Goal: Task Accomplishment & Management: Use online tool/utility

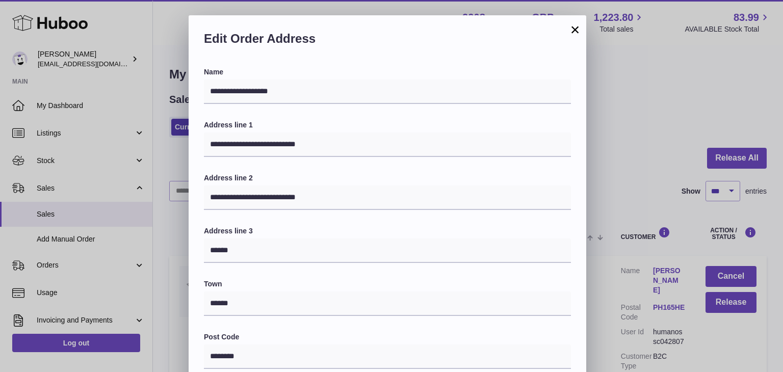
select select "***"
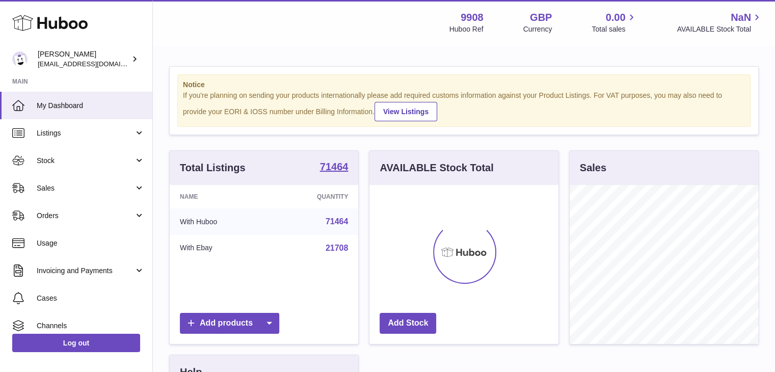
scroll to position [159, 189]
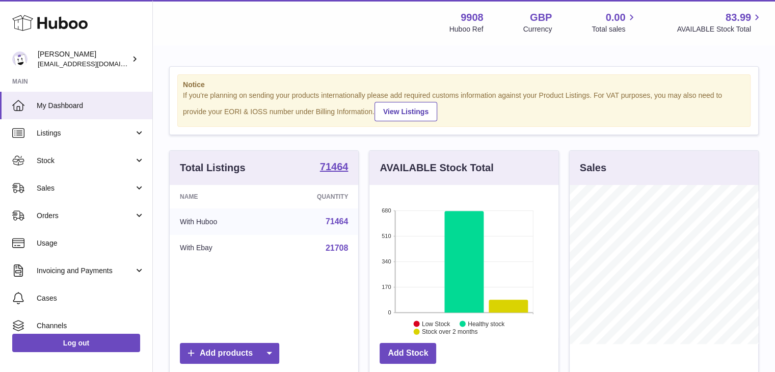
click at [80, 194] on link "Sales" at bounding box center [76, 188] width 152 height 28
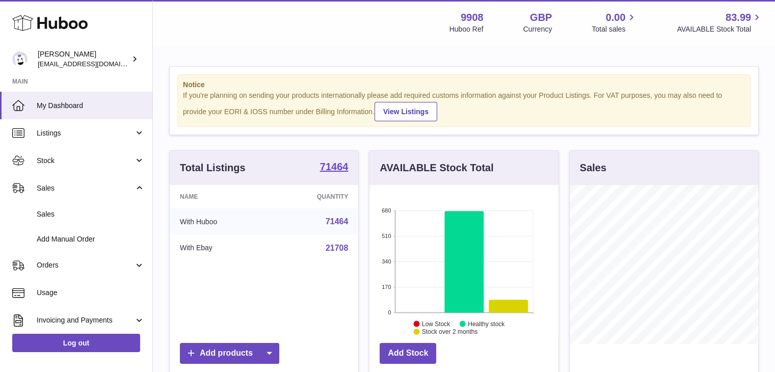
click at [68, 215] on span "Sales" at bounding box center [91, 214] width 108 height 10
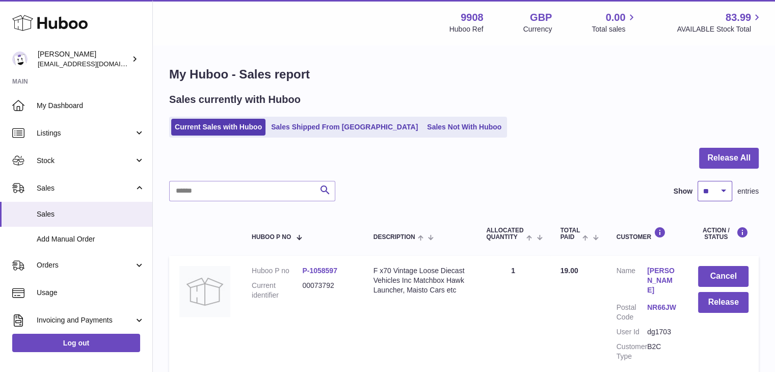
click at [709, 190] on select "** ** ** ***" at bounding box center [715, 191] width 35 height 20
select select "***"
click at [698, 181] on select "** ** ** ***" at bounding box center [715, 191] width 35 height 20
click at [220, 196] on input "text" at bounding box center [252, 191] width 166 height 20
paste input "**********"
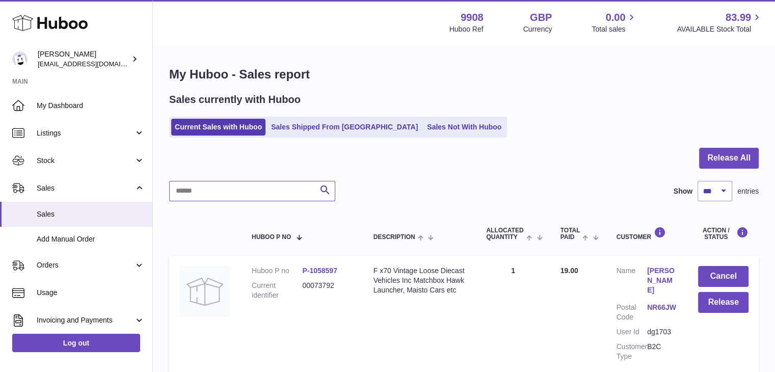
type input "**********"
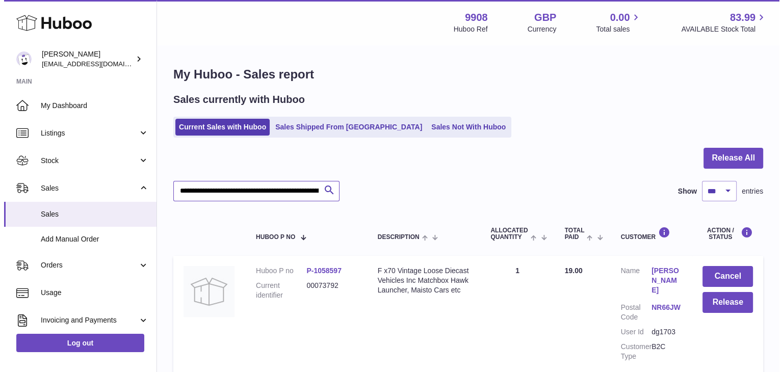
scroll to position [0, 104]
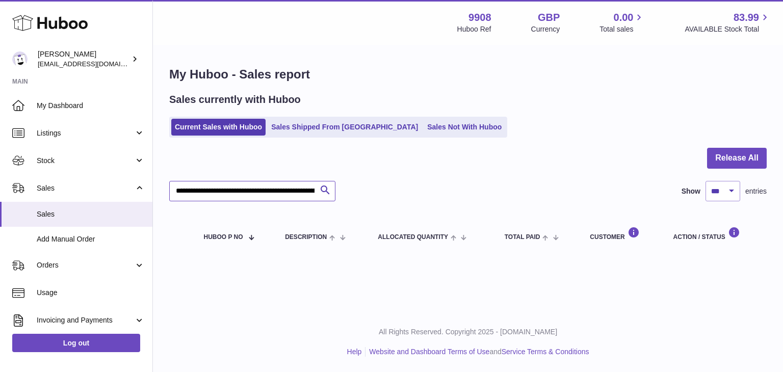
drag, startPoint x: 312, startPoint y: 193, endPoint x: 124, endPoint y: 183, distance: 188.3
click at [124, 183] on div "Huboo Ellie Baker tbcollectables@hotmail.co.uk Main My Dashboard Listings Not w…" at bounding box center [391, 186] width 783 height 372
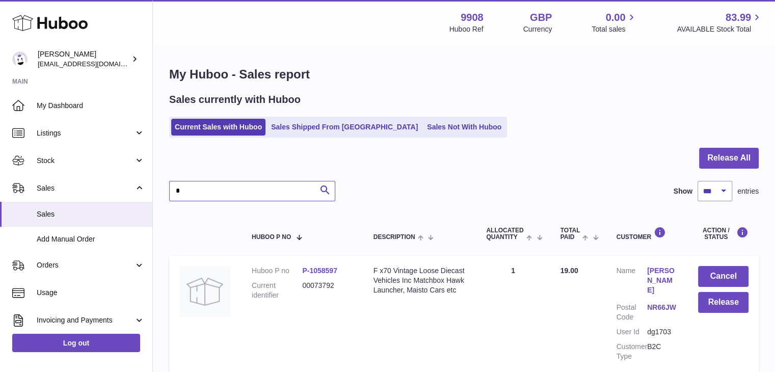
paste input "**********"
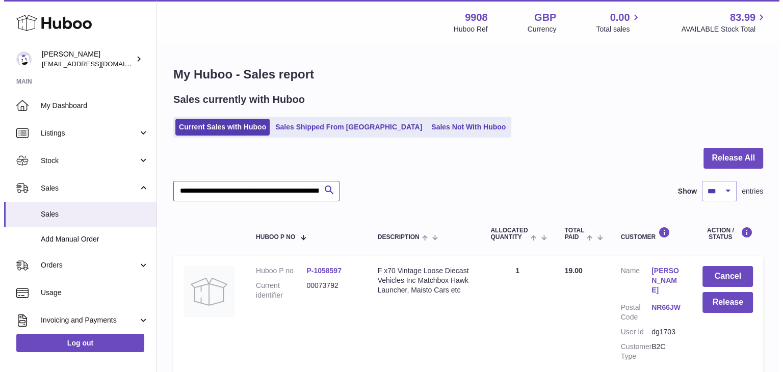
scroll to position [0, 122]
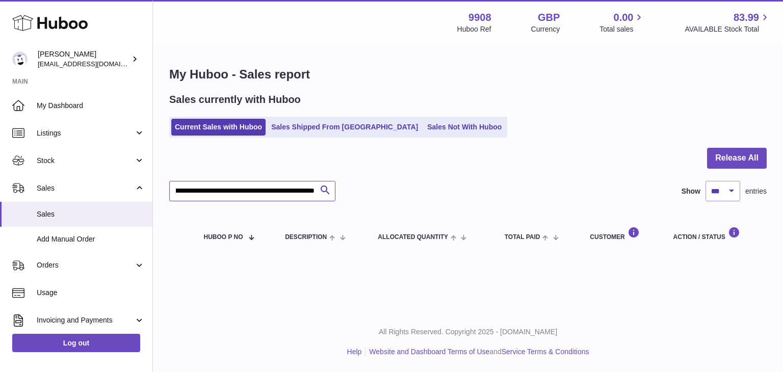
type input "**********"
click at [308, 128] on link "Sales Shipped From [GEOGRAPHIC_DATA]" at bounding box center [345, 127] width 154 height 17
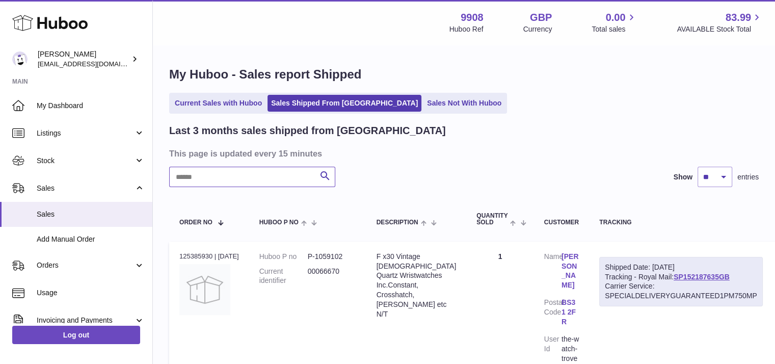
click at [264, 174] on input "text" at bounding box center [252, 177] width 166 height 20
paste input "**********"
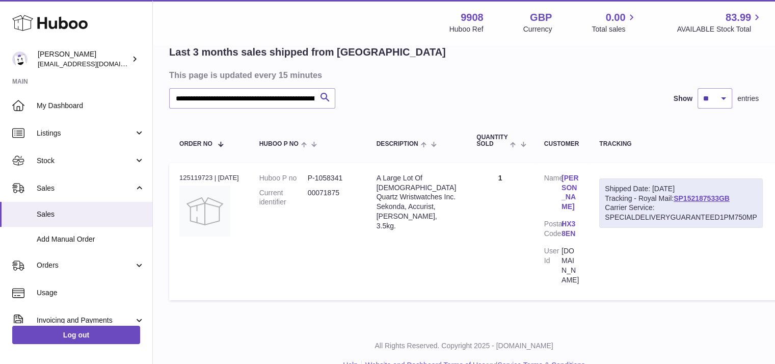
click at [690, 197] on link "SP152187533GB" at bounding box center [702, 198] width 56 height 8
click at [290, 100] on input "**********" at bounding box center [252, 98] width 166 height 20
drag, startPoint x: 312, startPoint y: 99, endPoint x: 175, endPoint y: 95, distance: 136.6
click at [175, 95] on input "**********" at bounding box center [252, 98] width 166 height 20
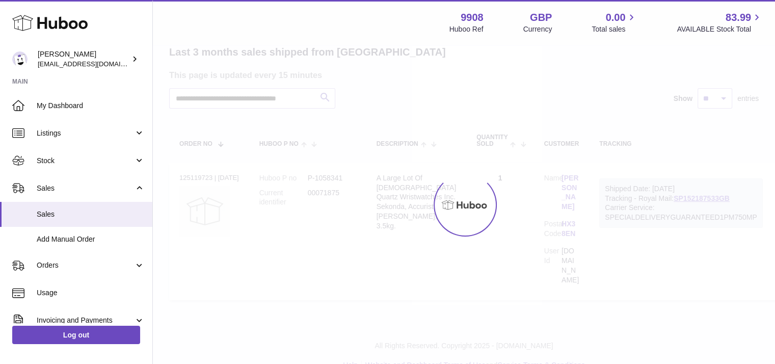
click at [175, 95] on div at bounding box center [464, 205] width 622 height 318
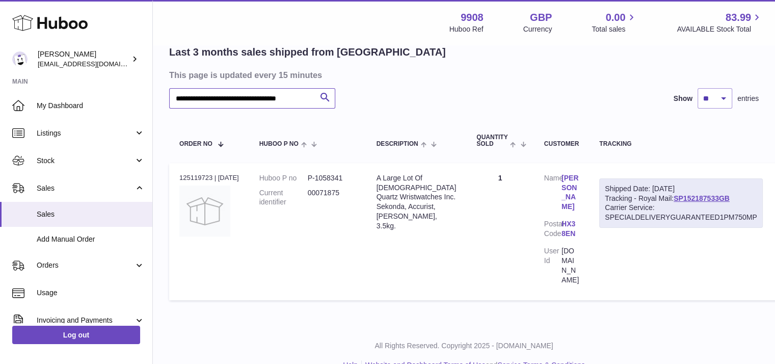
drag, startPoint x: 177, startPoint y: 97, endPoint x: 323, endPoint y: 102, distance: 145.3
click at [323, 102] on div "**********" at bounding box center [252, 98] width 166 height 20
paste input "text"
type input "********"
click at [55, 215] on span "Sales" at bounding box center [91, 214] width 108 height 10
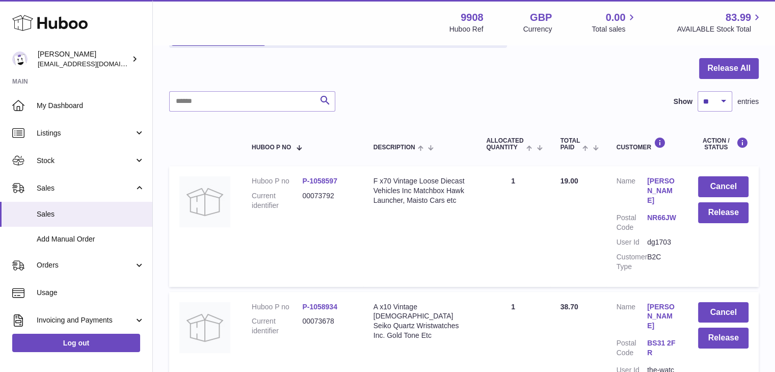
scroll to position [91, 0]
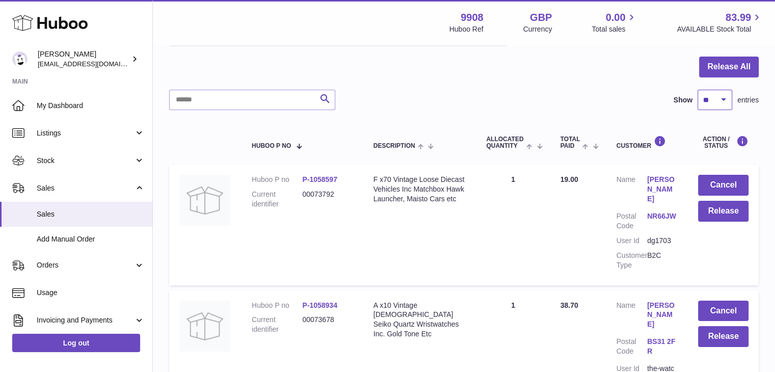
click at [705, 98] on select "** ** ** ***" at bounding box center [715, 100] width 35 height 20
select select "***"
click at [698, 90] on select "** ** ** ***" at bounding box center [715, 100] width 35 height 20
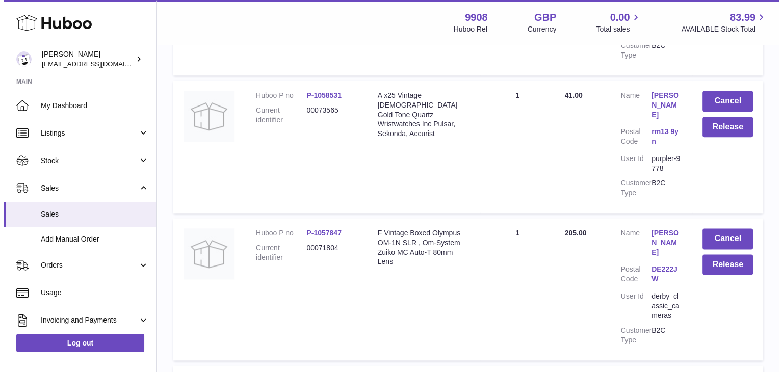
scroll to position [1251, 0]
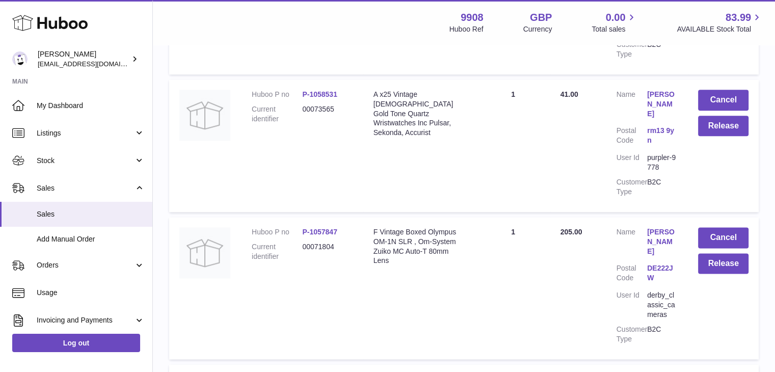
click at [657, 227] on link "[PERSON_NAME]" at bounding box center [662, 241] width 31 height 29
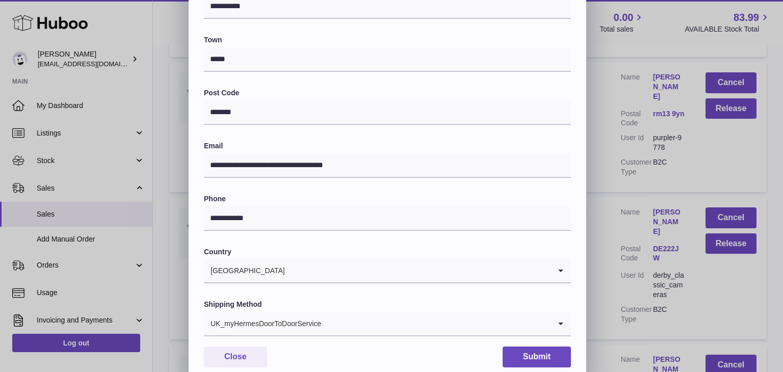
scroll to position [249, 0]
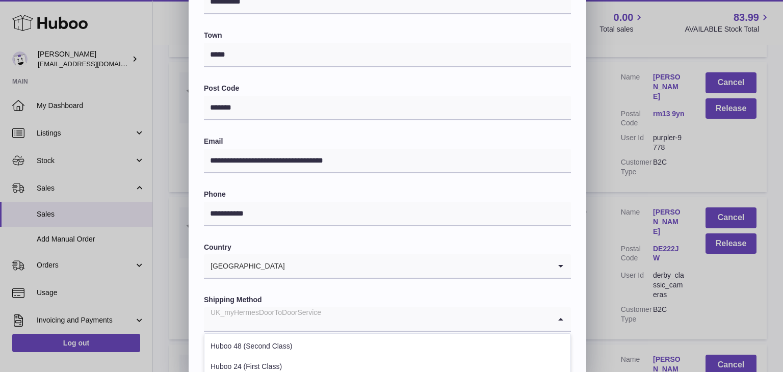
click at [352, 315] on input "Search for option" at bounding box center [377, 318] width 347 height 23
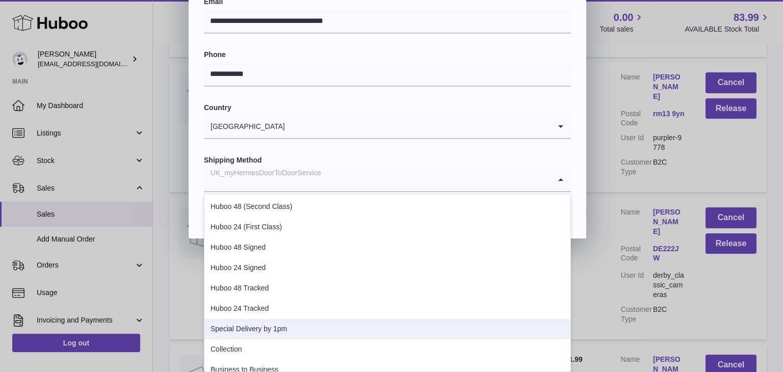
click at [297, 333] on li "Special Delivery by 1pm" at bounding box center [387, 329] width 366 height 20
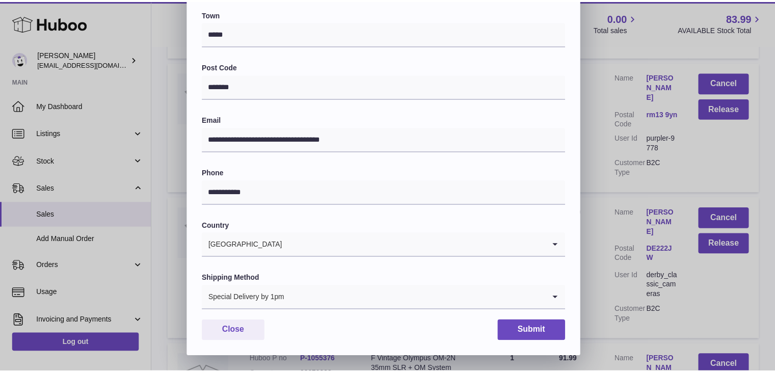
scroll to position [270, 0]
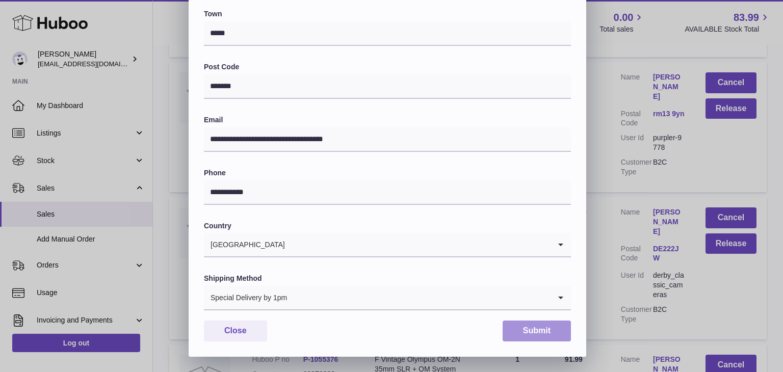
click at [537, 334] on button "Submit" at bounding box center [536, 331] width 68 height 21
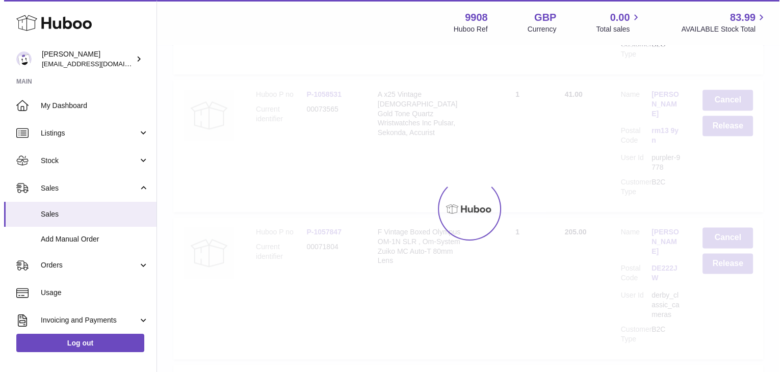
scroll to position [0, 0]
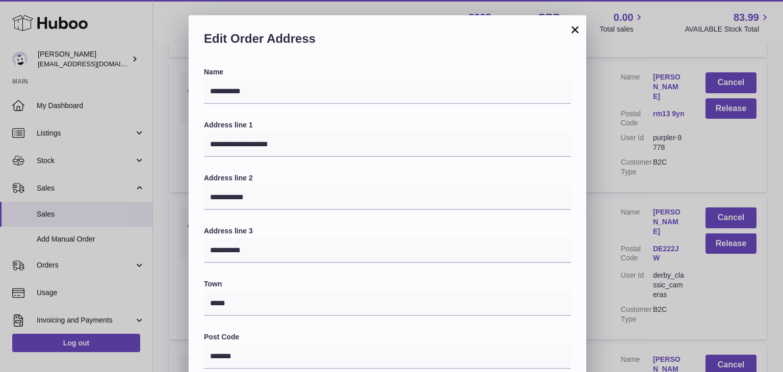
scroll to position [270, 0]
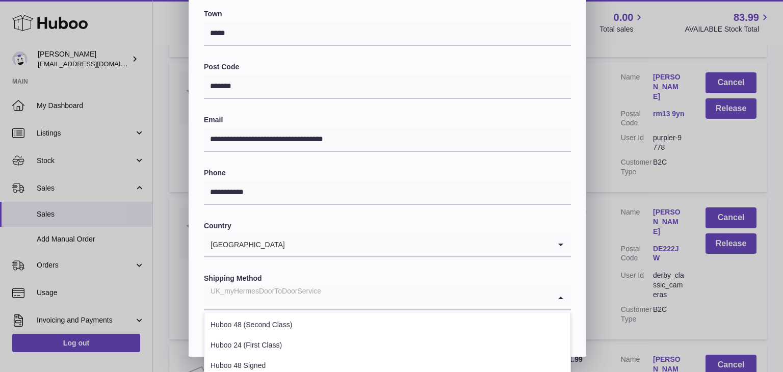
click at [336, 297] on input "Search for option" at bounding box center [377, 297] width 347 height 23
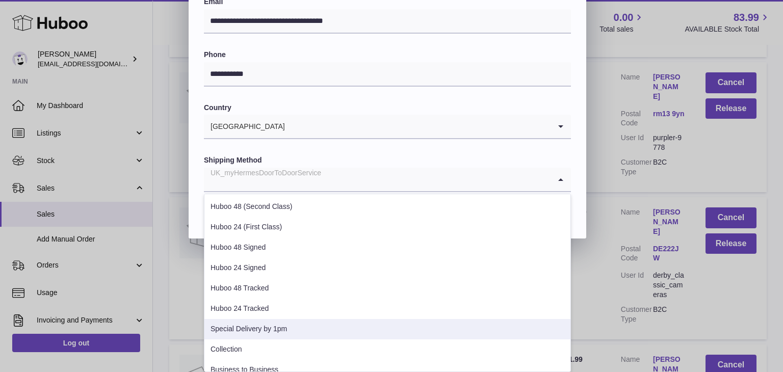
click at [293, 325] on li "Special Delivery by 1pm" at bounding box center [387, 329] width 366 height 20
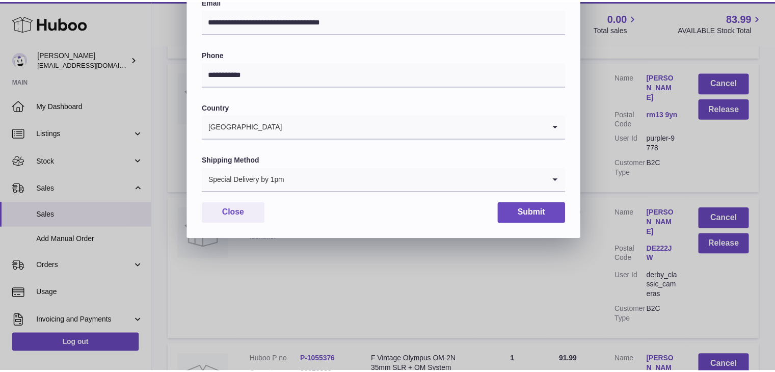
scroll to position [270, 0]
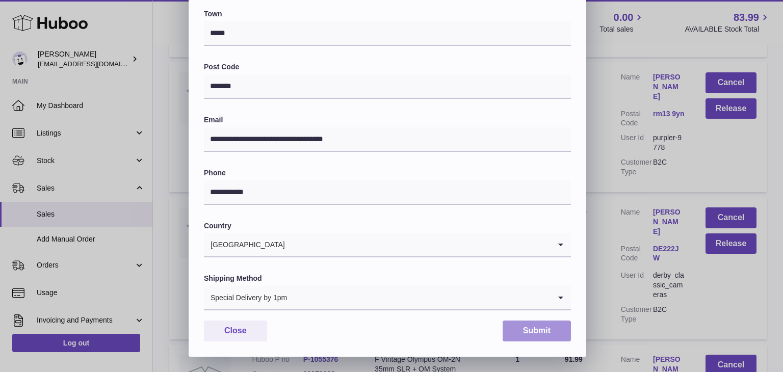
click at [526, 332] on button "Submit" at bounding box center [536, 331] width 68 height 21
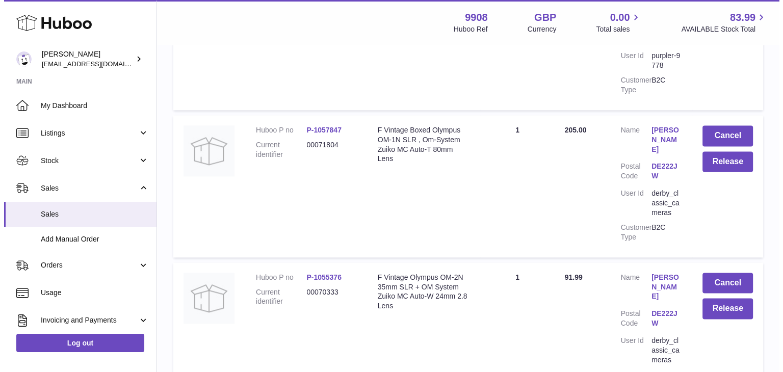
scroll to position [1424, 0]
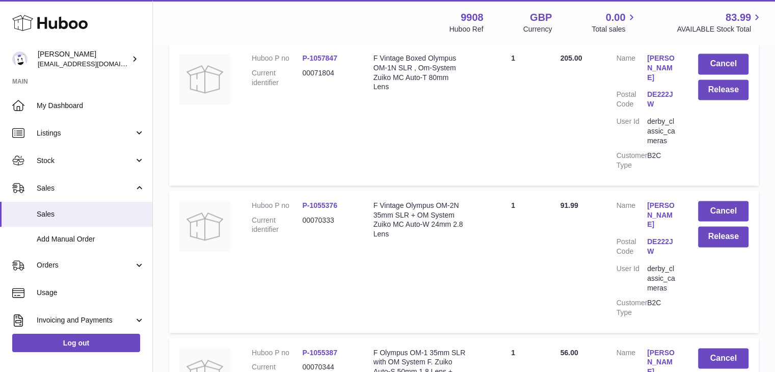
click at [653, 348] on link "[PERSON_NAME]" at bounding box center [662, 362] width 31 height 29
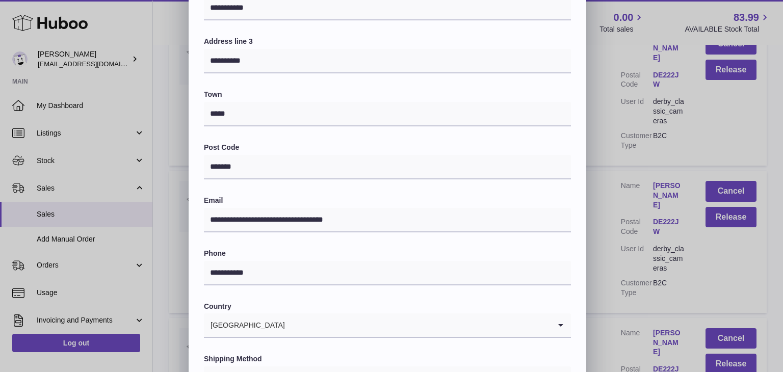
scroll to position [270, 0]
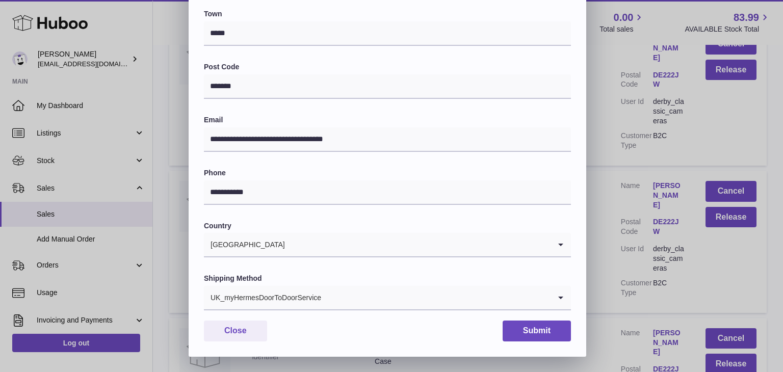
click at [277, 305] on div "UK_myHermesDoorToDoorService" at bounding box center [377, 297] width 347 height 23
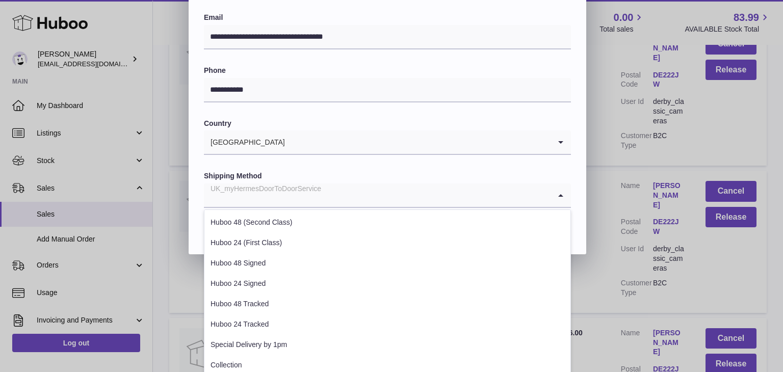
scroll to position [389, 0]
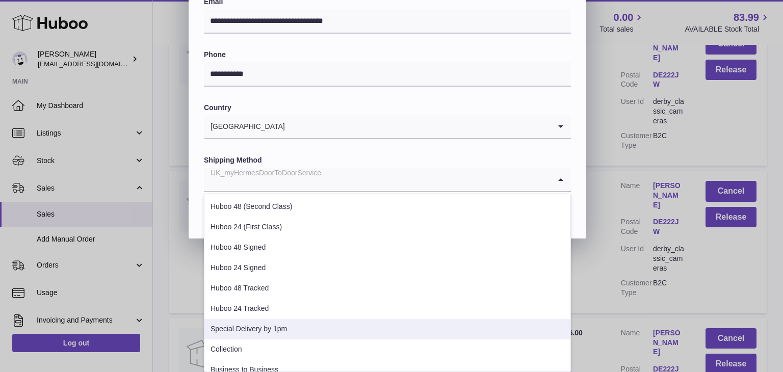
click at [265, 321] on li "Special Delivery by 1pm" at bounding box center [387, 329] width 366 height 20
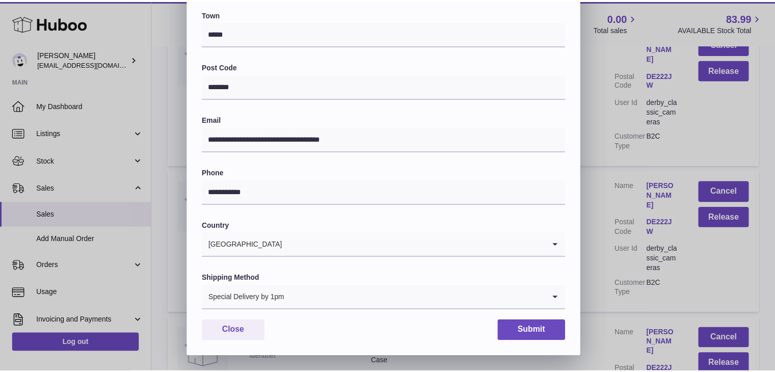
scroll to position [270, 0]
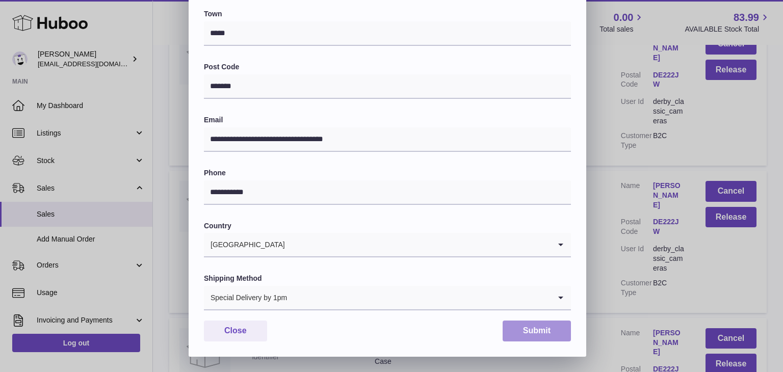
click at [526, 332] on button "Submit" at bounding box center [536, 331] width 68 height 21
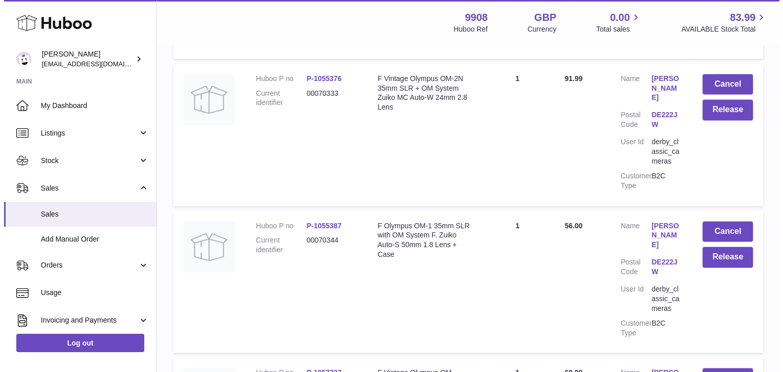
scroll to position [1558, 0]
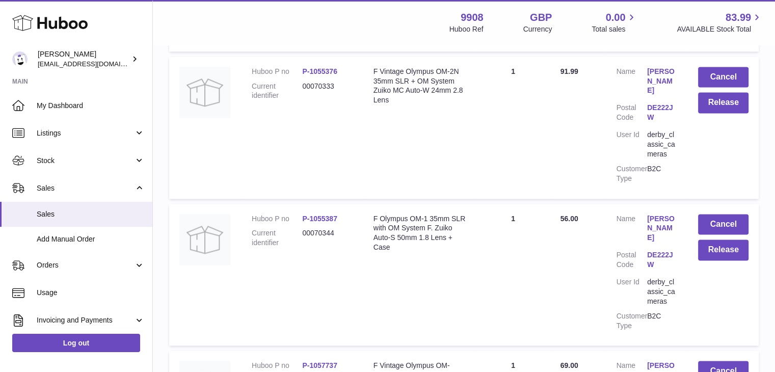
click at [656, 361] on link "[PERSON_NAME]" at bounding box center [662, 375] width 31 height 29
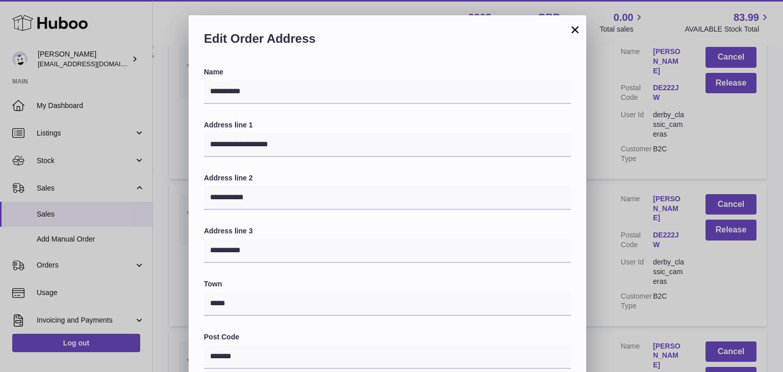
scroll to position [270, 0]
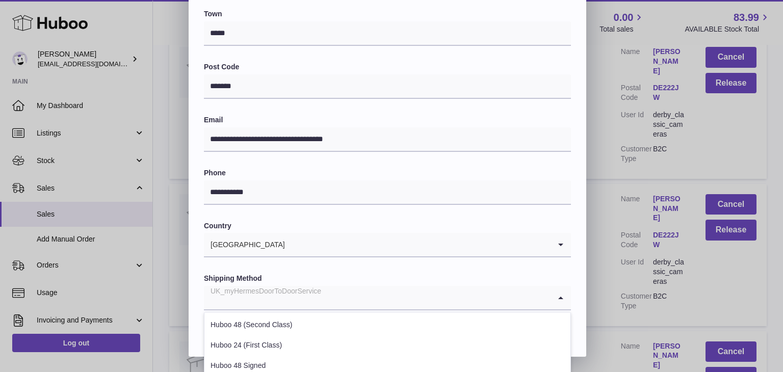
click at [326, 299] on input "Search for option" at bounding box center [377, 297] width 347 height 23
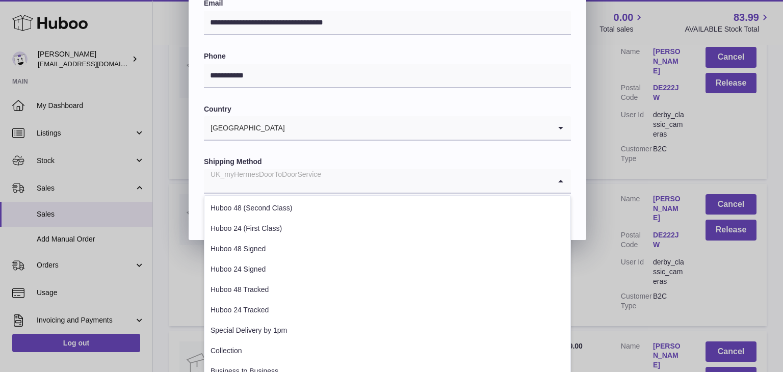
scroll to position [387, 0]
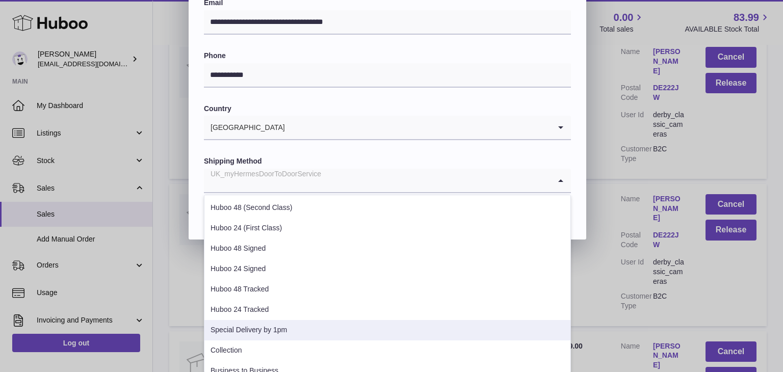
click at [300, 326] on li "Special Delivery by 1pm" at bounding box center [387, 330] width 366 height 20
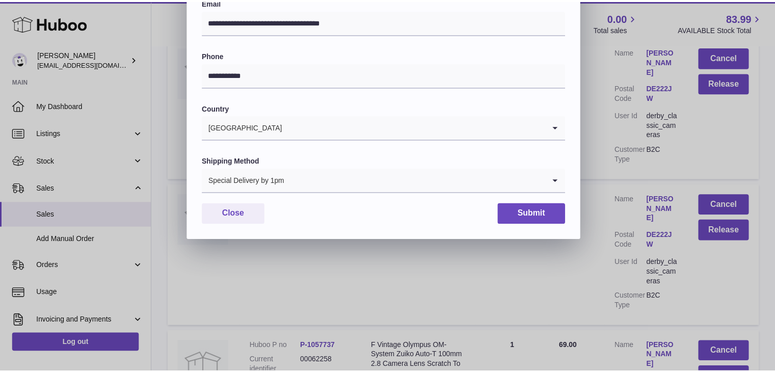
scroll to position [270, 0]
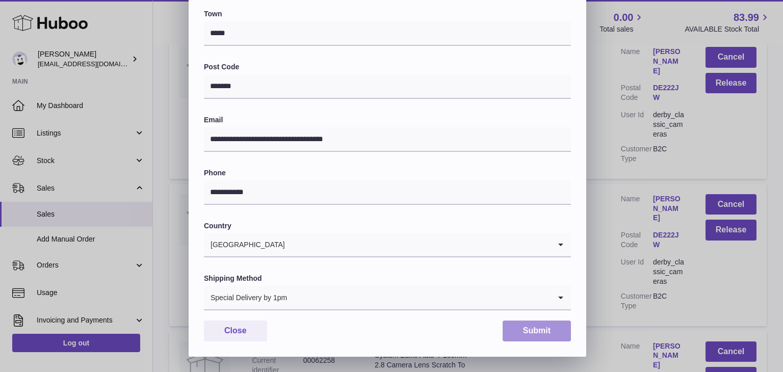
click at [522, 334] on button "Submit" at bounding box center [536, 331] width 68 height 21
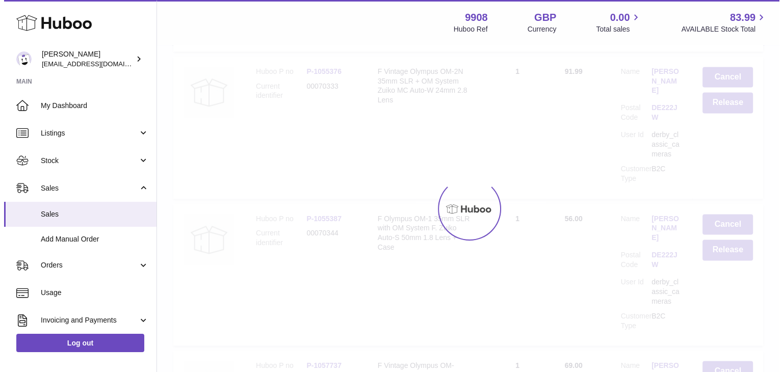
scroll to position [0, 0]
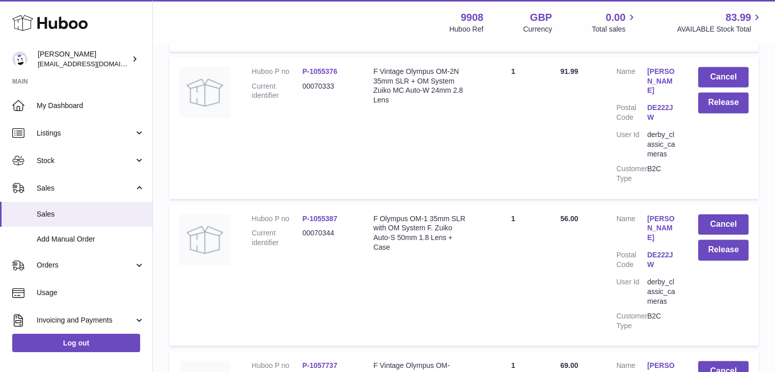
click at [657, 361] on link "[PERSON_NAME]" at bounding box center [662, 375] width 31 height 29
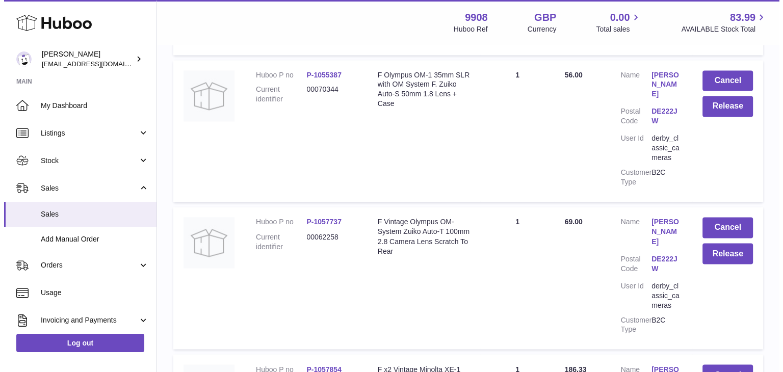
scroll to position [1703, 0]
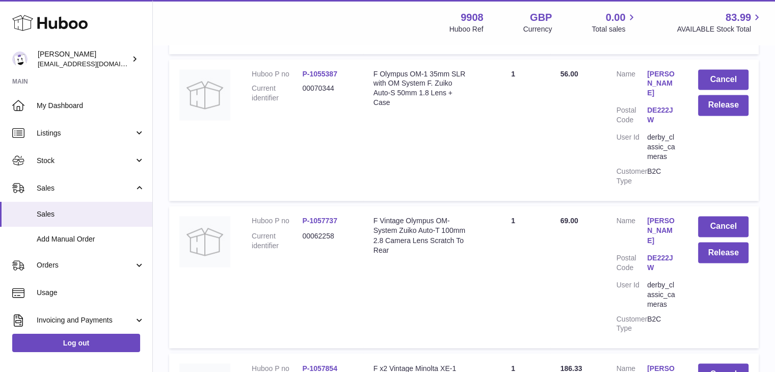
click at [660, 363] on link "[PERSON_NAME]" at bounding box center [662, 377] width 31 height 29
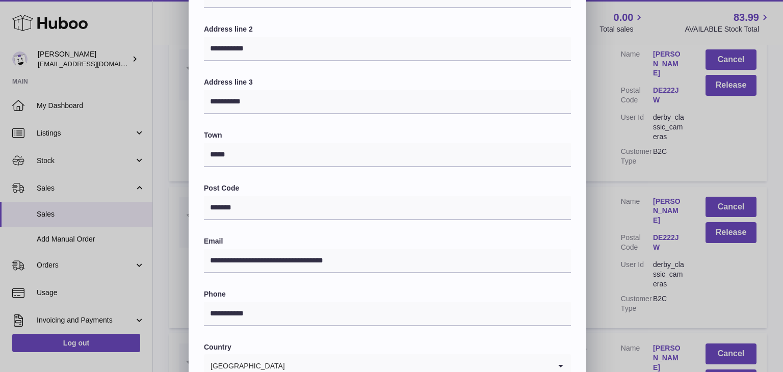
scroll to position [270, 0]
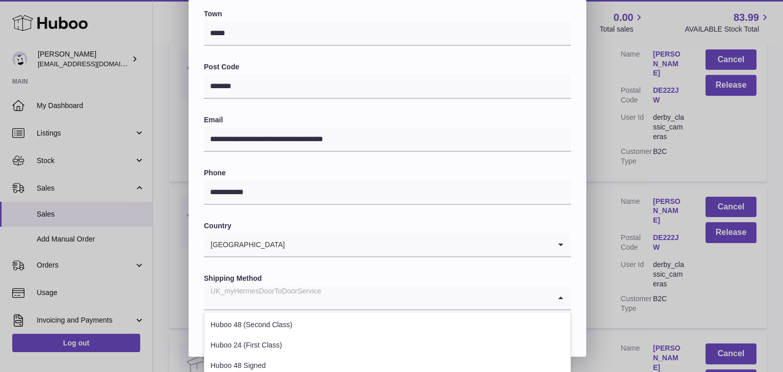
click at [365, 297] on input "Search for option" at bounding box center [377, 297] width 347 height 23
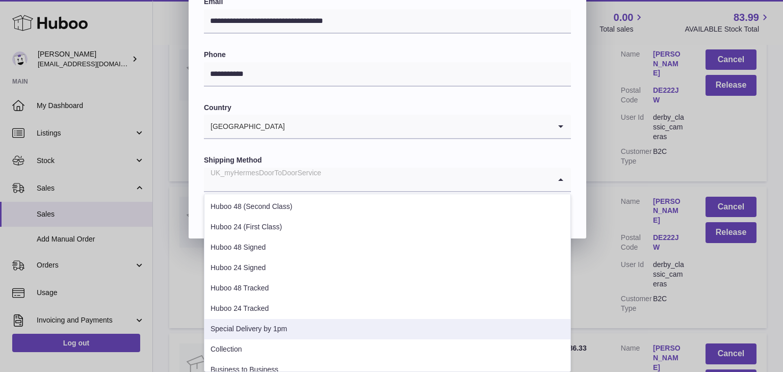
click at [327, 328] on li "Special Delivery by 1pm" at bounding box center [387, 329] width 366 height 20
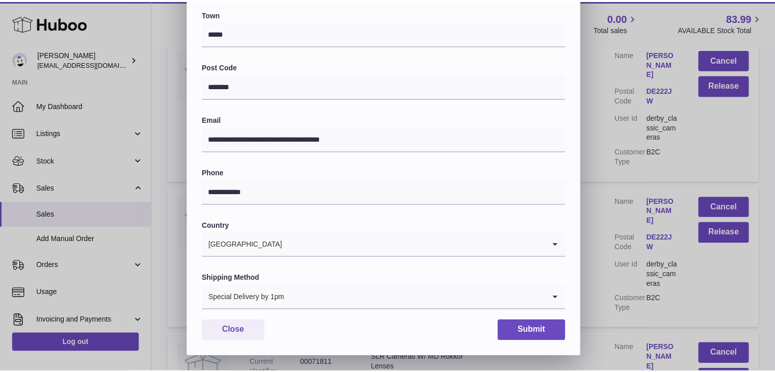
scroll to position [270, 0]
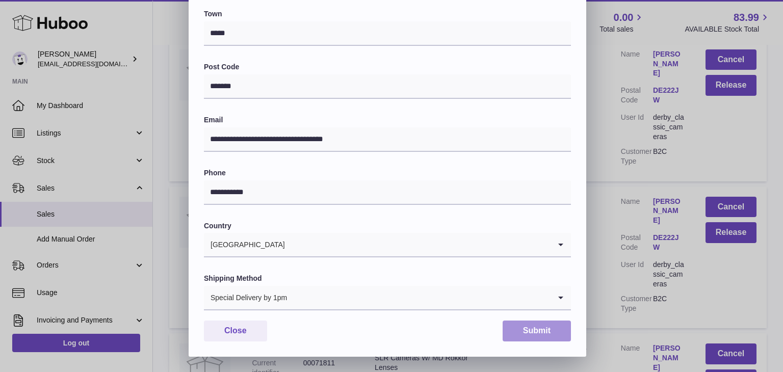
click at [522, 324] on button "Submit" at bounding box center [536, 331] width 68 height 21
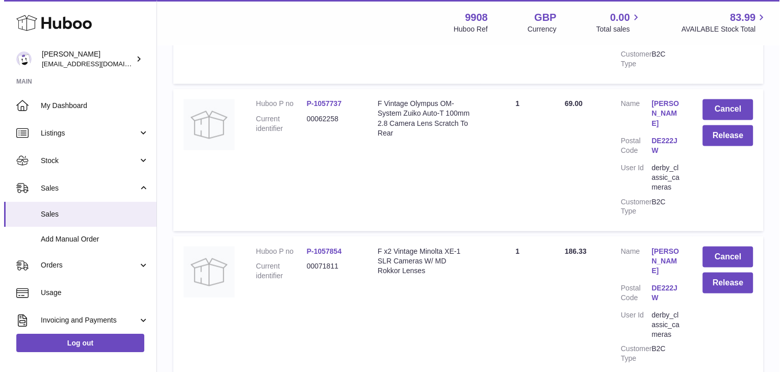
scroll to position [1839, 0]
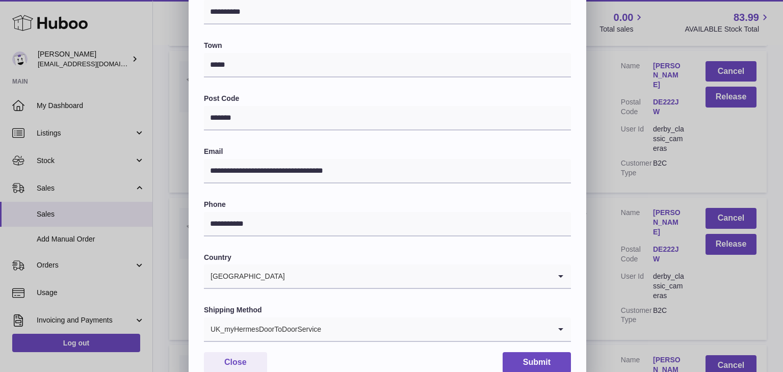
scroll to position [270, 0]
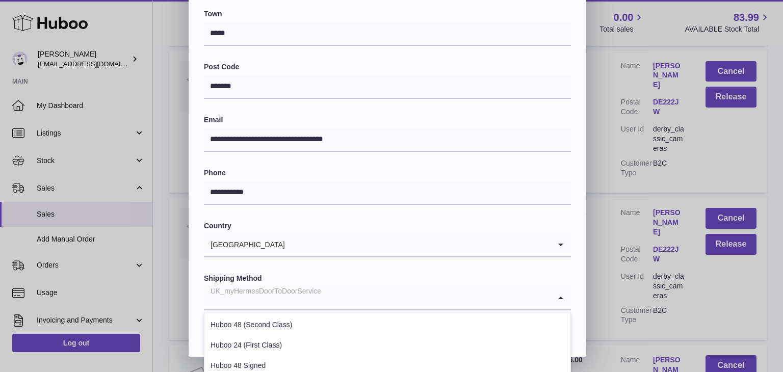
click at [369, 297] on input "Search for option" at bounding box center [377, 297] width 347 height 23
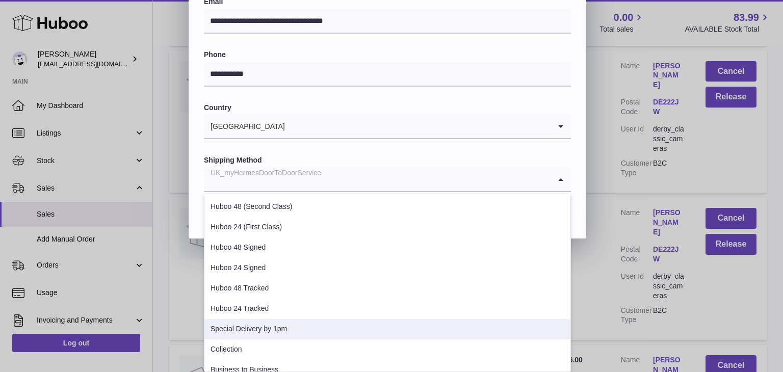
click at [327, 327] on li "Special Delivery by 1pm" at bounding box center [387, 329] width 366 height 20
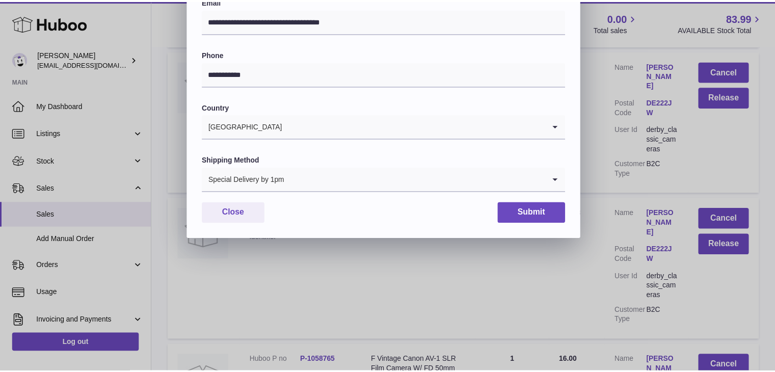
scroll to position [270, 0]
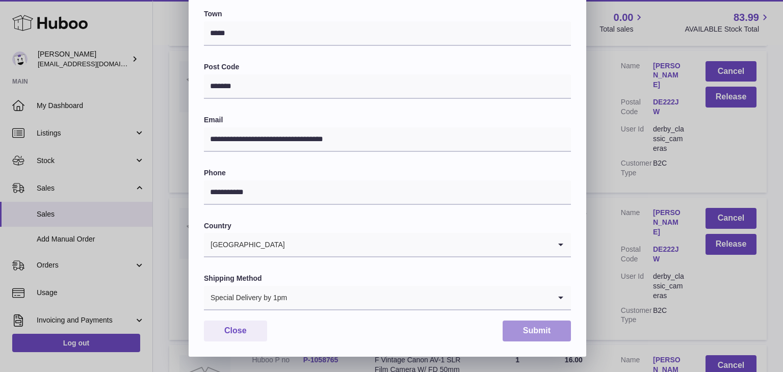
click at [524, 328] on button "Submit" at bounding box center [536, 331] width 68 height 21
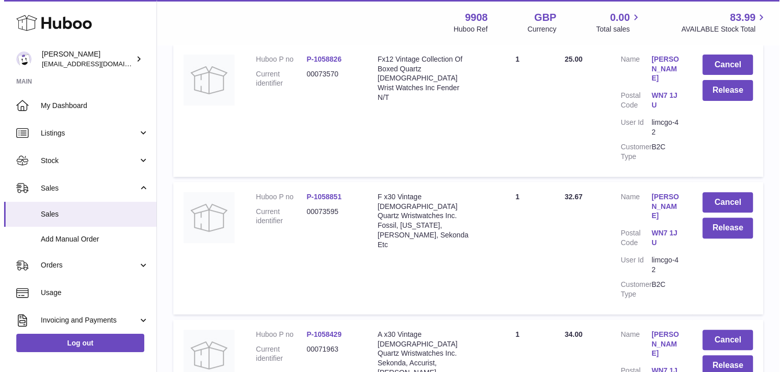
scroll to position [4209, 0]
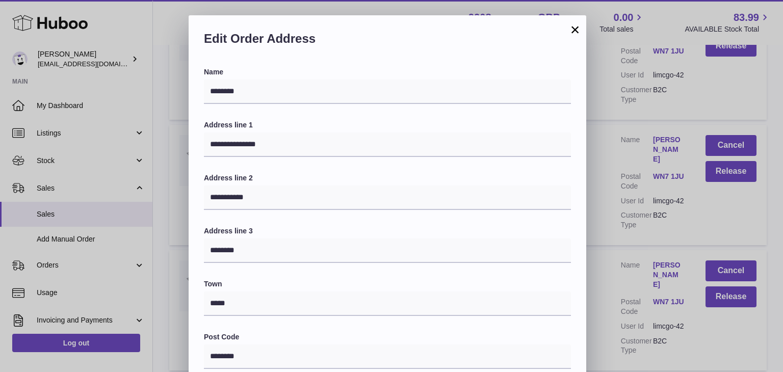
scroll to position [270, 0]
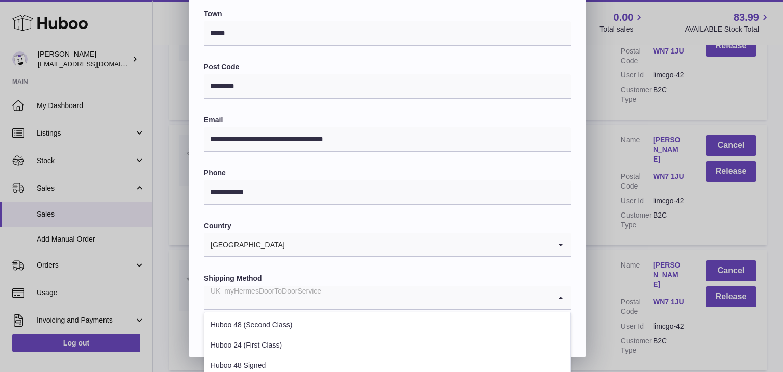
click at [339, 301] on input "Search for option" at bounding box center [377, 297] width 347 height 23
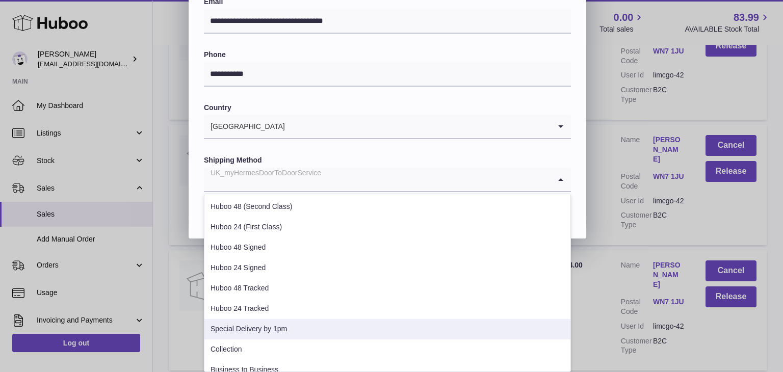
click at [298, 325] on li "Special Delivery by 1pm" at bounding box center [387, 329] width 366 height 20
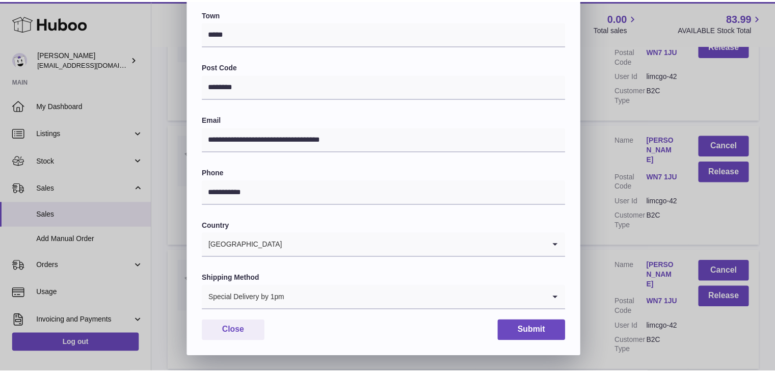
scroll to position [270, 0]
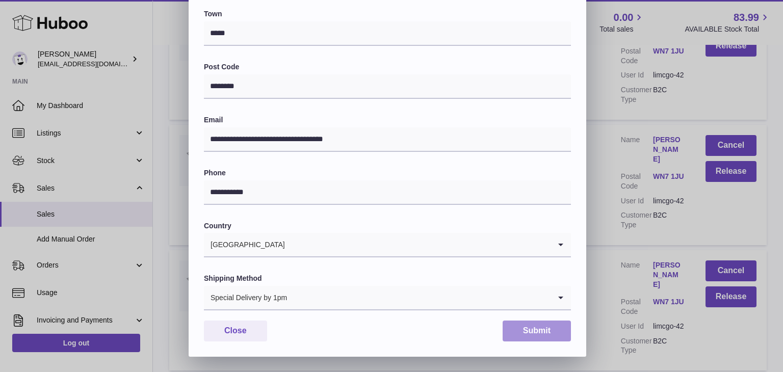
click at [520, 326] on button "Submit" at bounding box center [536, 331] width 68 height 21
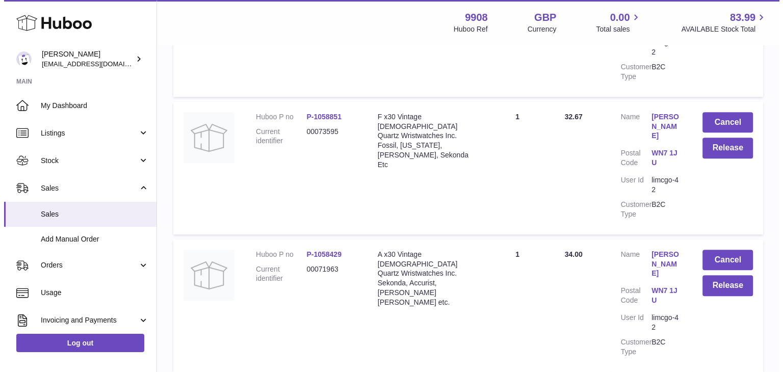
scroll to position [4291, 0]
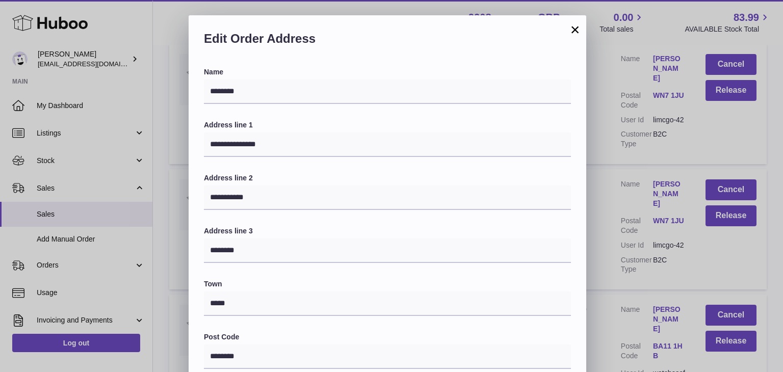
scroll to position [270, 0]
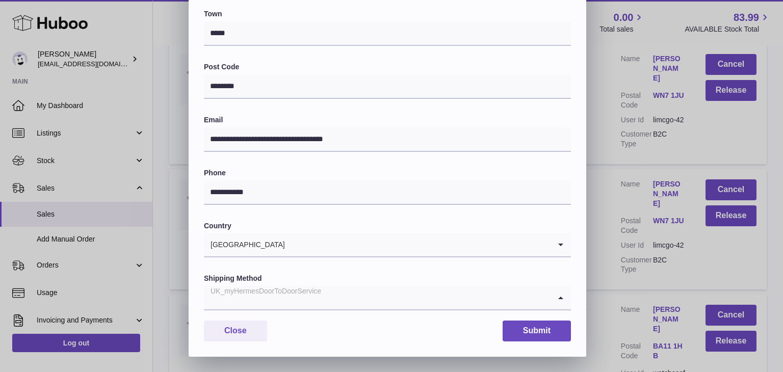
click at [319, 301] on div "UK_myHermesDoorToDoorService" at bounding box center [377, 297] width 347 height 23
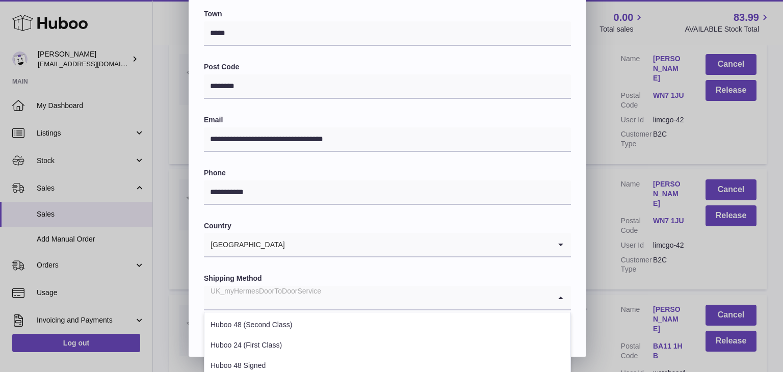
scroll to position [389, 0]
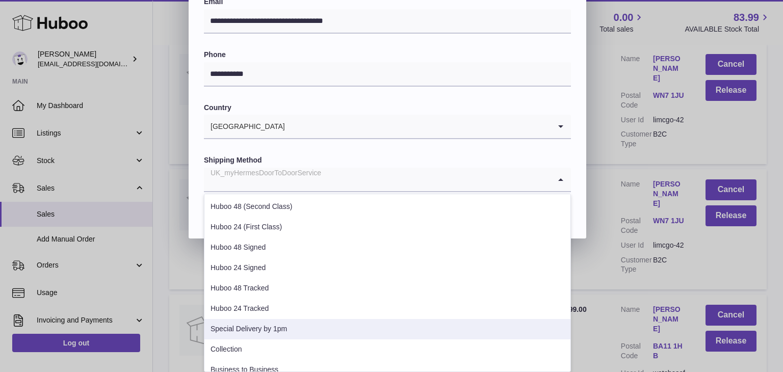
click at [283, 333] on li "Special Delivery by 1pm" at bounding box center [387, 329] width 366 height 20
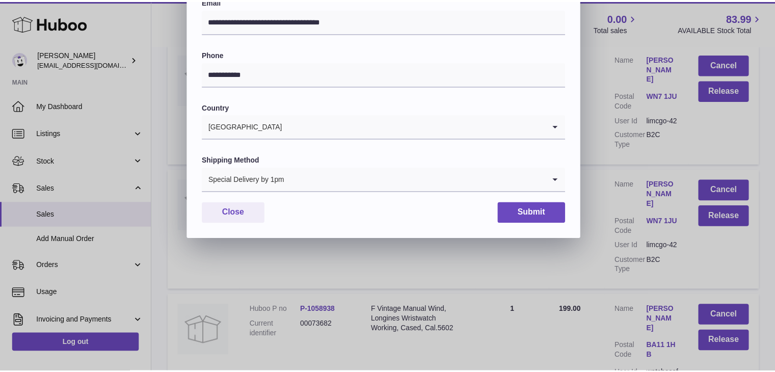
scroll to position [270, 0]
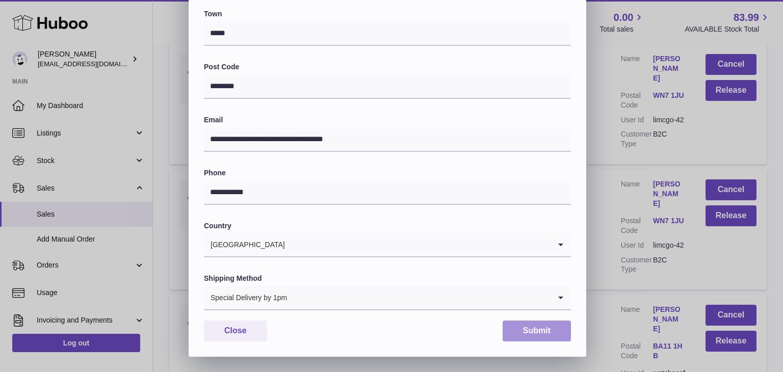
click at [530, 329] on button "Submit" at bounding box center [536, 331] width 68 height 21
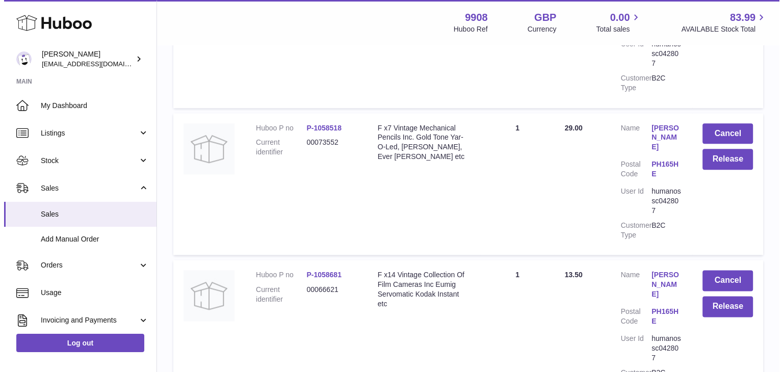
scroll to position [5257, 0]
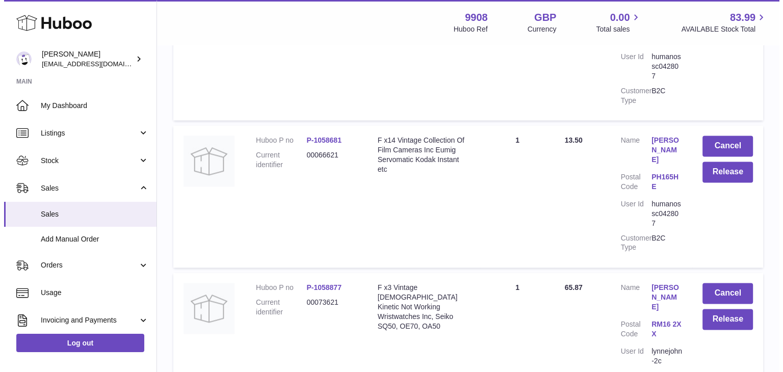
scroll to position [5361, 0]
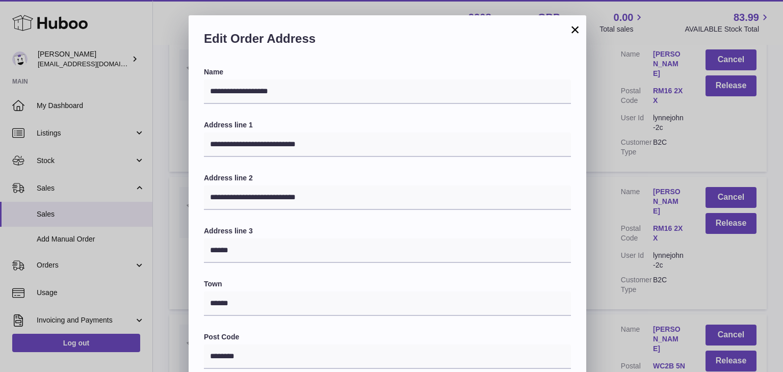
scroll to position [270, 0]
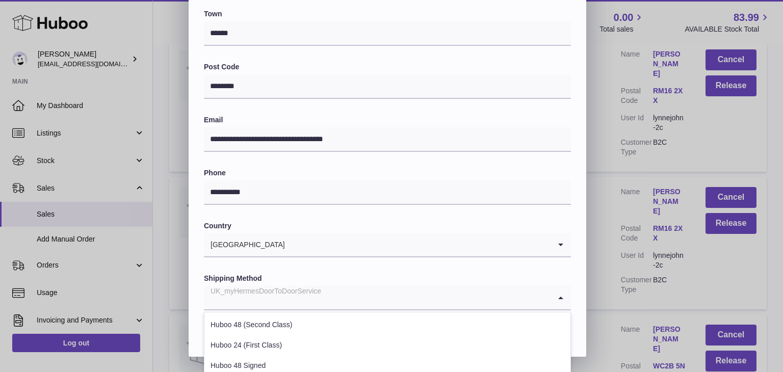
click at [323, 292] on input "Search for option" at bounding box center [377, 297] width 347 height 23
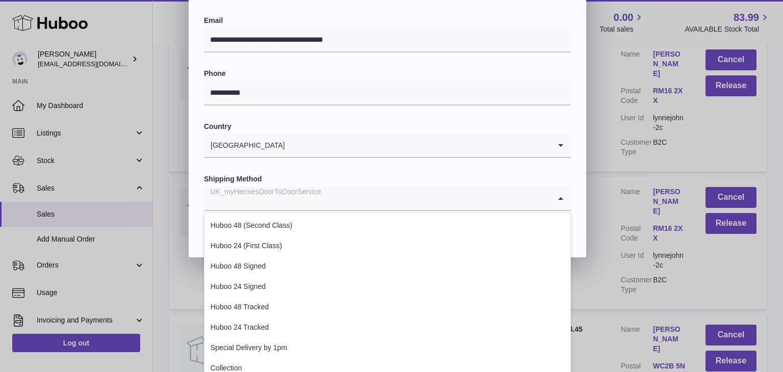
scroll to position [370, 0]
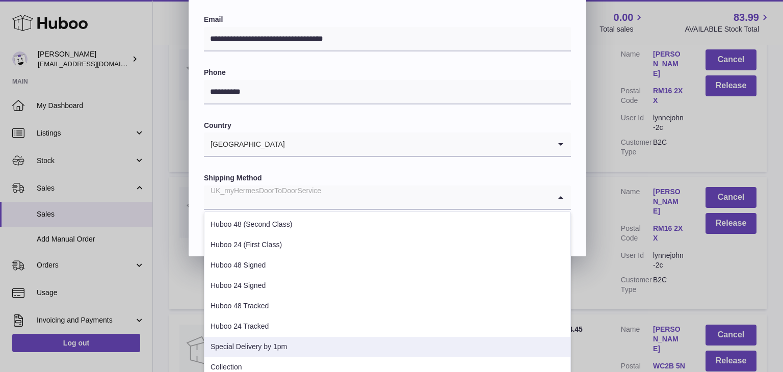
click at [280, 338] on li "Special Delivery by 1pm" at bounding box center [387, 347] width 366 height 20
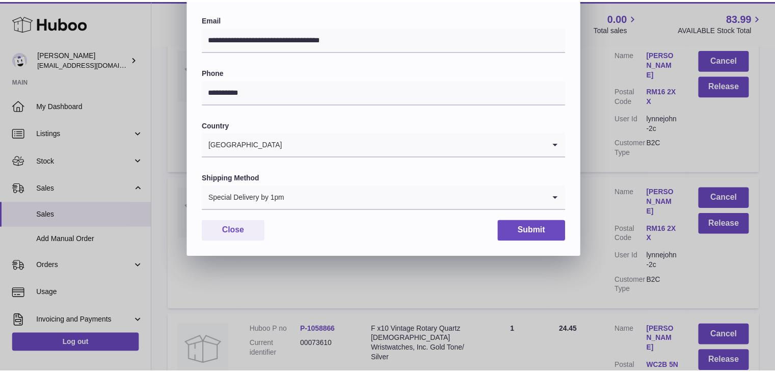
scroll to position [270, 0]
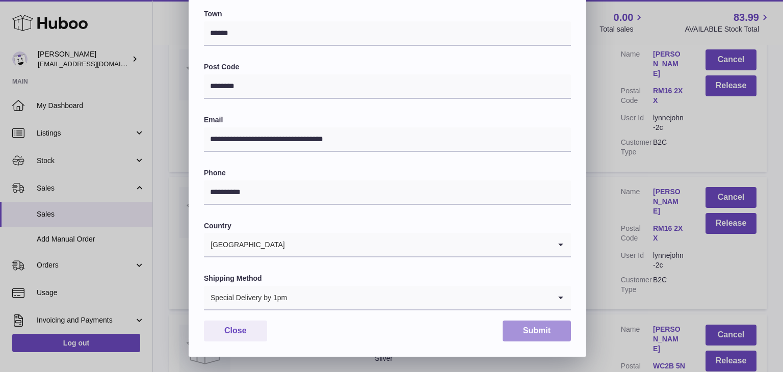
click at [523, 330] on button "Submit" at bounding box center [536, 331] width 68 height 21
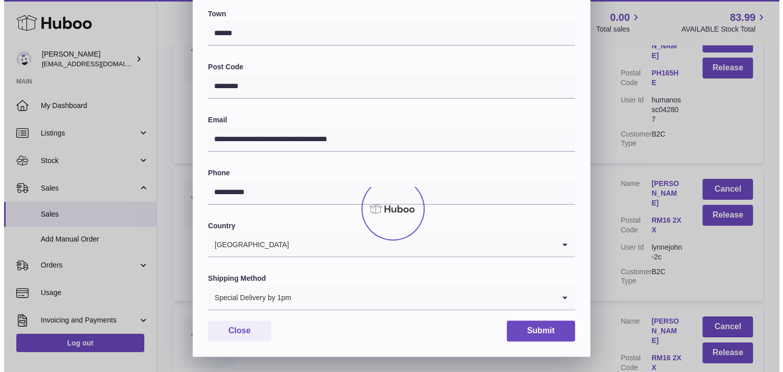
scroll to position [0, 0]
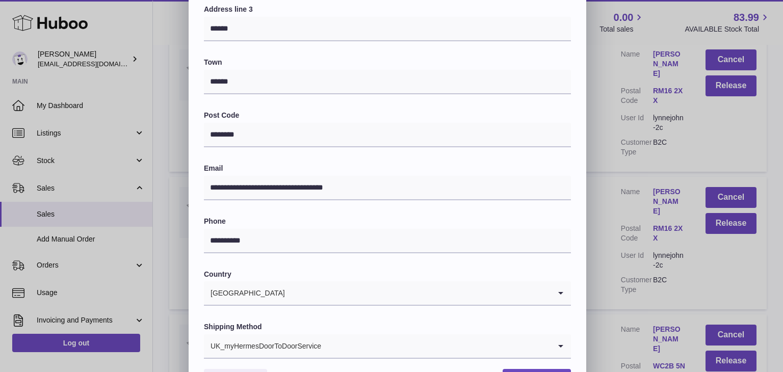
scroll to position [270, 0]
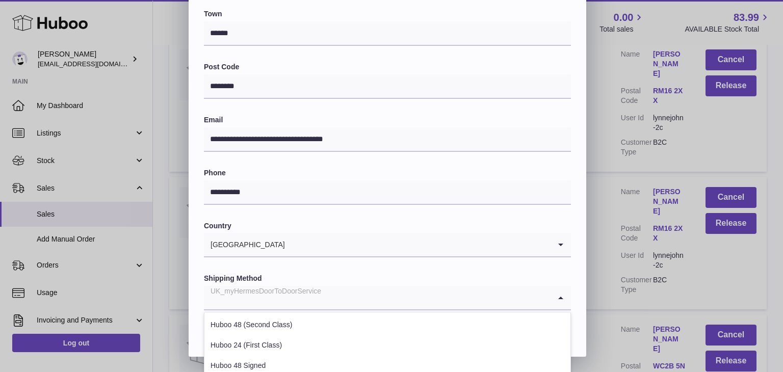
click at [330, 300] on input "Search for option" at bounding box center [377, 297] width 347 height 23
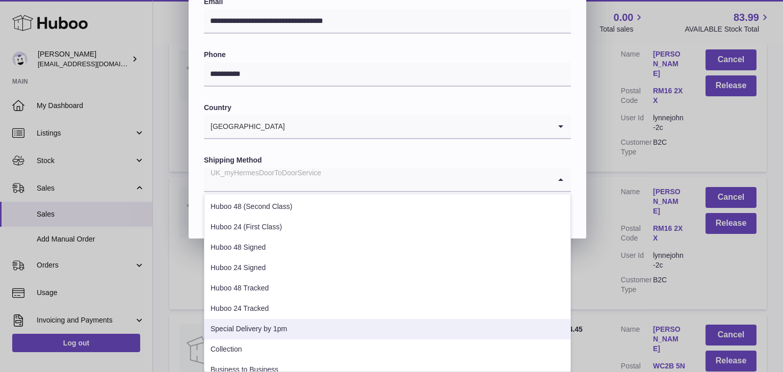
click at [284, 329] on li "Special Delivery by 1pm" at bounding box center [387, 329] width 366 height 20
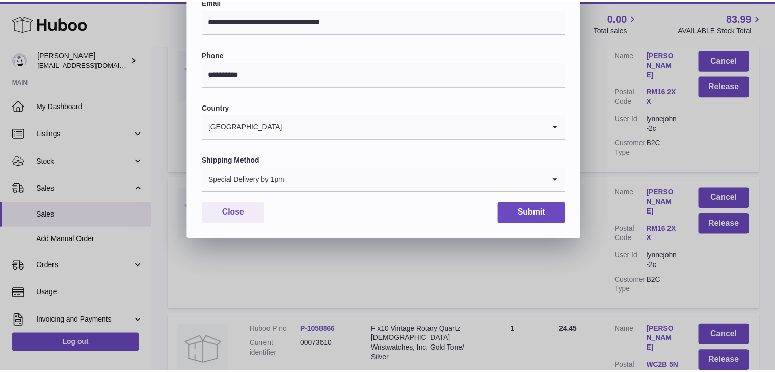
scroll to position [270, 0]
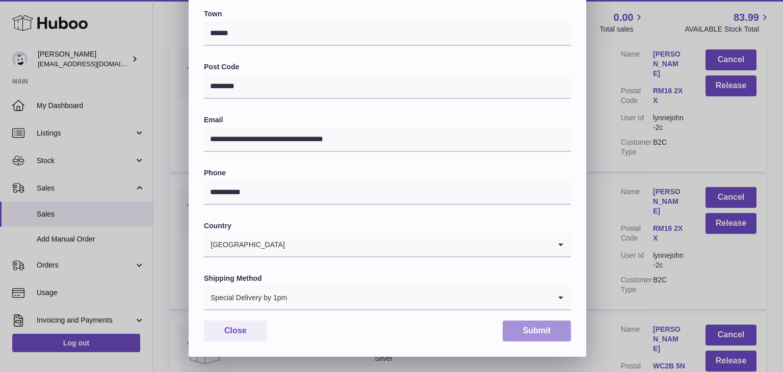
click at [542, 325] on button "Submit" at bounding box center [536, 331] width 68 height 21
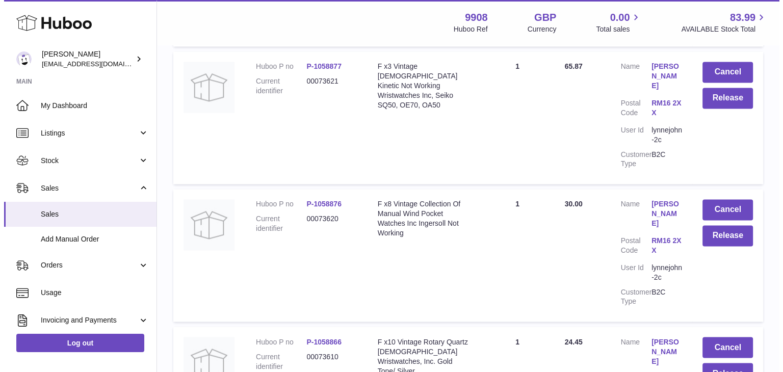
scroll to position [5492, 0]
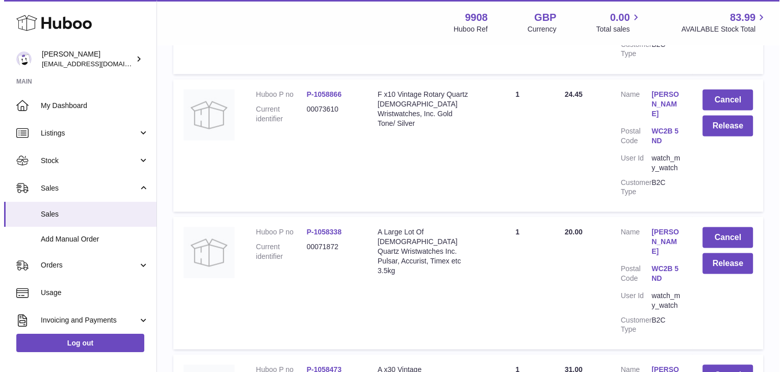
scroll to position [5733, 0]
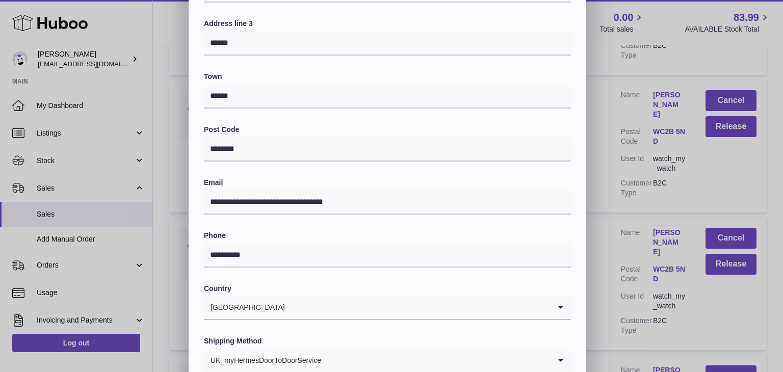
scroll to position [270, 0]
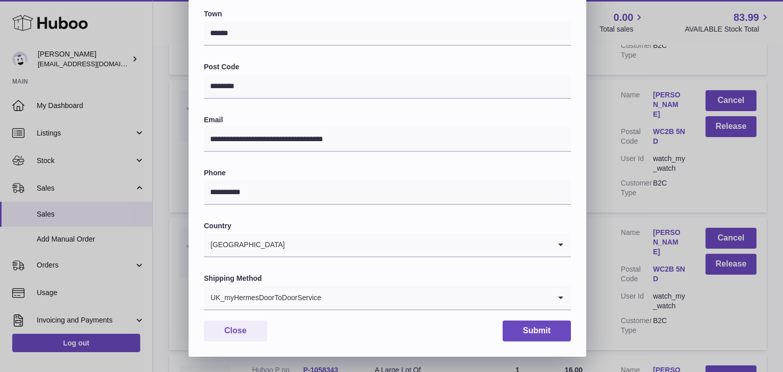
click at [329, 294] on input "Search for option" at bounding box center [436, 297] width 229 height 23
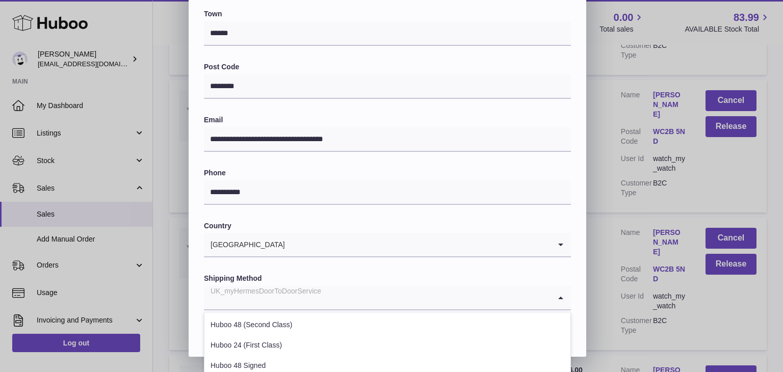
scroll to position [389, 0]
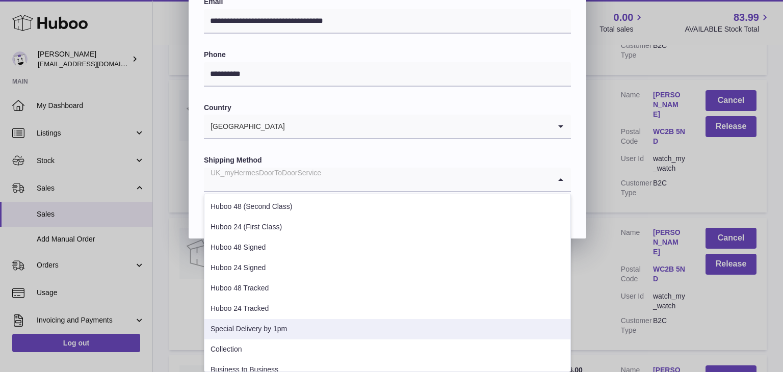
click at [291, 325] on li "Special Delivery by 1pm" at bounding box center [387, 329] width 366 height 20
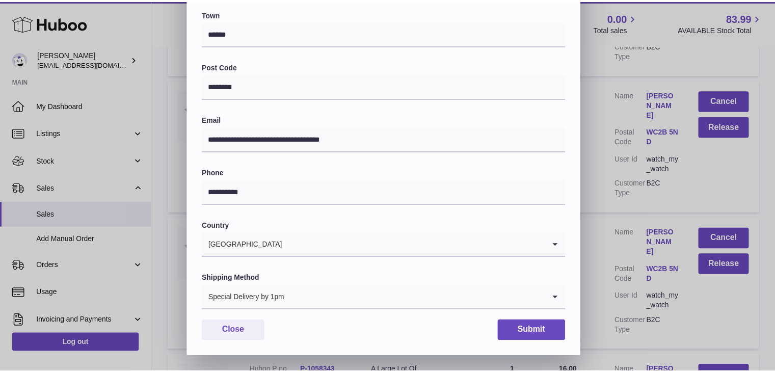
scroll to position [270, 0]
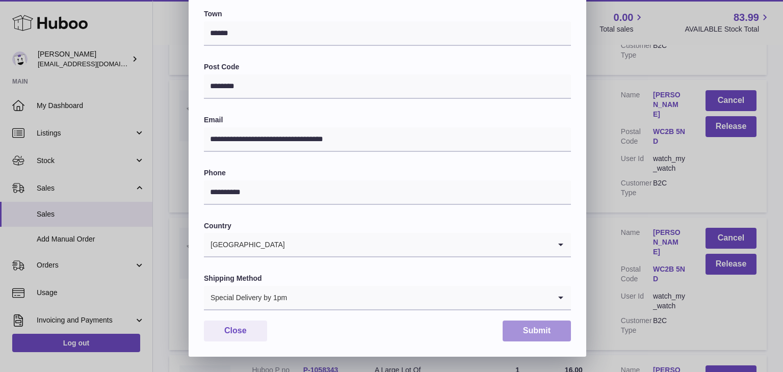
click at [524, 330] on button "Submit" at bounding box center [536, 331] width 68 height 21
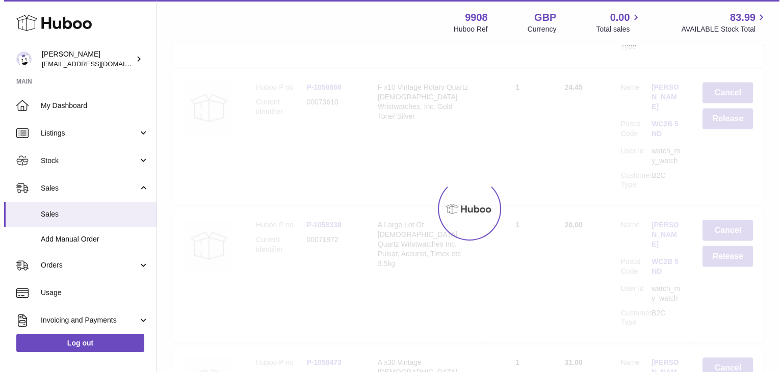
scroll to position [0, 0]
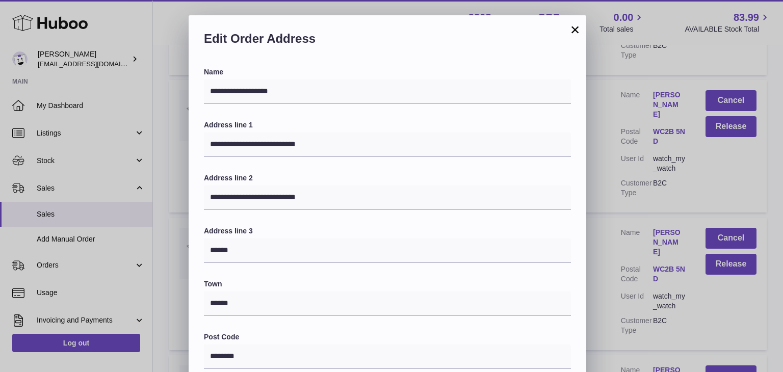
scroll to position [270, 0]
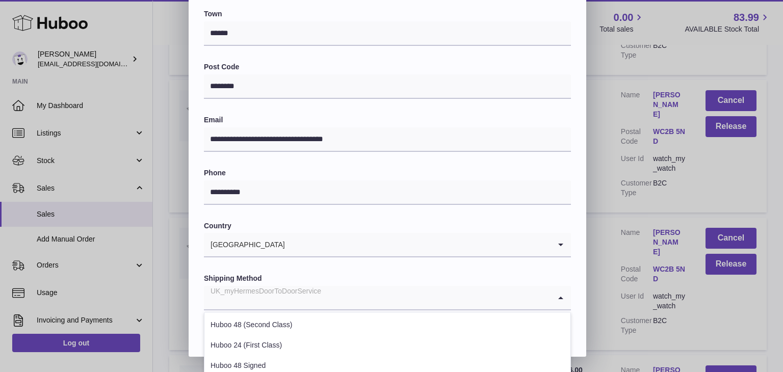
click at [333, 300] on input "Search for option" at bounding box center [377, 297] width 347 height 23
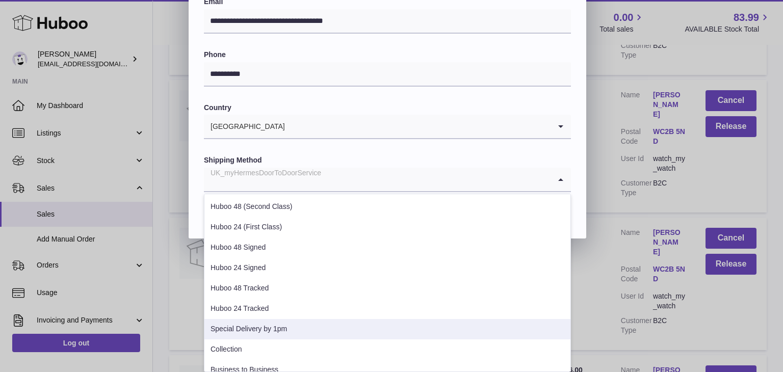
click at [304, 327] on li "Special Delivery by 1pm" at bounding box center [387, 329] width 366 height 20
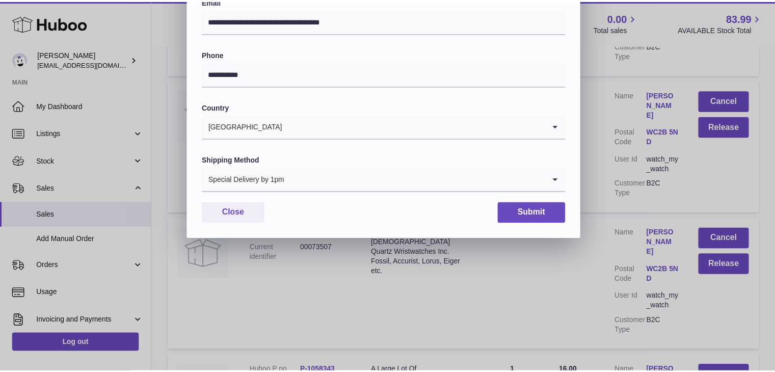
scroll to position [270, 0]
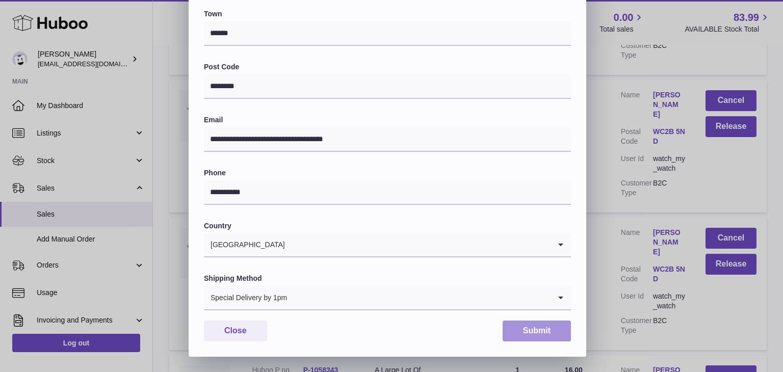
click at [528, 329] on button "Submit" at bounding box center [536, 331] width 68 height 21
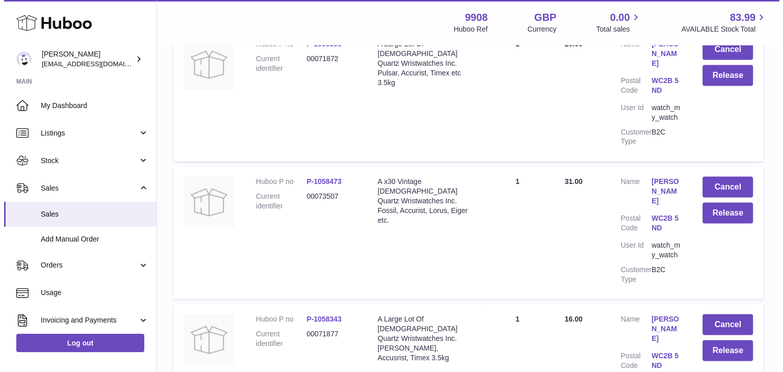
scroll to position [5915, 0]
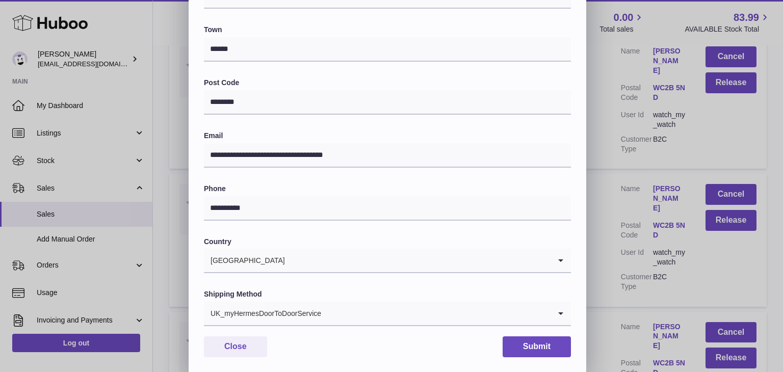
scroll to position [270, 0]
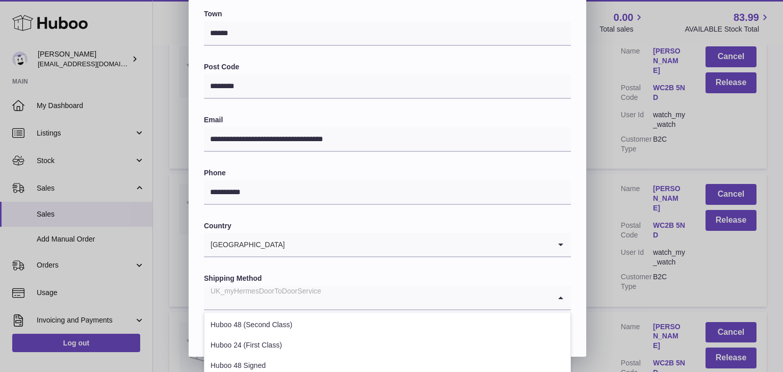
click at [364, 288] on input "Search for option" at bounding box center [377, 297] width 347 height 23
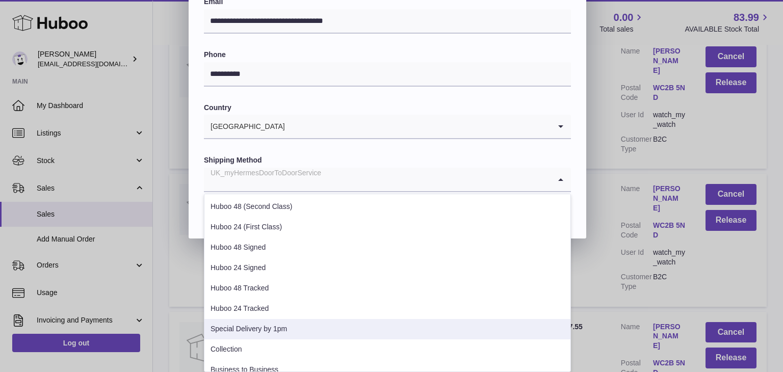
click at [304, 321] on li "Special Delivery by 1pm" at bounding box center [387, 329] width 366 height 20
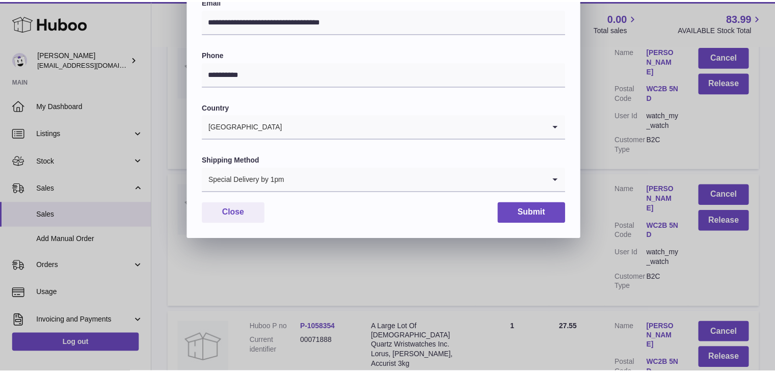
scroll to position [270, 0]
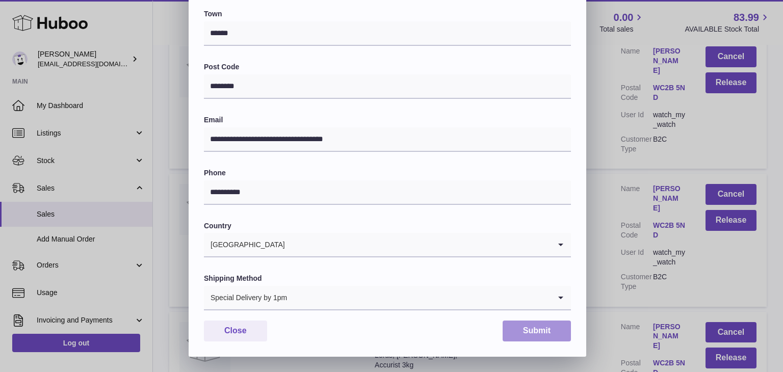
click at [535, 324] on button "Submit" at bounding box center [536, 331] width 68 height 21
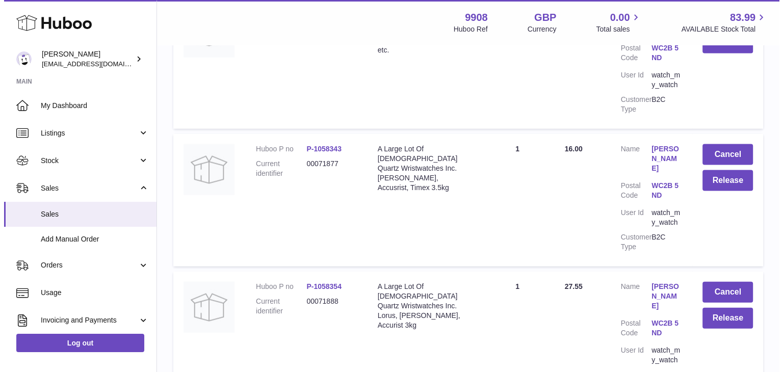
scroll to position [6085, 0]
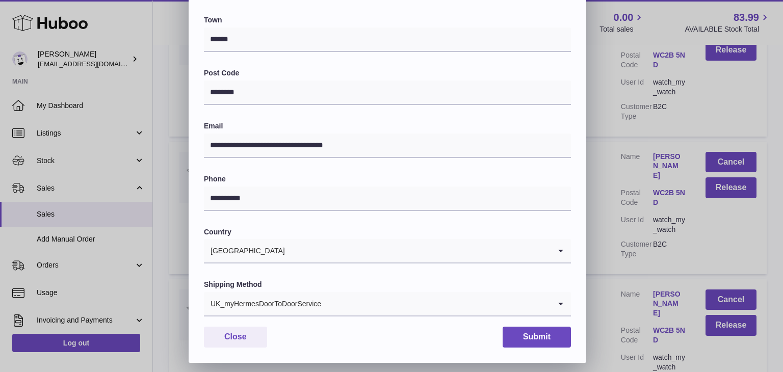
scroll to position [265, 0]
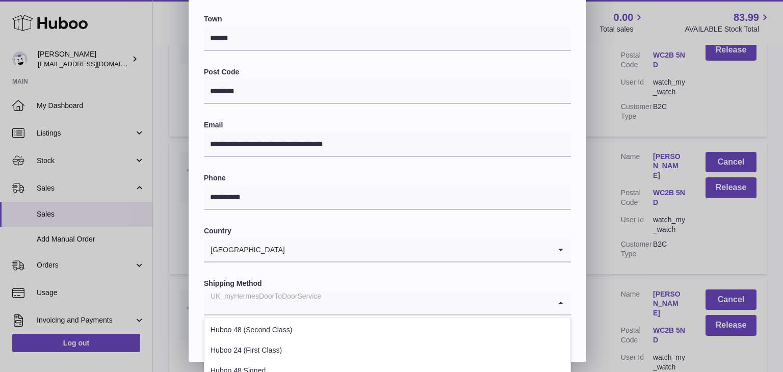
click at [355, 305] on input "Search for option" at bounding box center [377, 302] width 347 height 23
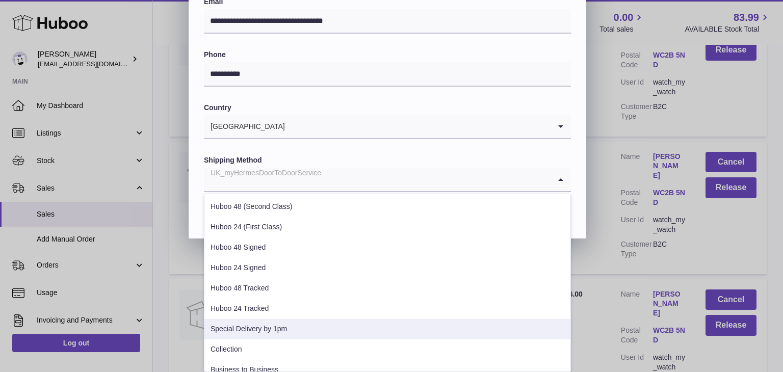
click at [286, 331] on li "Special Delivery by 1pm" at bounding box center [387, 329] width 366 height 20
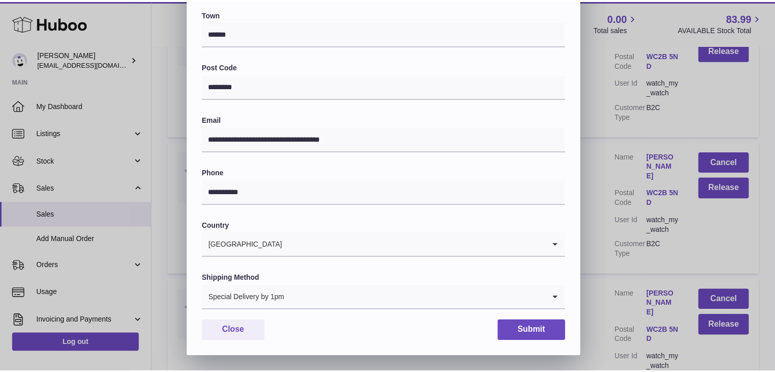
scroll to position [270, 0]
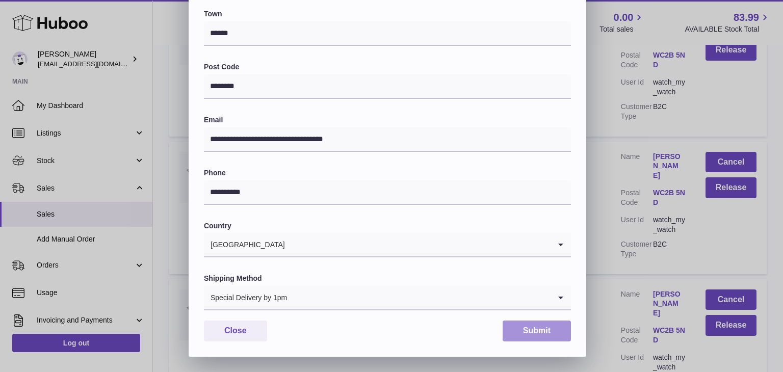
click at [537, 330] on button "Submit" at bounding box center [536, 331] width 68 height 21
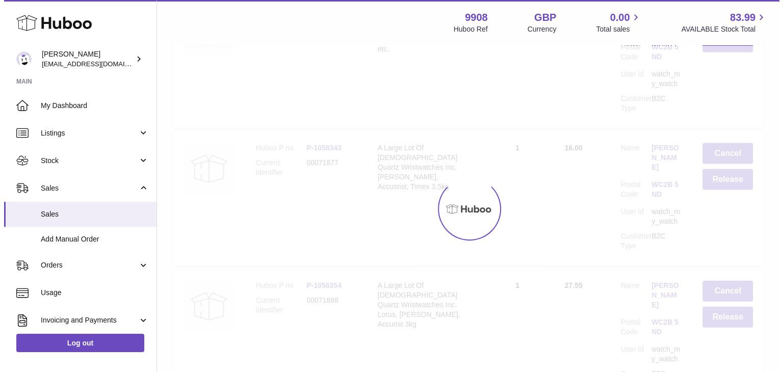
scroll to position [0, 0]
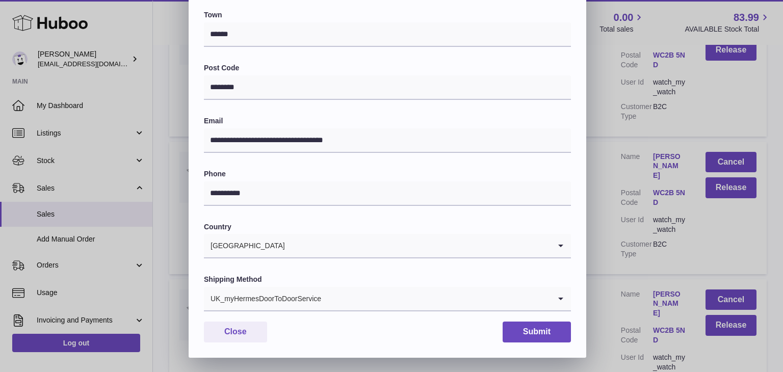
scroll to position [270, 0]
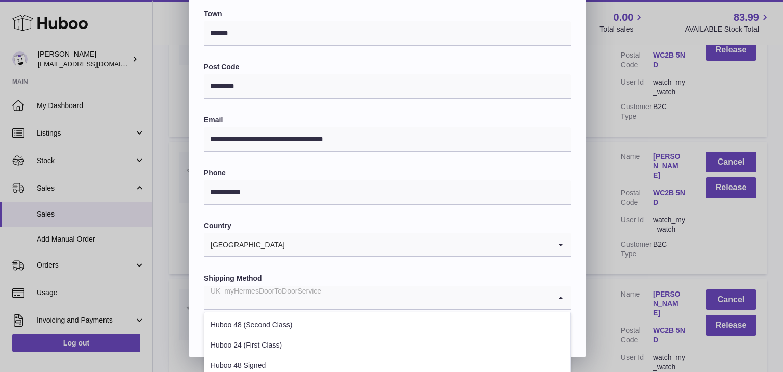
click at [338, 294] on input "Search for option" at bounding box center [377, 297] width 347 height 23
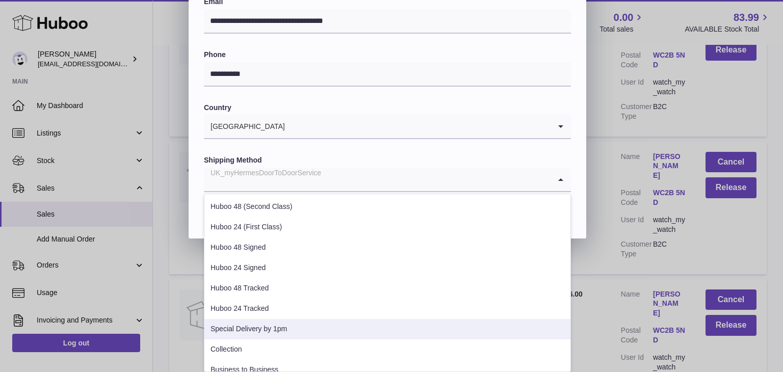
click at [290, 333] on li "Special Delivery by 1pm" at bounding box center [387, 329] width 366 height 20
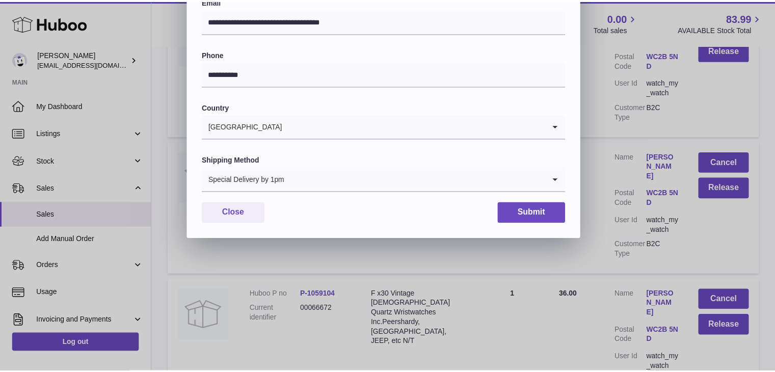
scroll to position [270, 0]
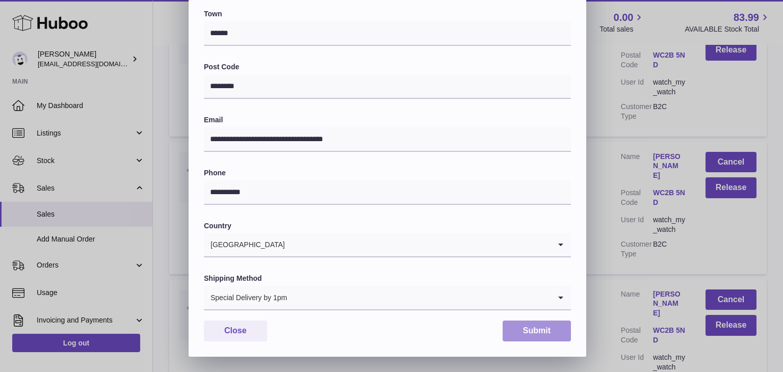
click at [520, 327] on button "Submit" at bounding box center [536, 331] width 68 height 21
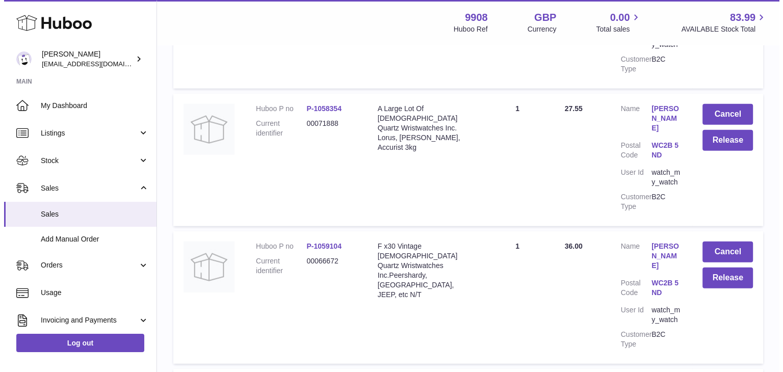
scroll to position [6277, 0]
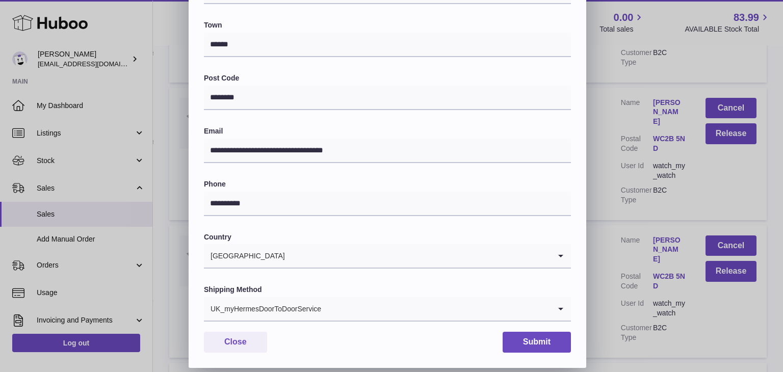
scroll to position [270, 0]
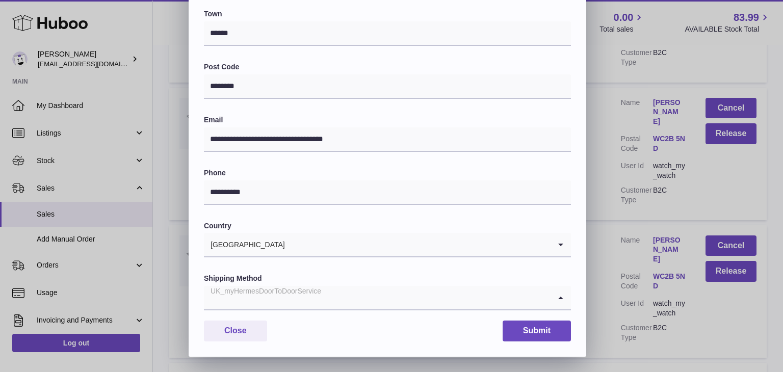
click at [324, 298] on input "Search for option" at bounding box center [377, 297] width 347 height 23
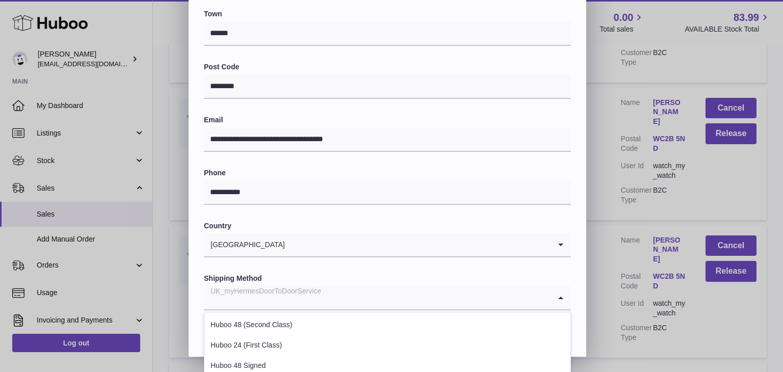
scroll to position [389, 0]
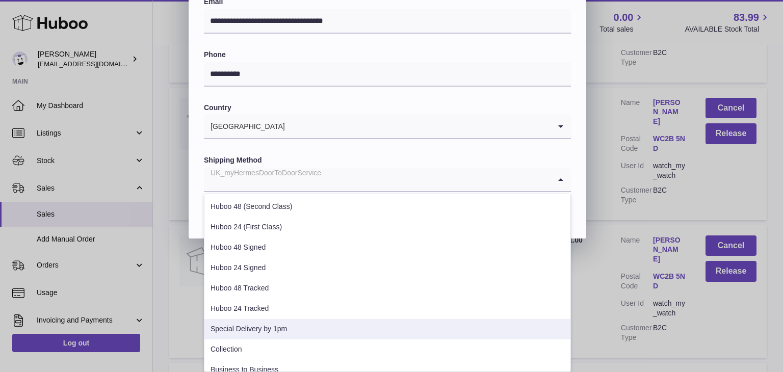
click at [283, 329] on li "Special Delivery by 1pm" at bounding box center [387, 329] width 366 height 20
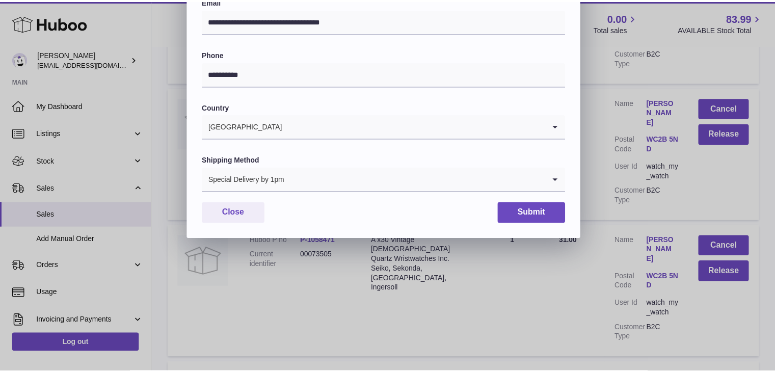
scroll to position [270, 0]
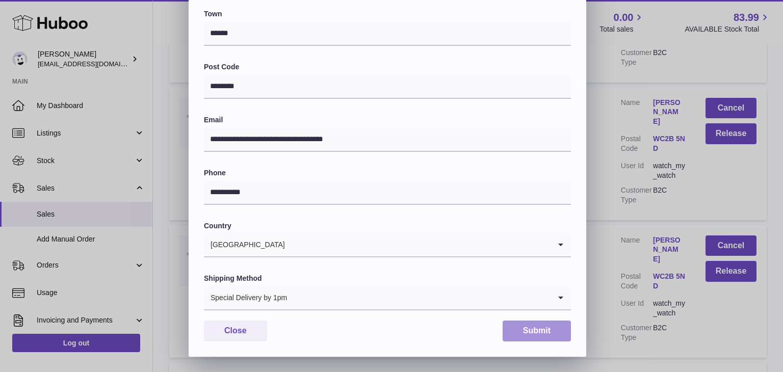
click at [527, 329] on button "Submit" at bounding box center [536, 331] width 68 height 21
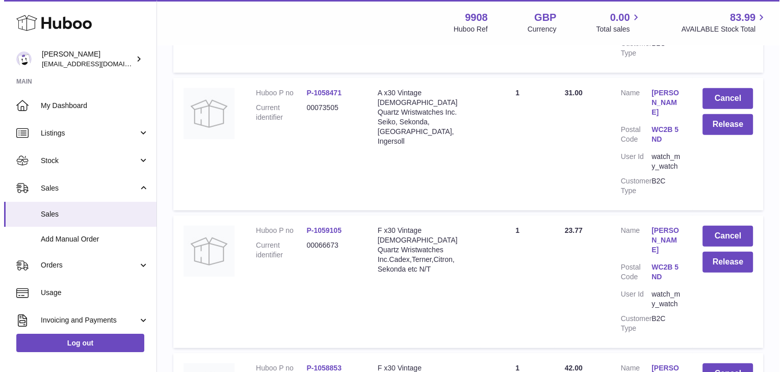
scroll to position [6546, 0]
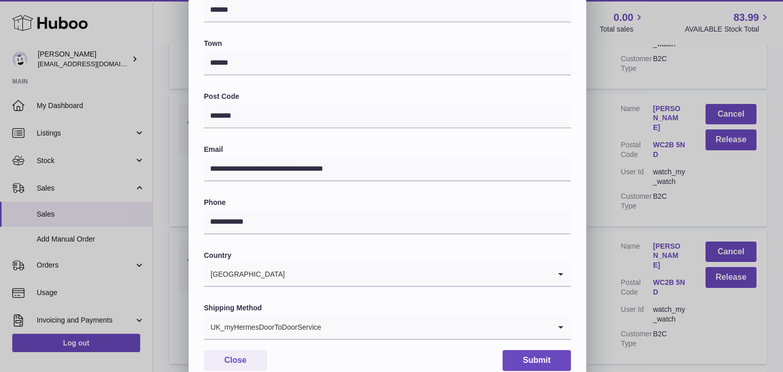
scroll to position [270, 0]
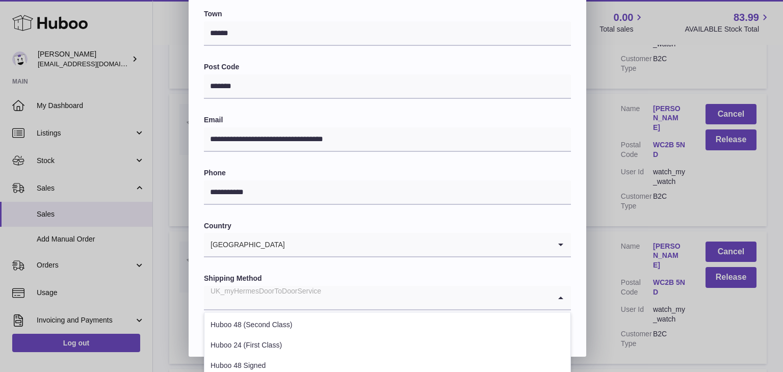
click at [318, 301] on div "UK_myHermesDoorToDoorService" at bounding box center [377, 297] width 347 height 23
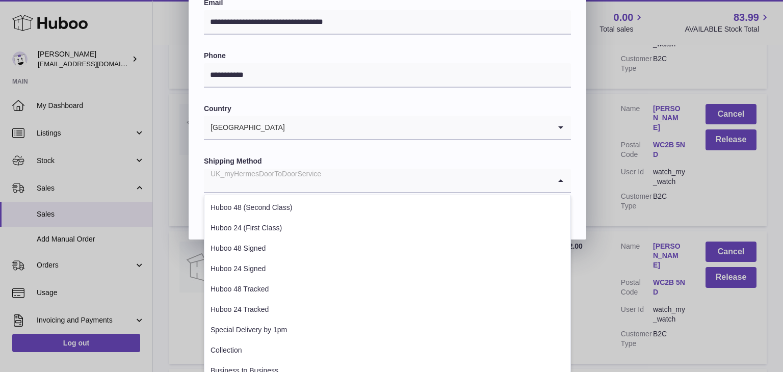
scroll to position [389, 0]
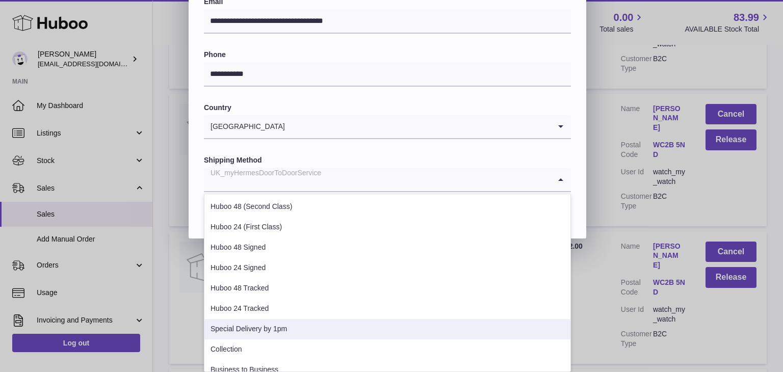
click at [285, 322] on li "Special Delivery by 1pm" at bounding box center [387, 329] width 366 height 20
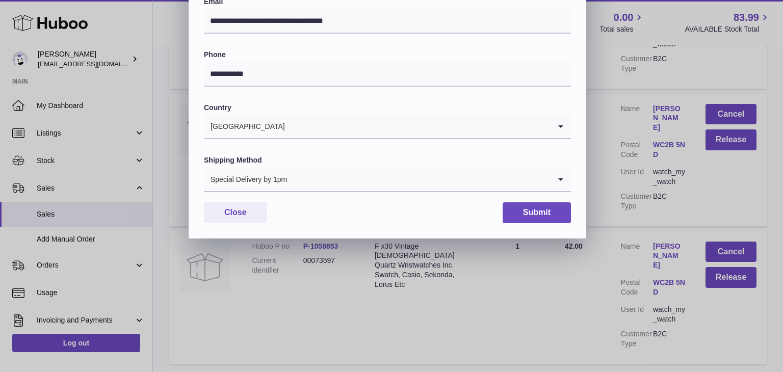
scroll to position [270, 0]
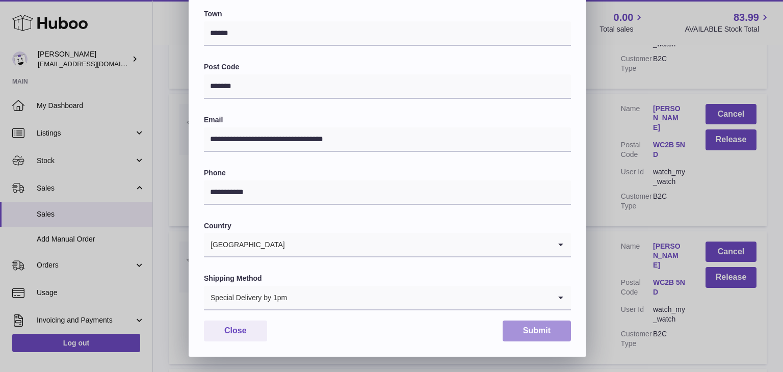
click at [530, 331] on button "Submit" at bounding box center [536, 331] width 68 height 21
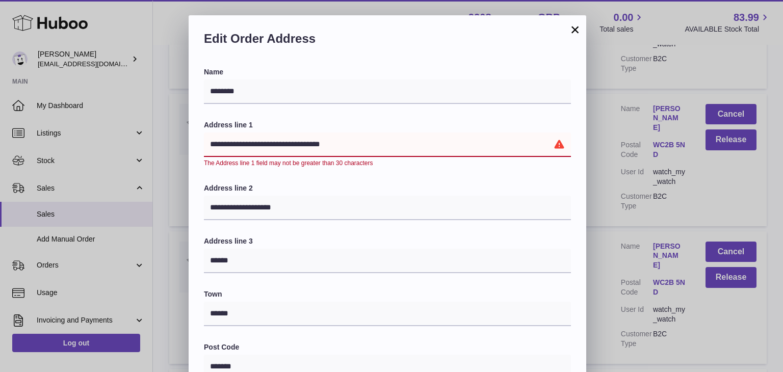
drag, startPoint x: 328, startPoint y: 145, endPoint x: 312, endPoint y: 145, distance: 16.3
click at [312, 145] on input "**********" at bounding box center [387, 145] width 367 height 24
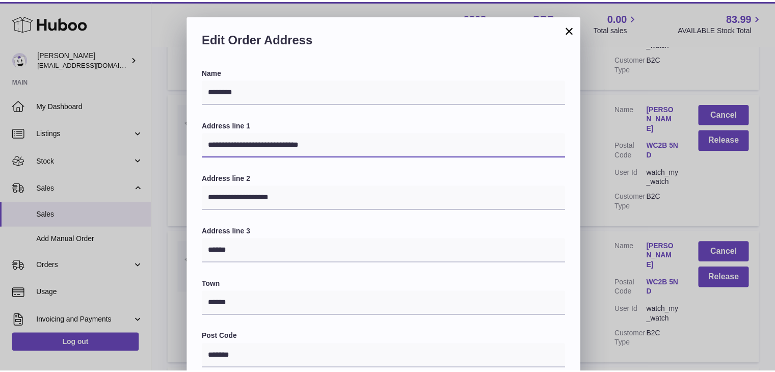
scroll to position [270, 0]
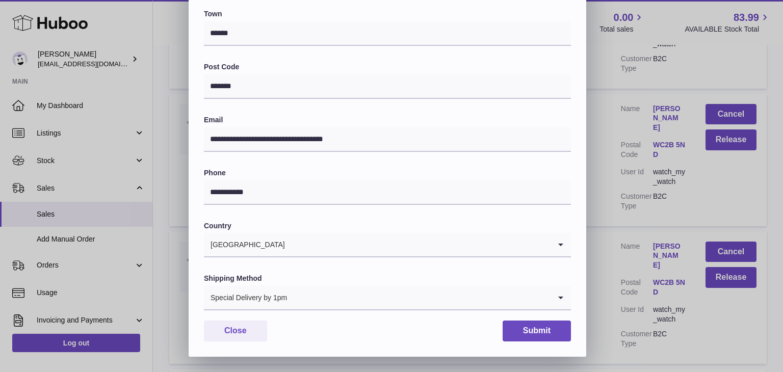
type input "**********"
click at [541, 328] on button "Submit" at bounding box center [536, 331] width 68 height 21
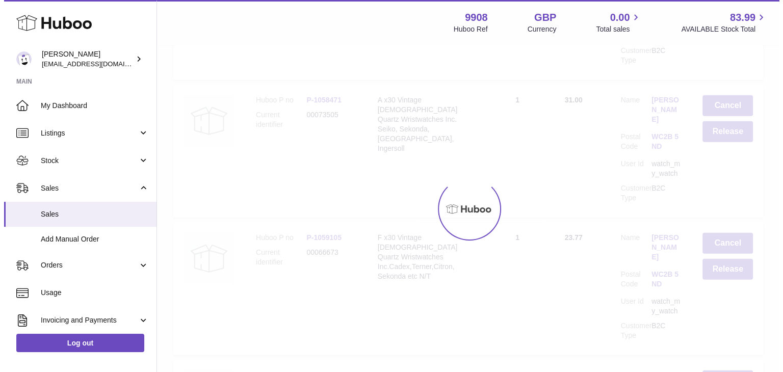
scroll to position [0, 0]
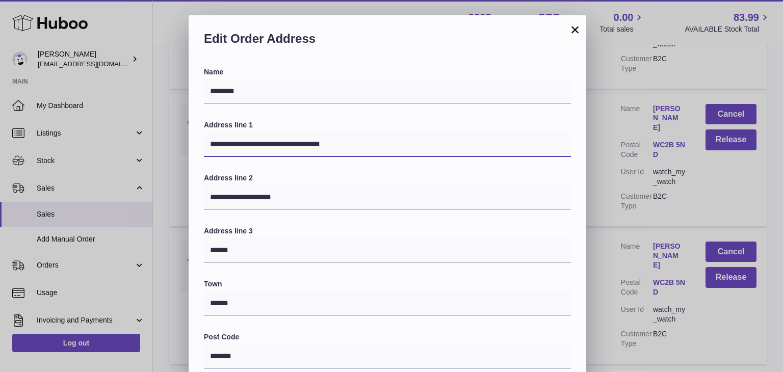
drag, startPoint x: 331, startPoint y: 143, endPoint x: 309, endPoint y: 144, distance: 21.9
click at [309, 144] on input "**********" at bounding box center [387, 145] width 367 height 24
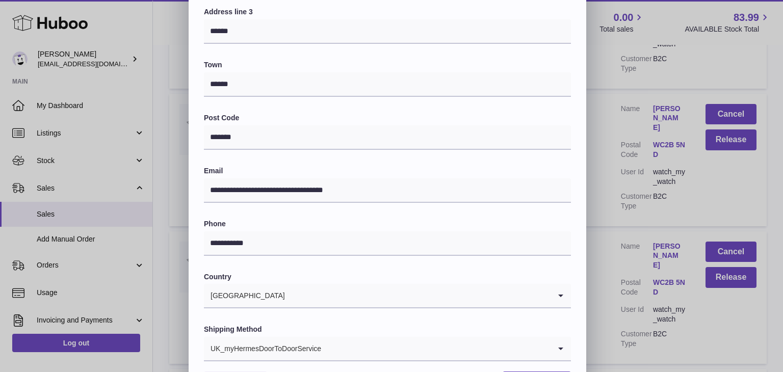
scroll to position [270, 0]
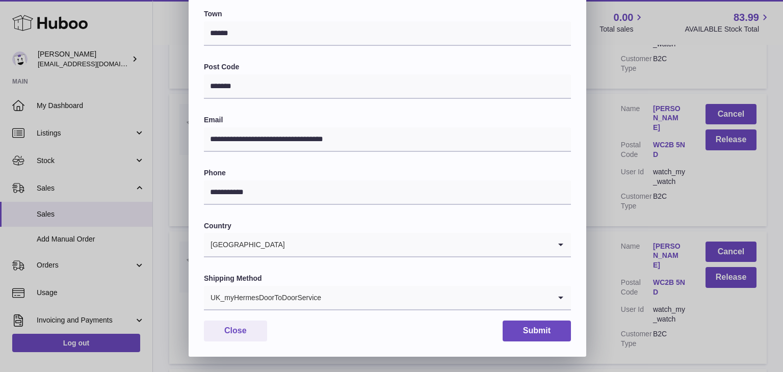
type input "**********"
click at [312, 295] on div "UK_myHermesDoorToDoorService" at bounding box center [377, 297] width 347 height 23
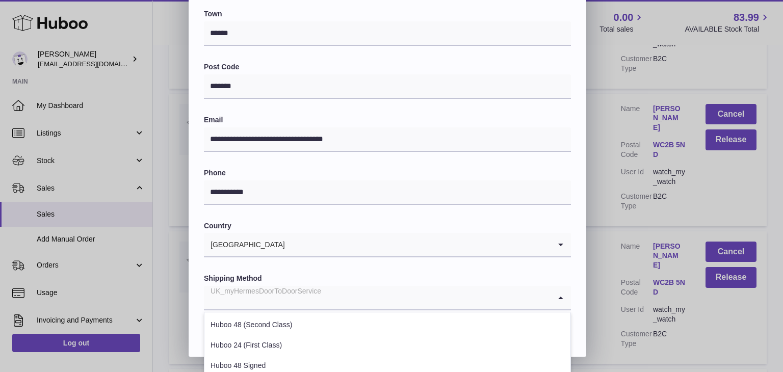
scroll to position [389, 0]
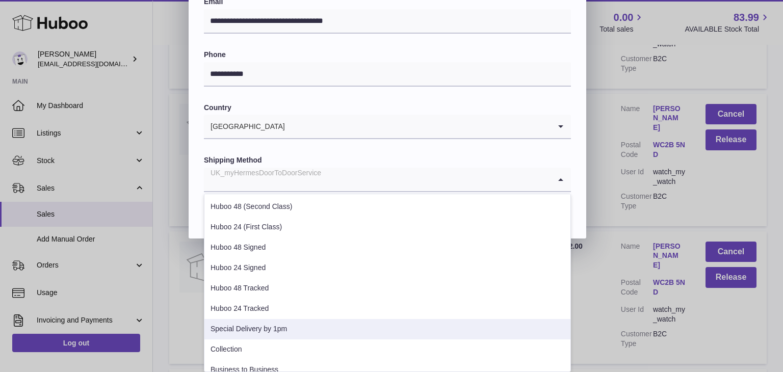
click at [284, 323] on li "Special Delivery by 1pm" at bounding box center [387, 329] width 366 height 20
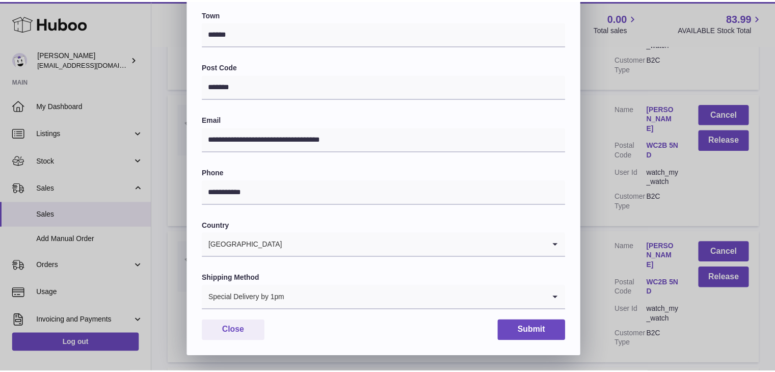
scroll to position [270, 0]
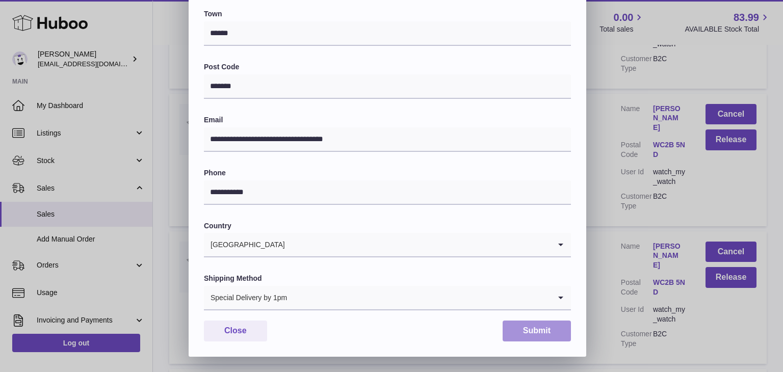
click at [544, 333] on button "Submit" at bounding box center [536, 331] width 68 height 21
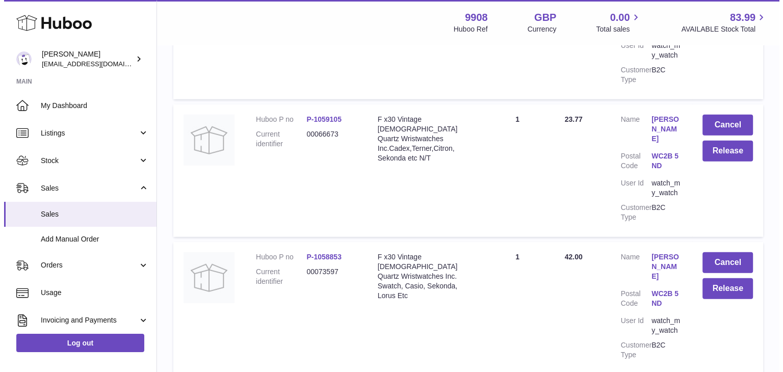
scroll to position [6668, 0]
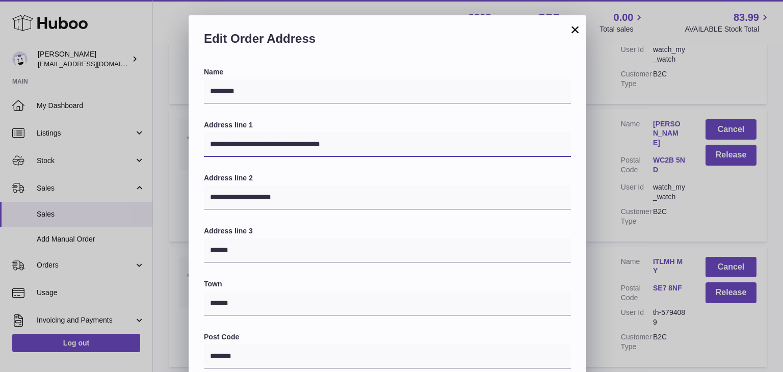
drag, startPoint x: 331, startPoint y: 143, endPoint x: 310, endPoint y: 144, distance: 20.4
click at [310, 144] on input "**********" at bounding box center [387, 145] width 367 height 24
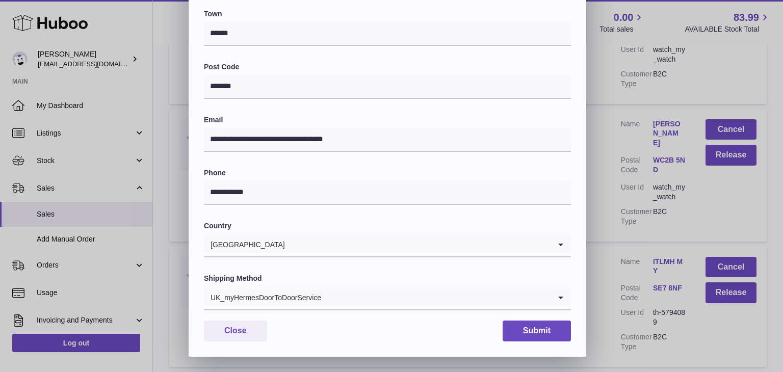
type input "**********"
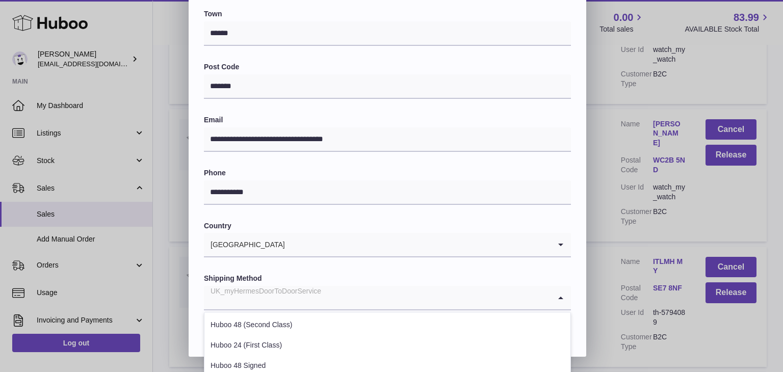
click at [288, 292] on div "UK_myHermesDoorToDoorService" at bounding box center [377, 297] width 347 height 23
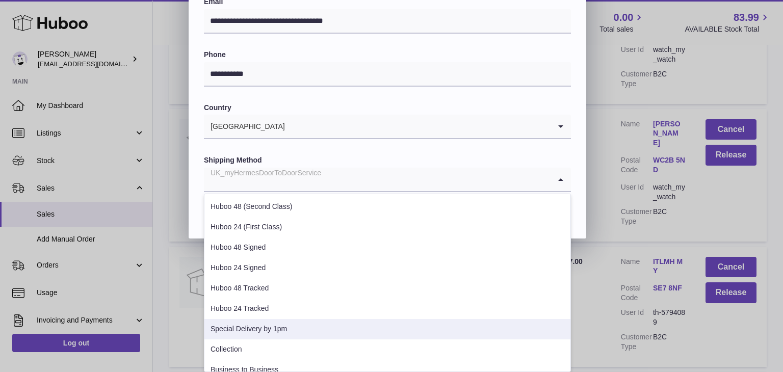
click at [265, 323] on li "Special Delivery by 1pm" at bounding box center [387, 329] width 366 height 20
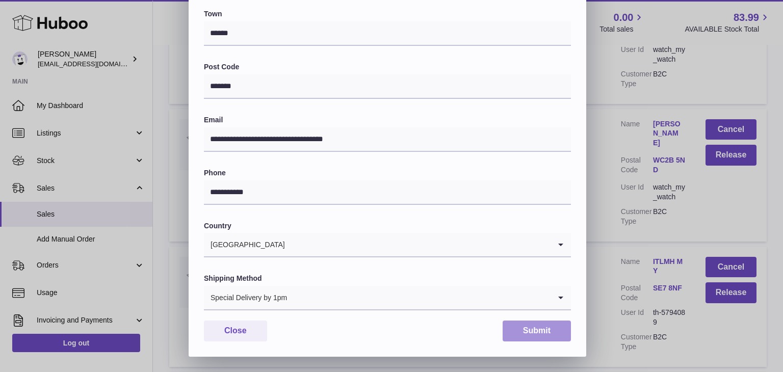
click at [527, 327] on button "Submit" at bounding box center [536, 331] width 68 height 21
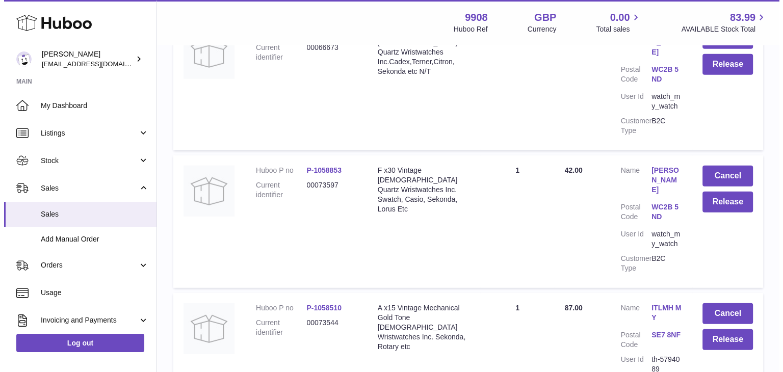
scroll to position [6758, 0]
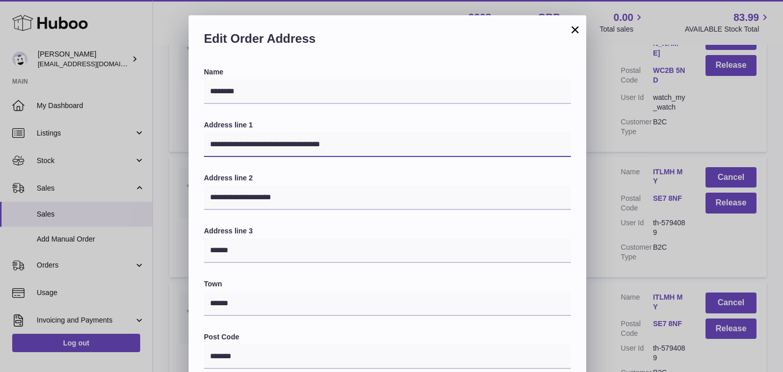
drag, startPoint x: 330, startPoint y: 147, endPoint x: 312, endPoint y: 147, distance: 18.3
click at [312, 147] on input "**********" at bounding box center [387, 145] width 367 height 24
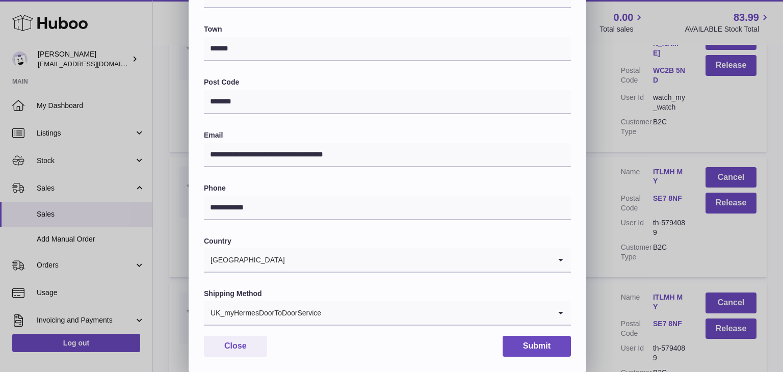
scroll to position [270, 0]
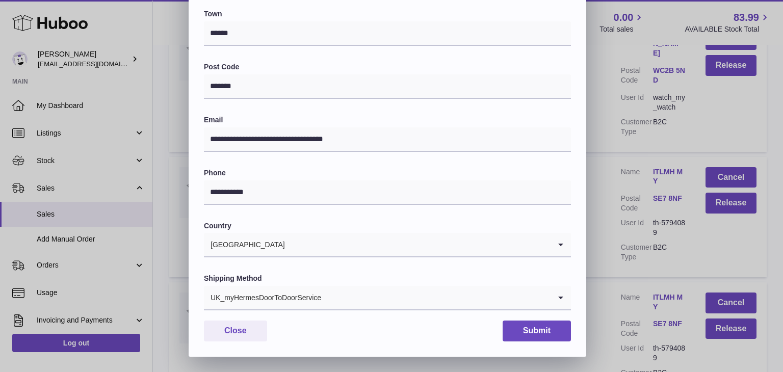
type input "**********"
click at [274, 292] on div "UK_myHermesDoorToDoorService" at bounding box center [377, 297] width 347 height 23
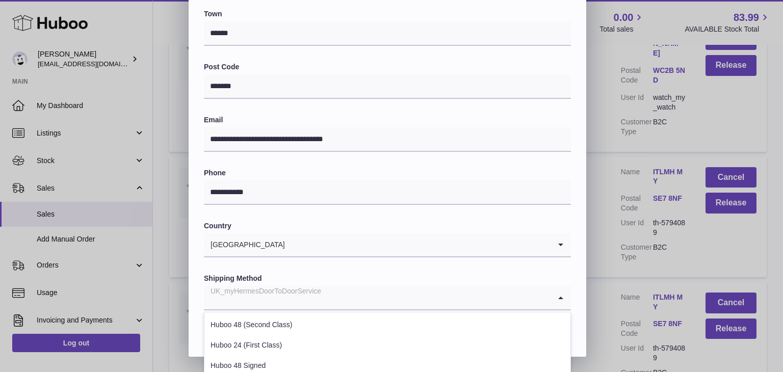
scroll to position [389, 0]
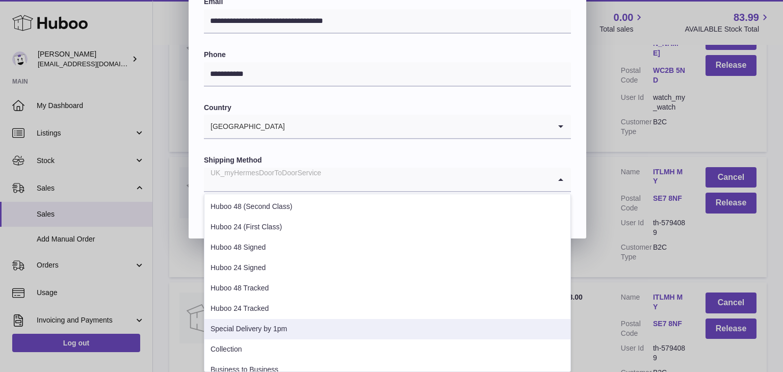
click at [264, 322] on li "Special Delivery by 1pm" at bounding box center [387, 329] width 366 height 20
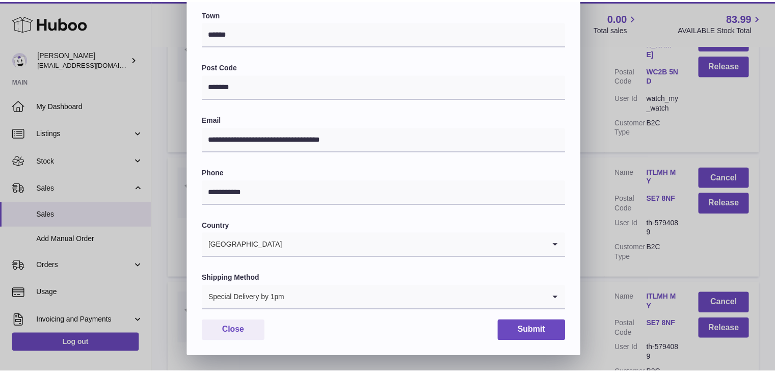
scroll to position [270, 0]
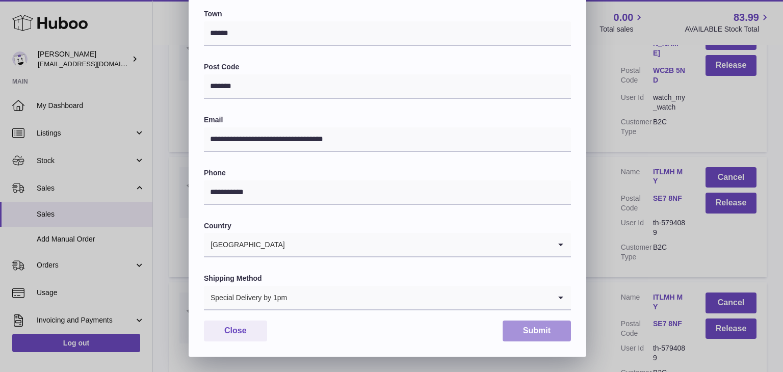
click at [542, 326] on button "Submit" at bounding box center [536, 331] width 68 height 21
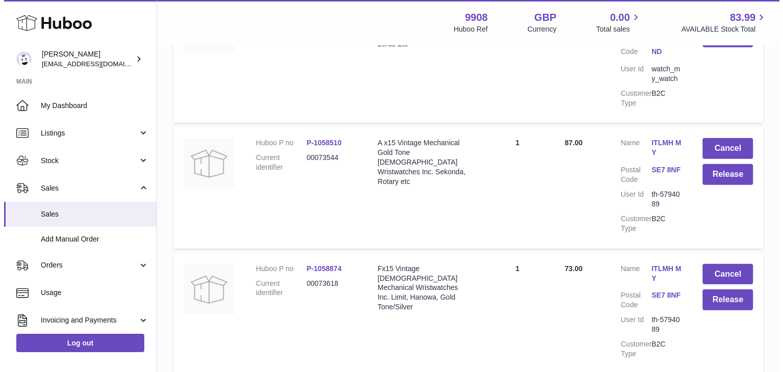
scroll to position [6923, 0]
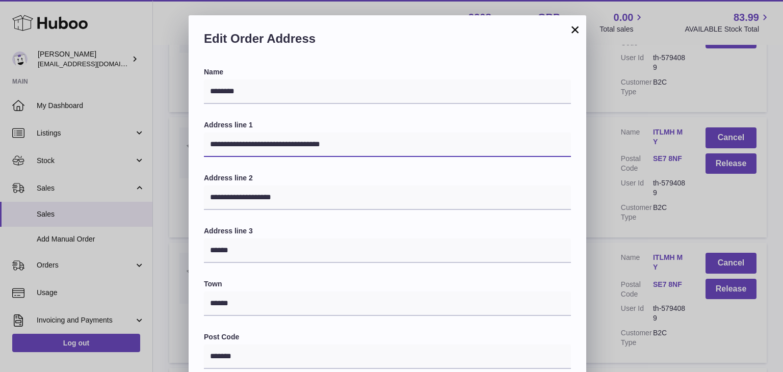
drag, startPoint x: 329, startPoint y: 145, endPoint x: 310, endPoint y: 143, distance: 18.5
click at [310, 143] on input "**********" at bounding box center [387, 145] width 367 height 24
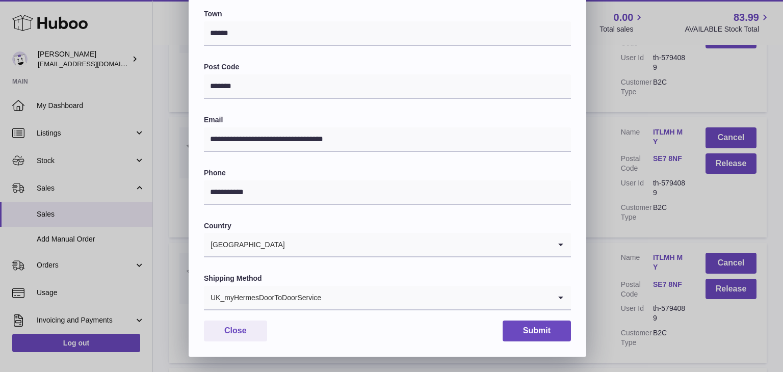
type input "**********"
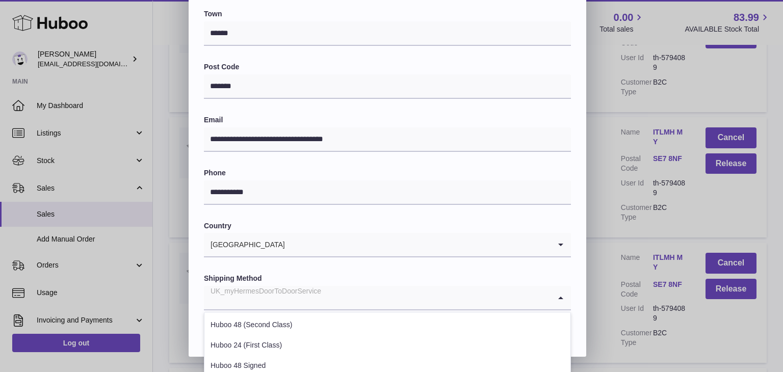
click at [256, 306] on div "UK_myHermesDoorToDoorService" at bounding box center [377, 297] width 347 height 23
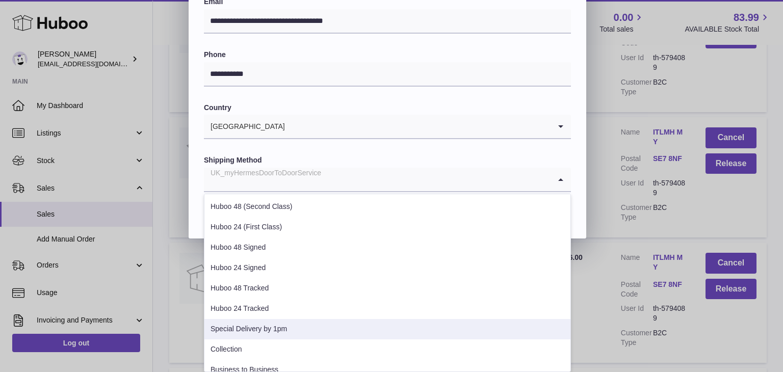
click at [248, 330] on li "Special Delivery by 1pm" at bounding box center [387, 329] width 366 height 20
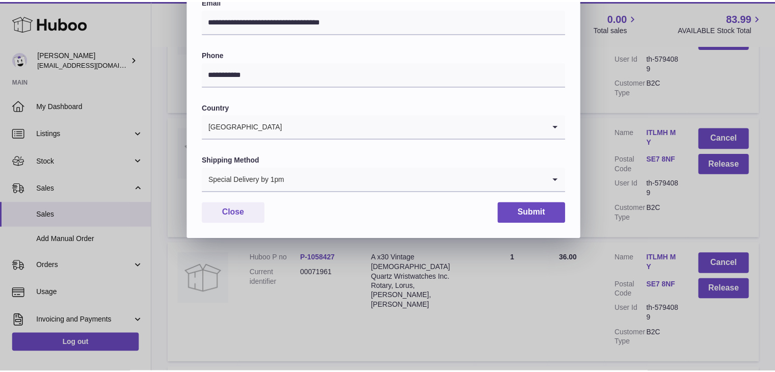
scroll to position [270, 0]
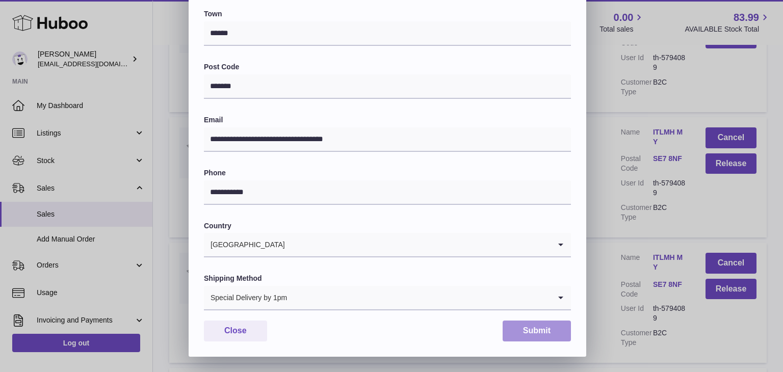
click at [537, 331] on button "Submit" at bounding box center [536, 331] width 68 height 21
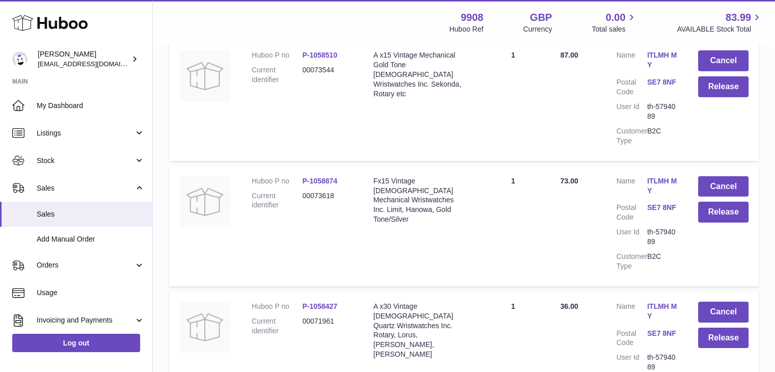
scroll to position [7011, 0]
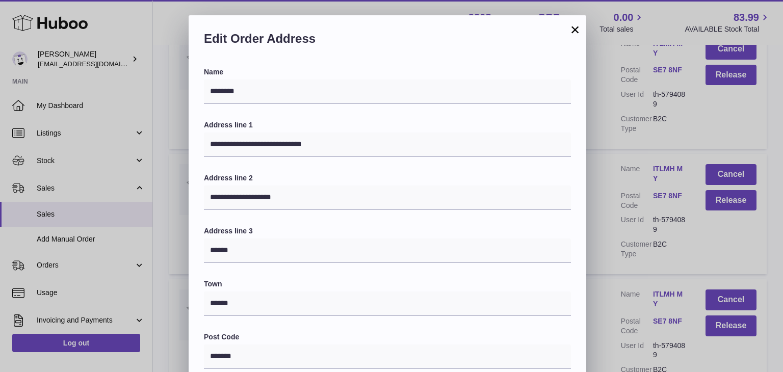
click at [572, 33] on button "×" at bounding box center [575, 29] width 12 height 12
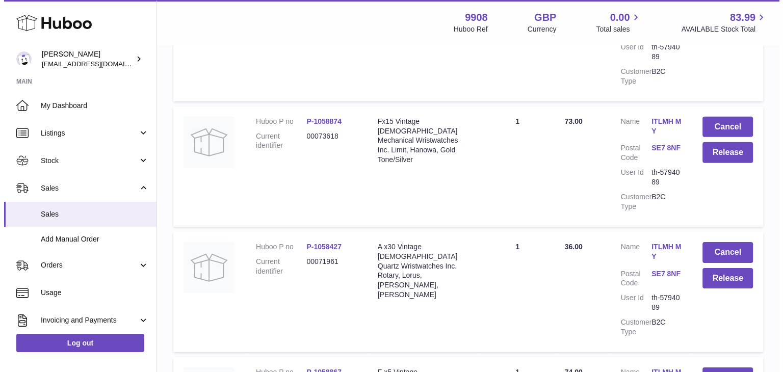
scroll to position [7063, 0]
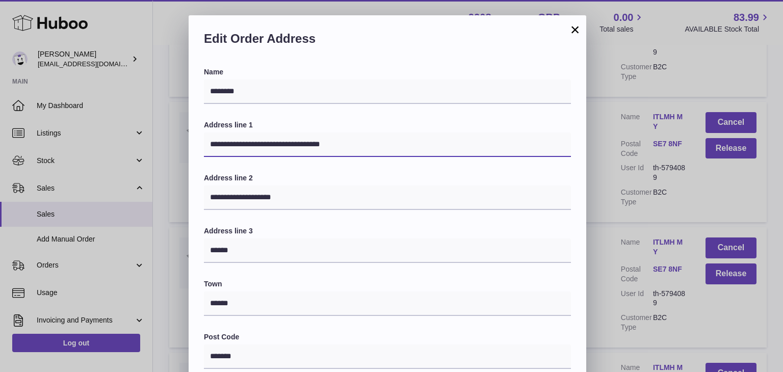
click at [329, 143] on input "**********" at bounding box center [387, 145] width 367 height 24
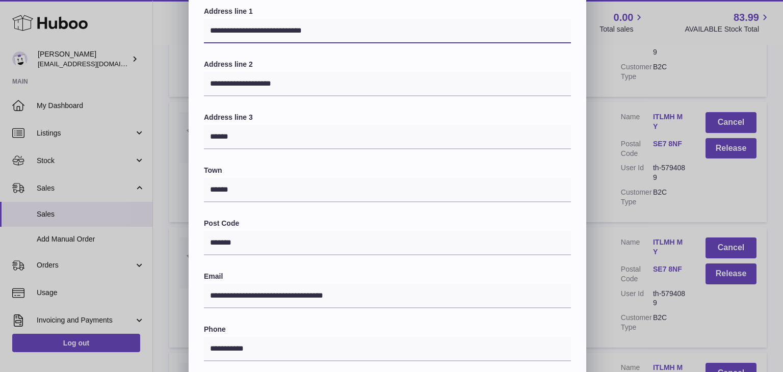
scroll to position [270, 0]
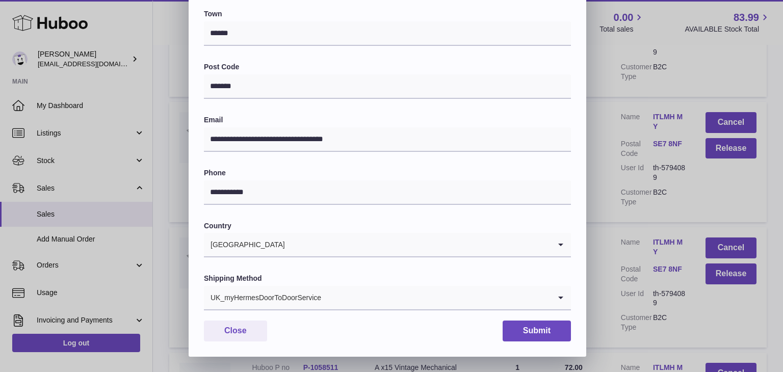
type input "**********"
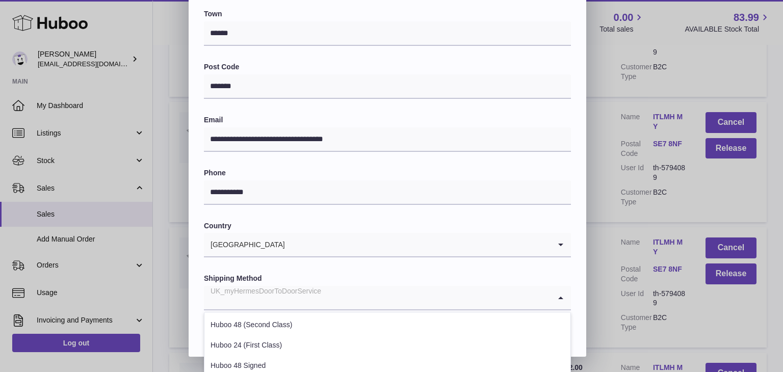
click at [248, 300] on div "UK_myHermesDoorToDoorService" at bounding box center [377, 297] width 347 height 23
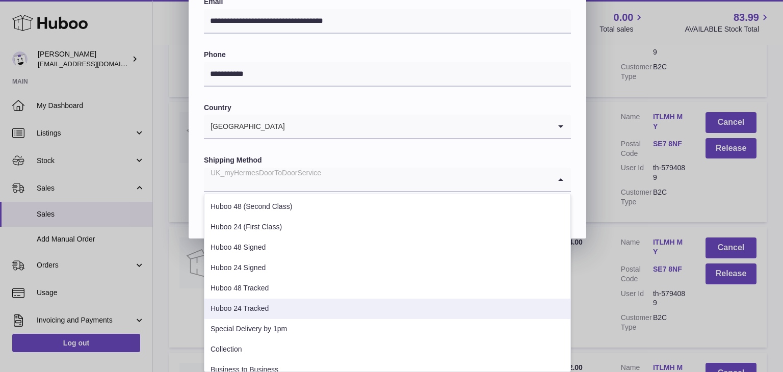
scroll to position [389, 0]
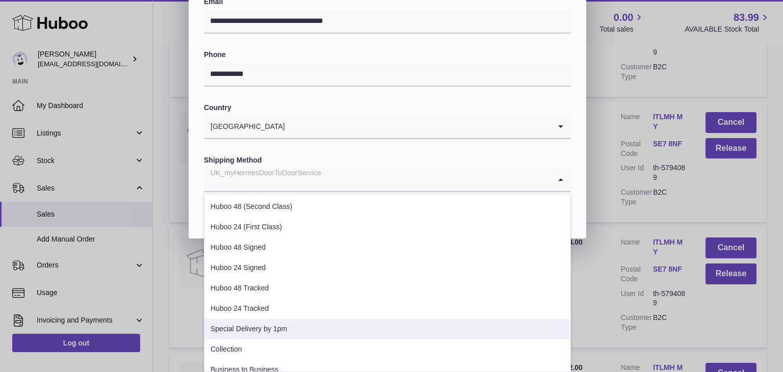
click at [247, 326] on li "Special Delivery by 1pm" at bounding box center [387, 329] width 366 height 20
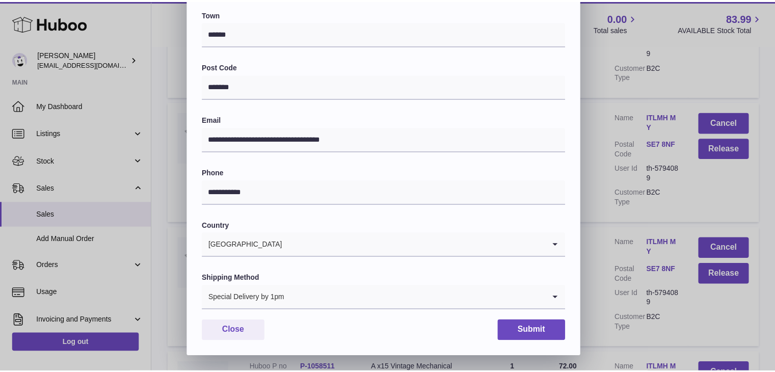
scroll to position [270, 0]
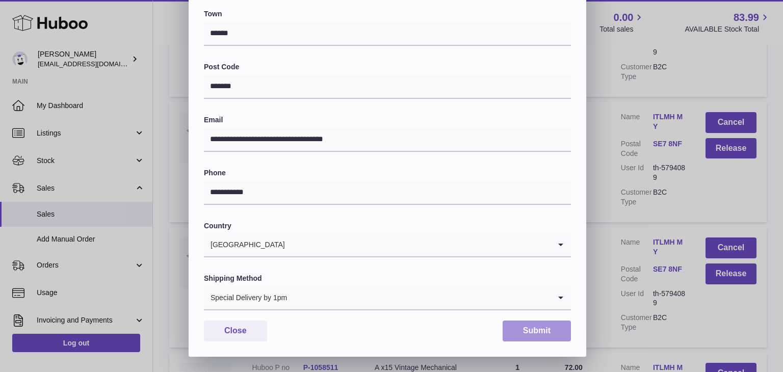
click at [531, 323] on button "Submit" at bounding box center [536, 331] width 68 height 21
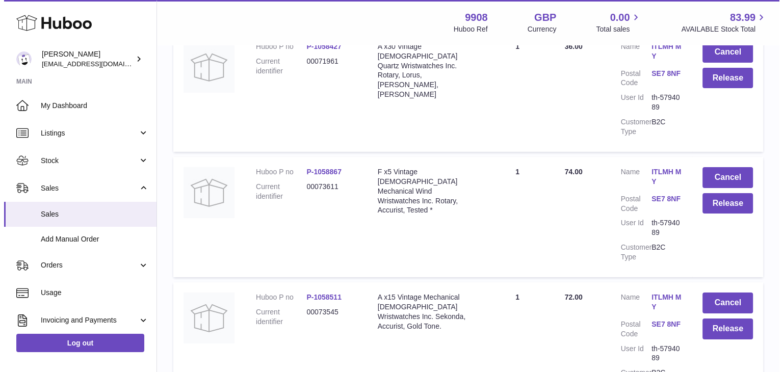
scroll to position [7270, 0]
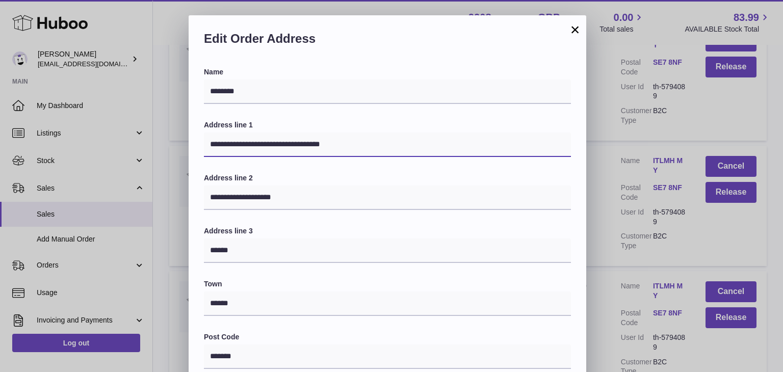
drag, startPoint x: 329, startPoint y: 145, endPoint x: 311, endPoint y: 144, distance: 18.4
click at [311, 144] on input "**********" at bounding box center [387, 145] width 367 height 24
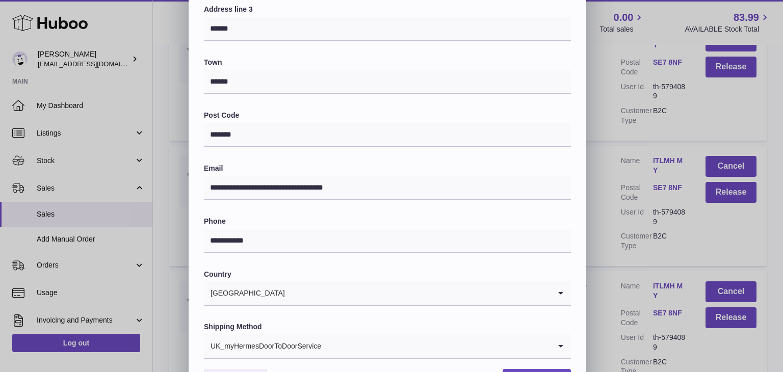
scroll to position [270, 0]
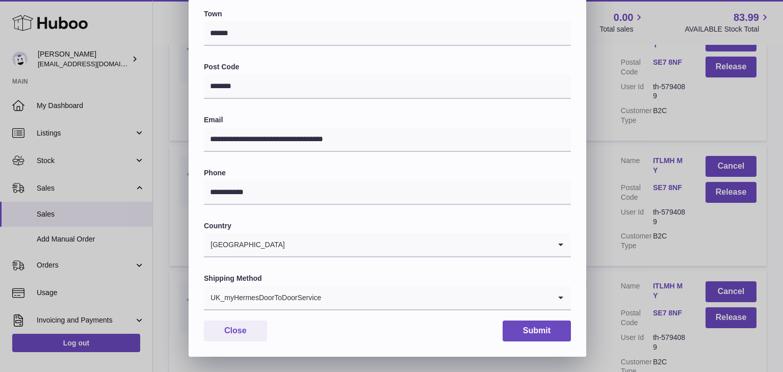
type input "**********"
click at [310, 298] on div "UK_myHermesDoorToDoorService" at bounding box center [377, 297] width 347 height 23
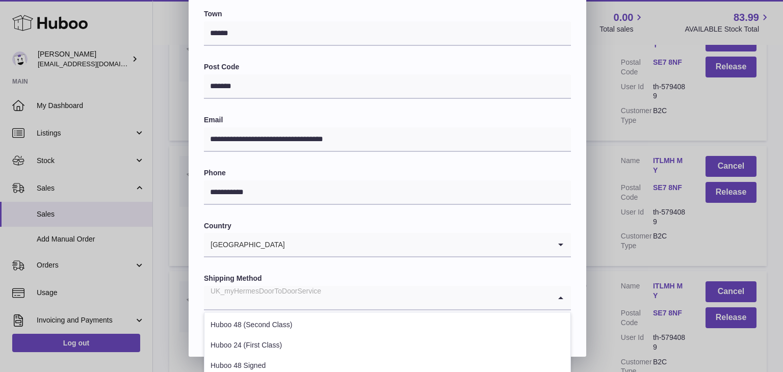
scroll to position [389, 0]
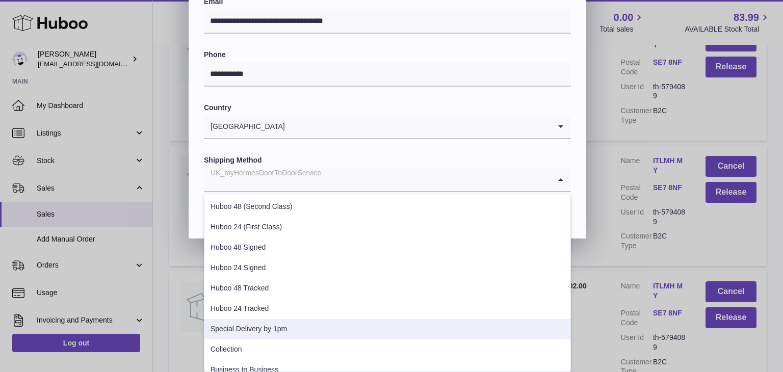
click at [285, 324] on li "Special Delivery by 1pm" at bounding box center [387, 329] width 366 height 20
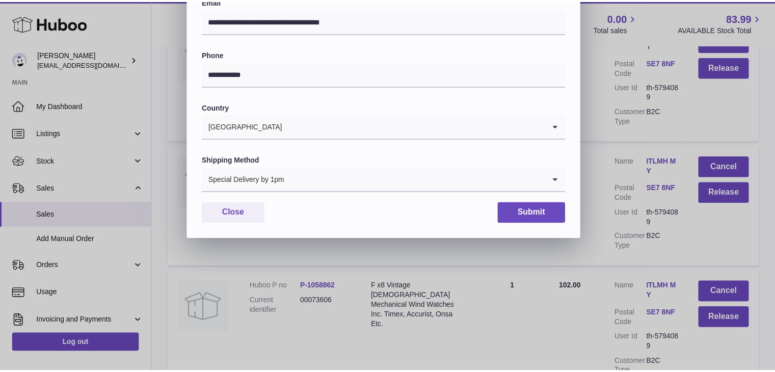
scroll to position [270, 0]
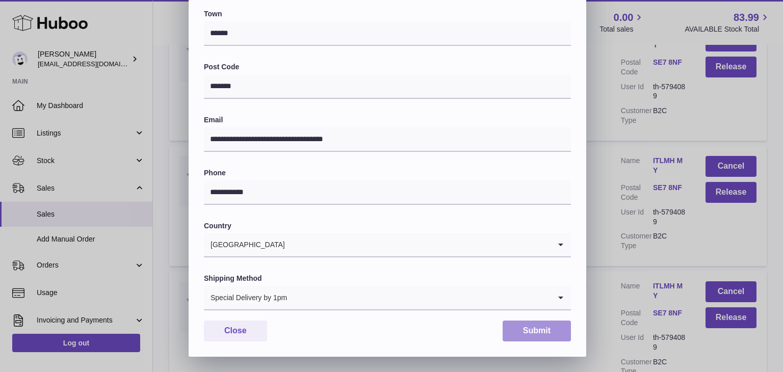
click at [522, 328] on button "Submit" at bounding box center [536, 331] width 68 height 21
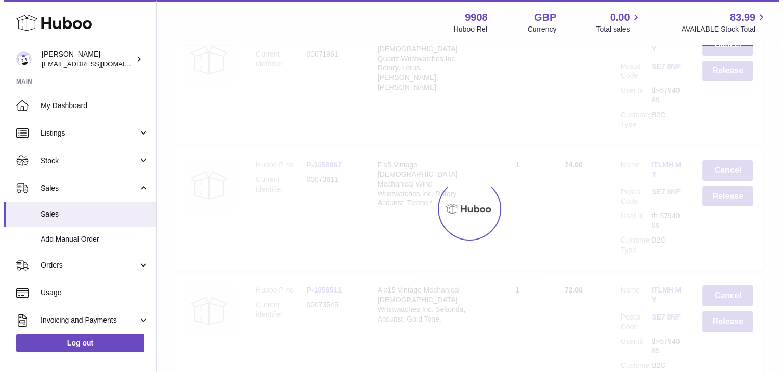
scroll to position [0, 0]
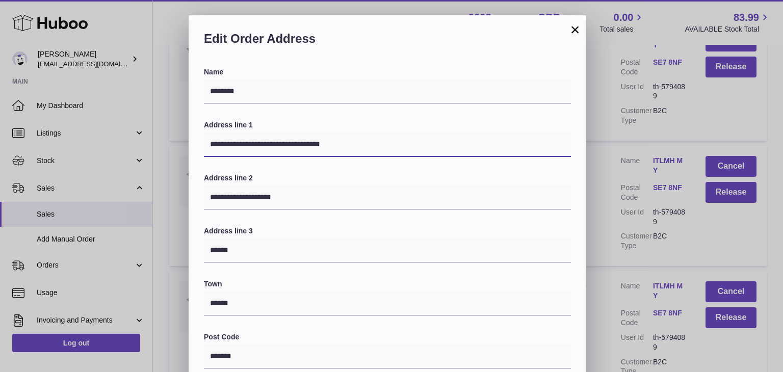
drag, startPoint x: 330, startPoint y: 143, endPoint x: 312, endPoint y: 145, distance: 17.4
click at [312, 145] on input "**********" at bounding box center [387, 145] width 367 height 24
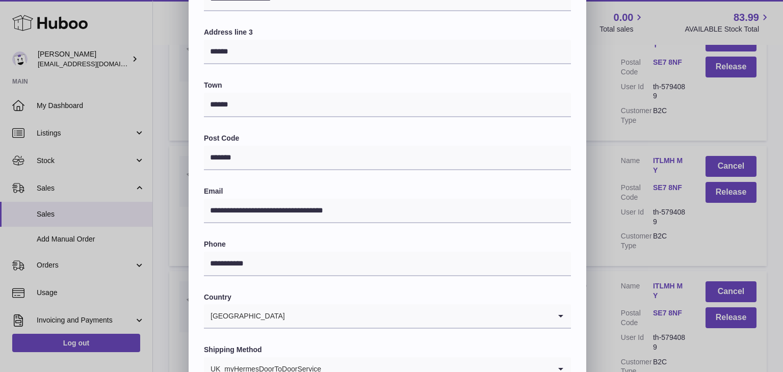
scroll to position [270, 0]
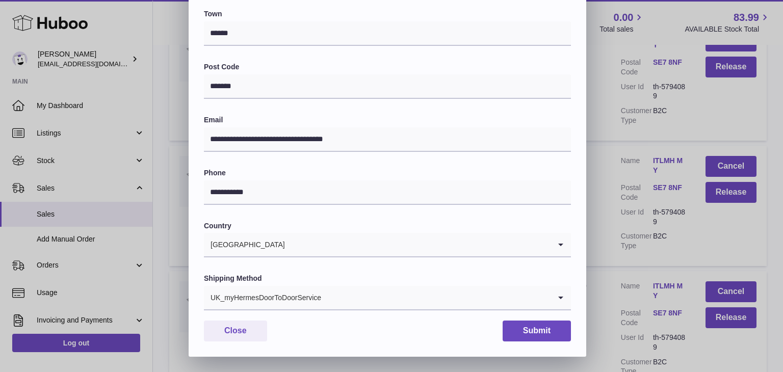
type input "**********"
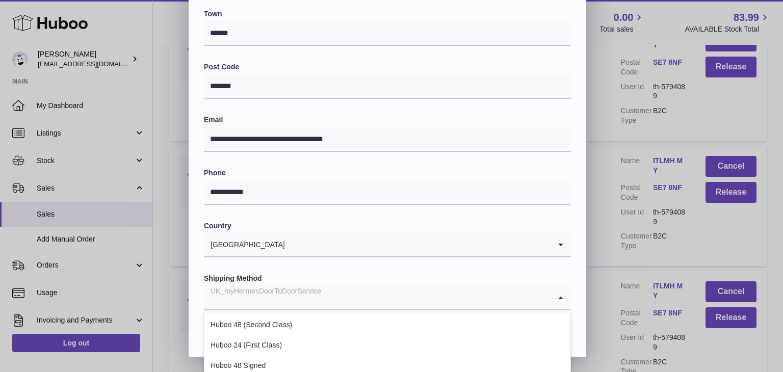
click at [283, 295] on div "UK_myHermesDoorToDoorService" at bounding box center [377, 297] width 347 height 23
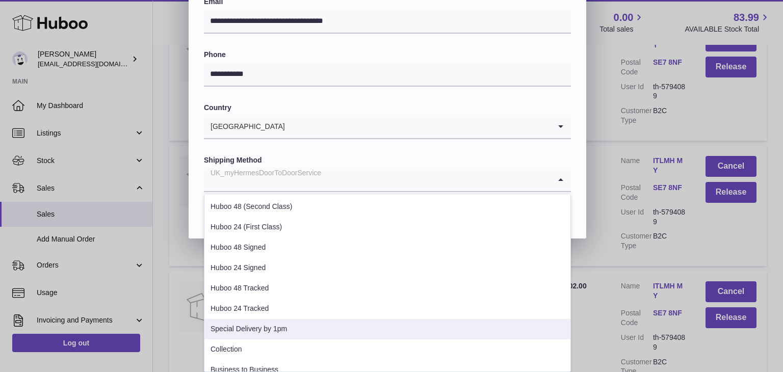
click at [270, 326] on li "Special Delivery by 1pm" at bounding box center [387, 329] width 366 height 20
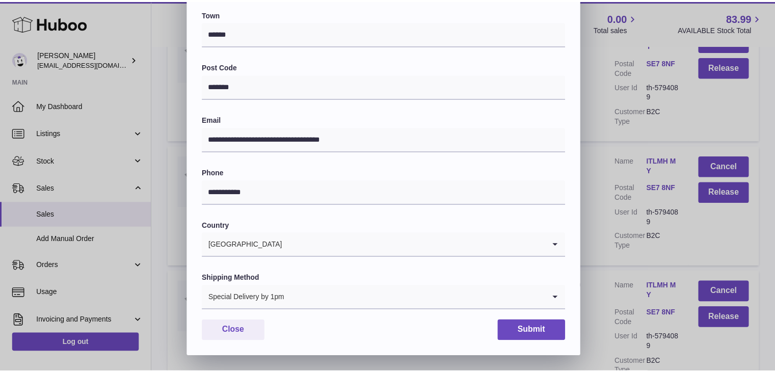
scroll to position [270, 0]
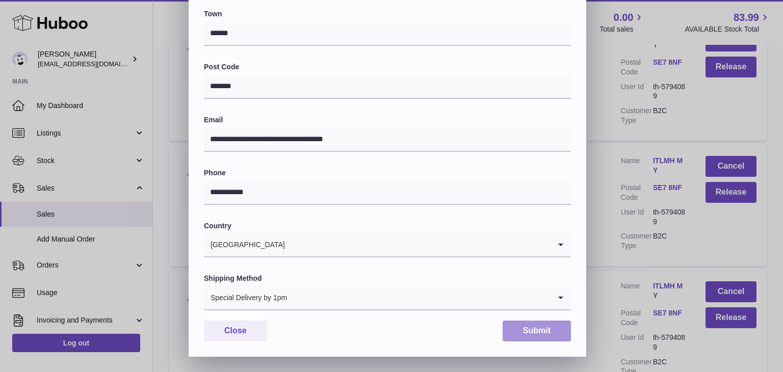
click at [538, 328] on button "Submit" at bounding box center [536, 331] width 68 height 21
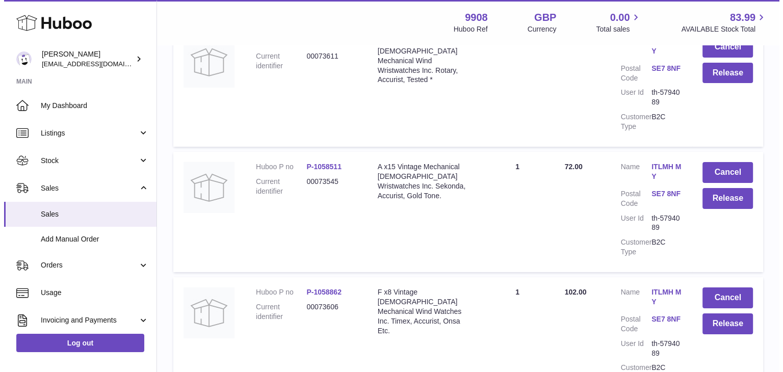
scroll to position [7395, 0]
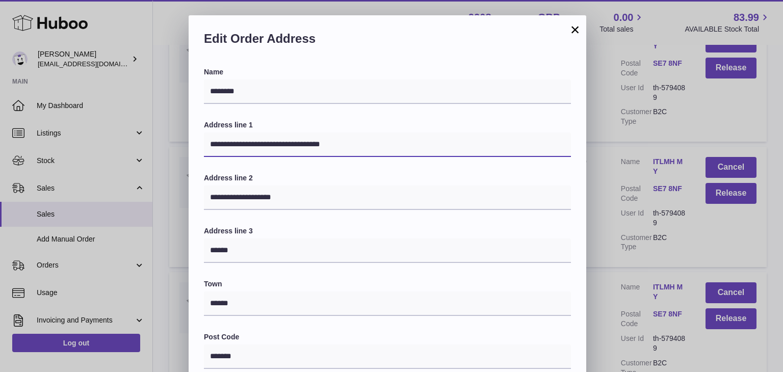
drag, startPoint x: 331, startPoint y: 143, endPoint x: 314, endPoint y: 144, distance: 17.4
click at [314, 144] on input "**********" at bounding box center [387, 145] width 367 height 24
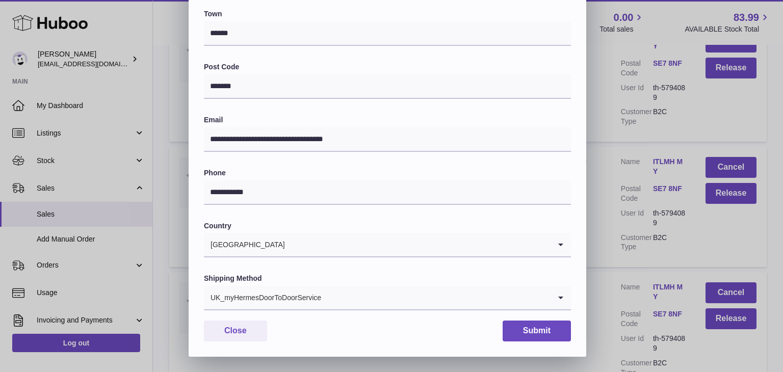
type input "**********"
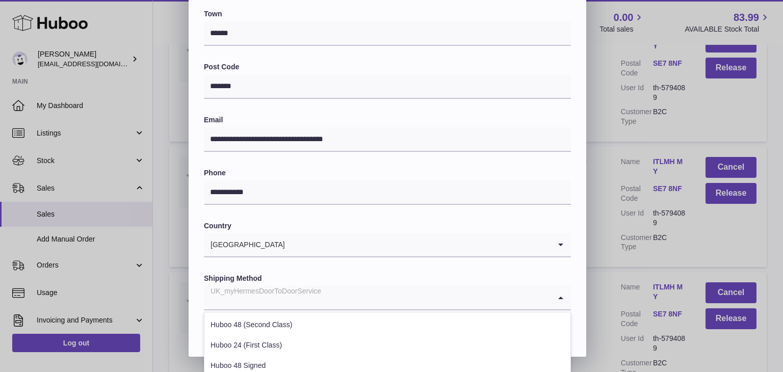
click at [281, 290] on div "UK_myHermesDoorToDoorService" at bounding box center [377, 297] width 347 height 23
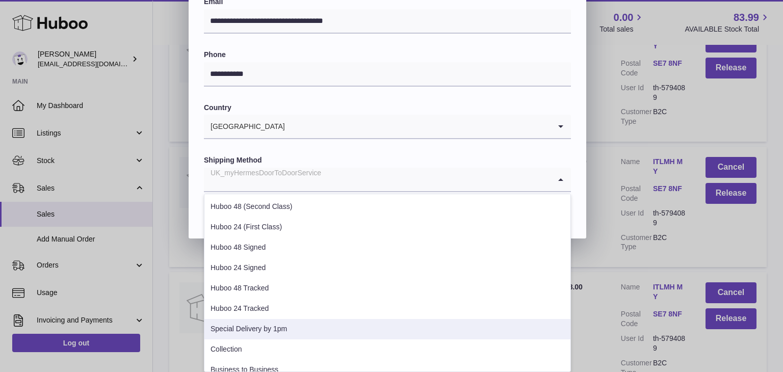
click at [268, 325] on li "Special Delivery by 1pm" at bounding box center [387, 329] width 366 height 20
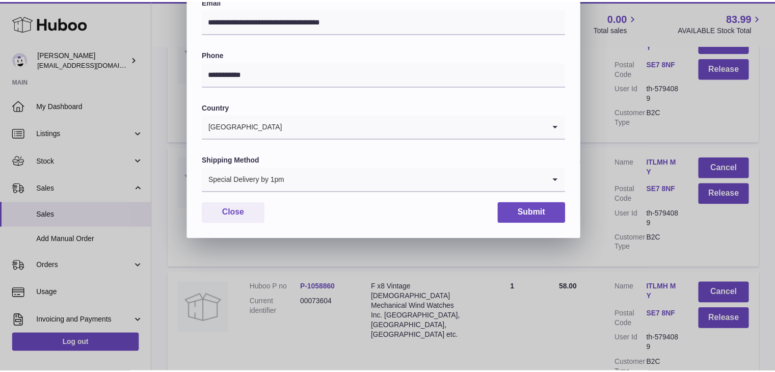
scroll to position [270, 0]
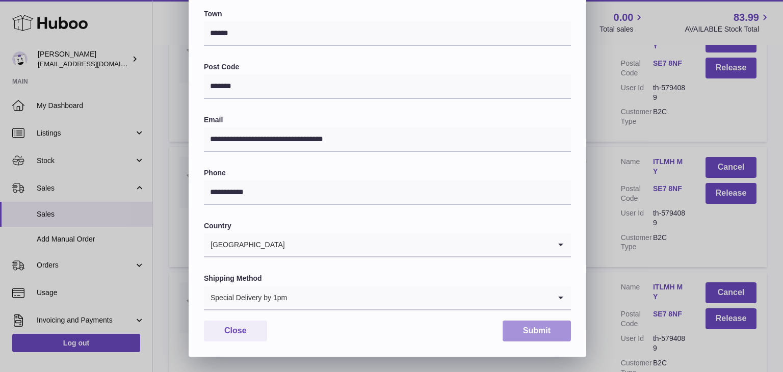
click at [520, 329] on button "Submit" at bounding box center [536, 331] width 68 height 21
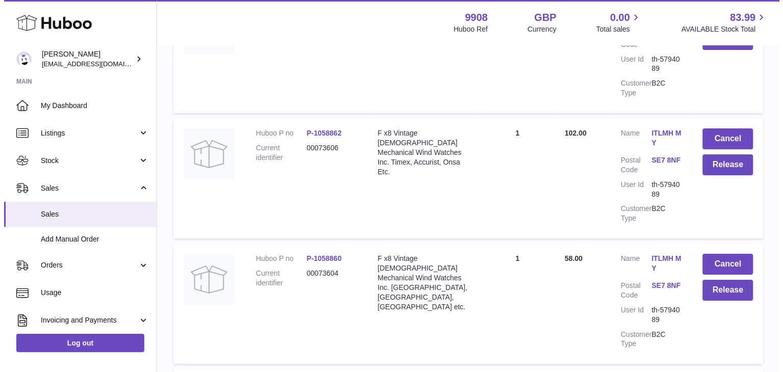
scroll to position [7554, 0]
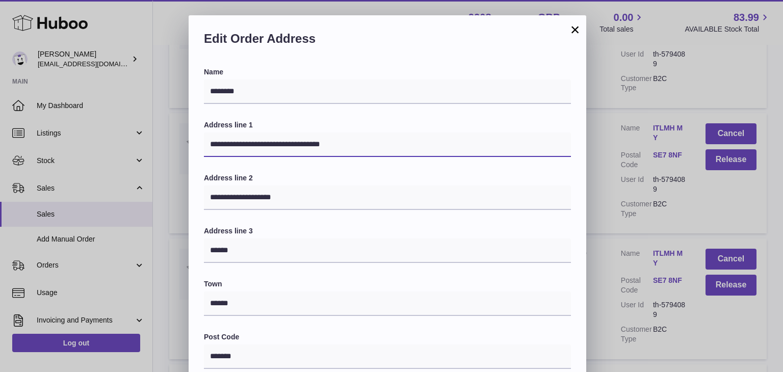
drag, startPoint x: 330, startPoint y: 145, endPoint x: 312, endPoint y: 146, distance: 18.4
click at [312, 146] on input "**********" at bounding box center [387, 145] width 367 height 24
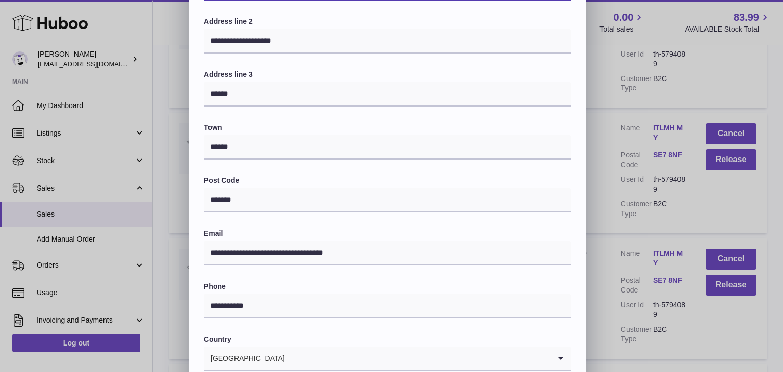
scroll to position [270, 0]
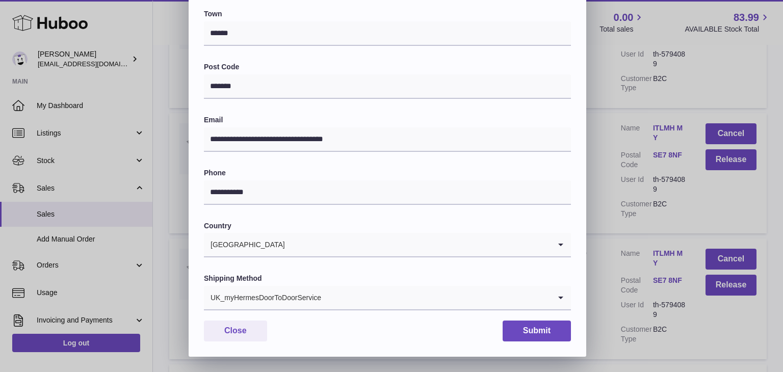
type input "**********"
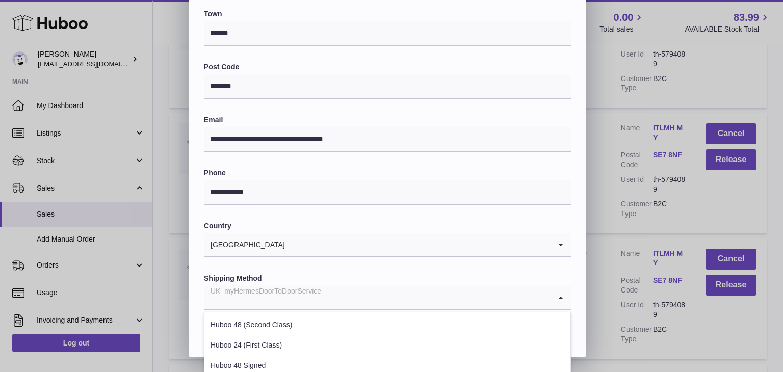
click at [284, 296] on div "UK_myHermesDoorToDoorService" at bounding box center [377, 297] width 347 height 23
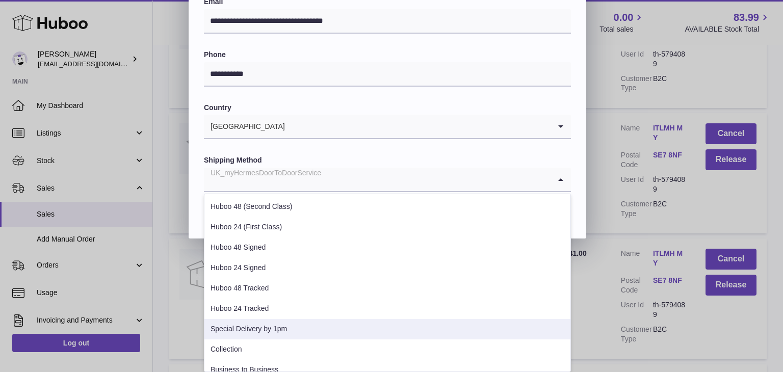
click at [271, 322] on li "Special Delivery by 1pm" at bounding box center [387, 329] width 366 height 20
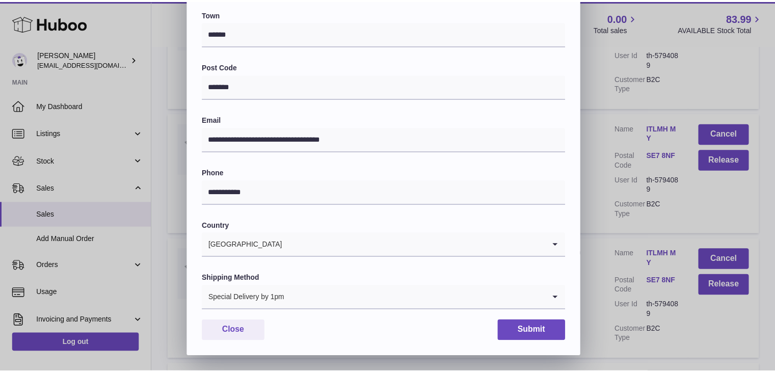
scroll to position [270, 0]
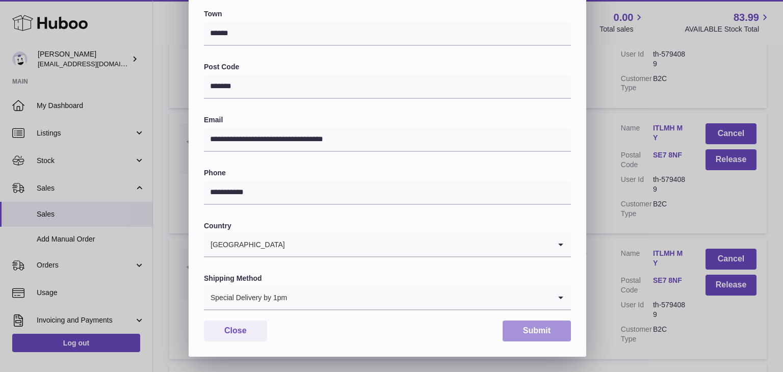
click at [540, 327] on button "Submit" at bounding box center [536, 331] width 68 height 21
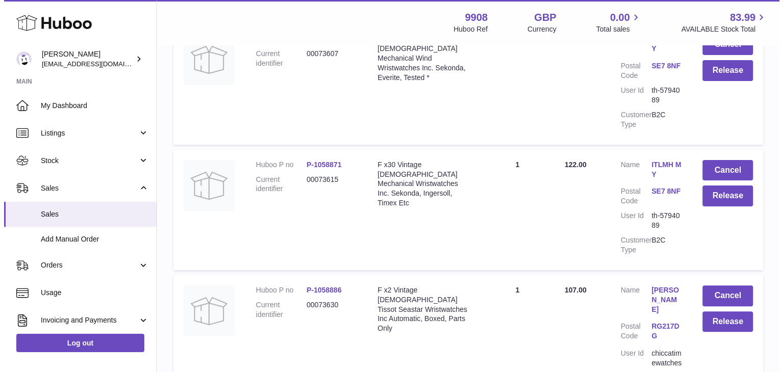
scroll to position [7929, 0]
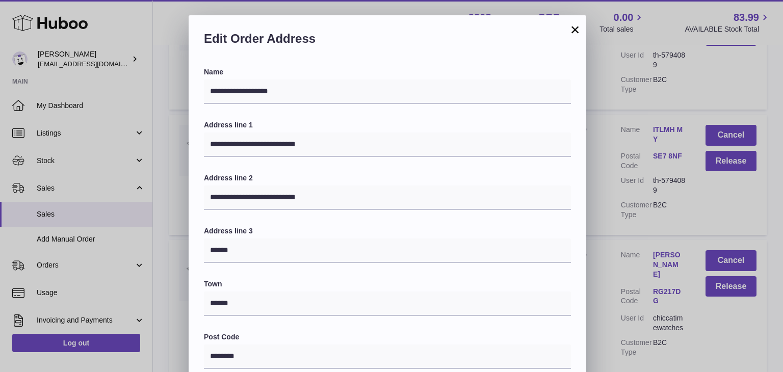
scroll to position [270, 0]
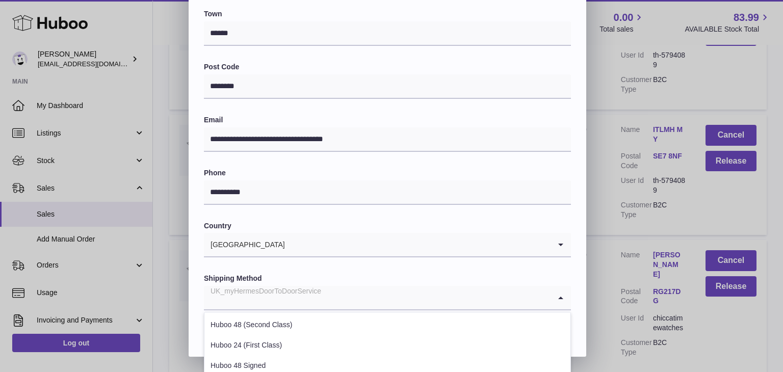
click at [306, 297] on div "UK_myHermesDoorToDoorService" at bounding box center [377, 297] width 347 height 23
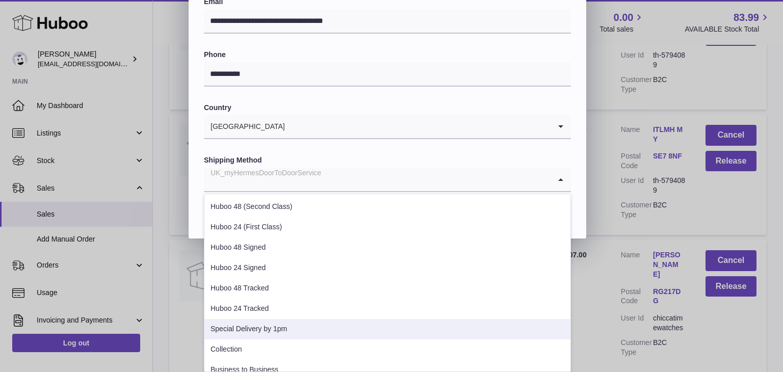
click at [285, 327] on li "Special Delivery by 1pm" at bounding box center [387, 329] width 366 height 20
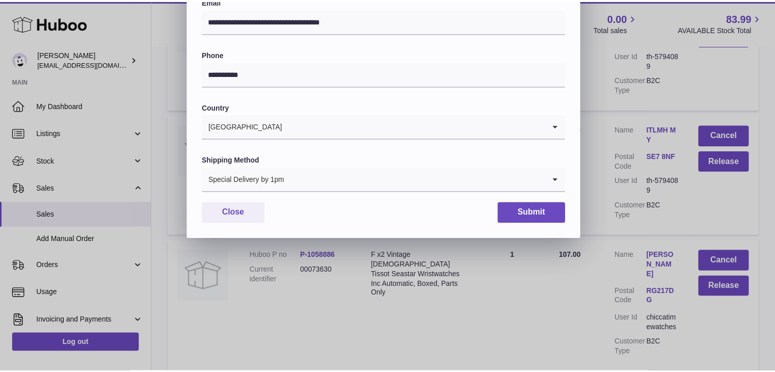
scroll to position [270, 0]
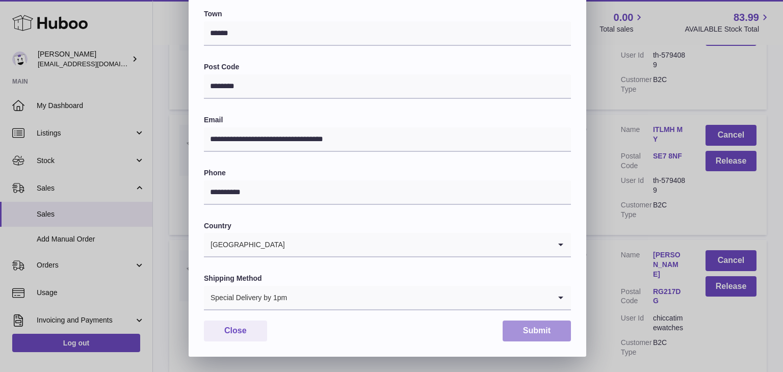
click at [531, 327] on button "Submit" at bounding box center [536, 331] width 68 height 21
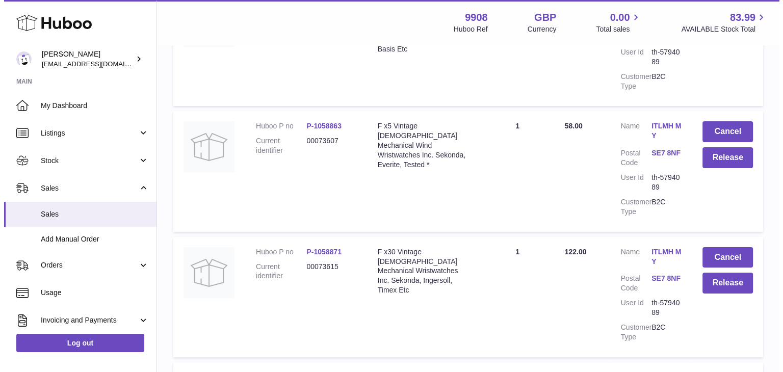
scroll to position [7939, 0]
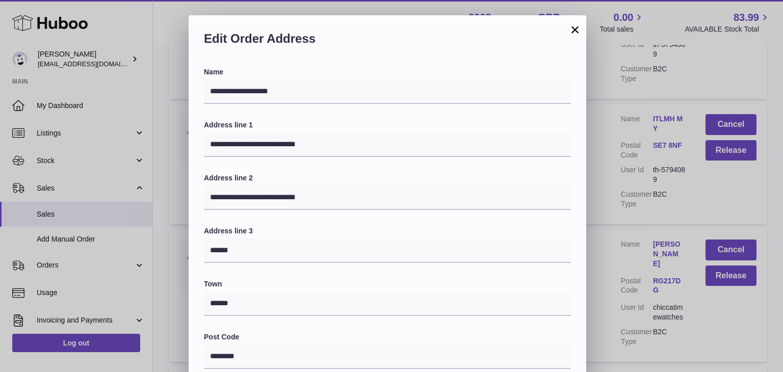
scroll to position [270, 0]
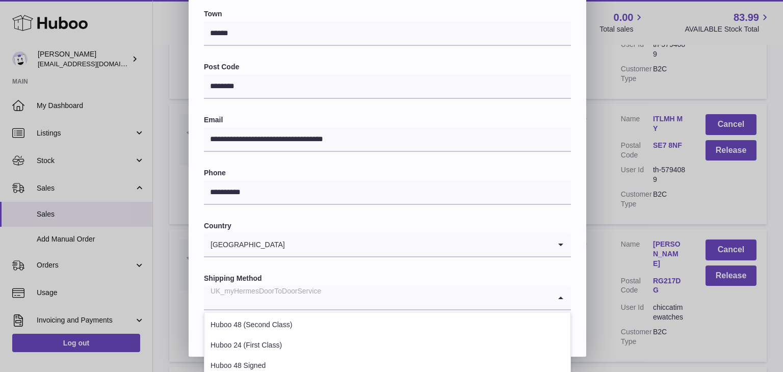
click at [346, 302] on input "Search for option" at bounding box center [377, 297] width 347 height 23
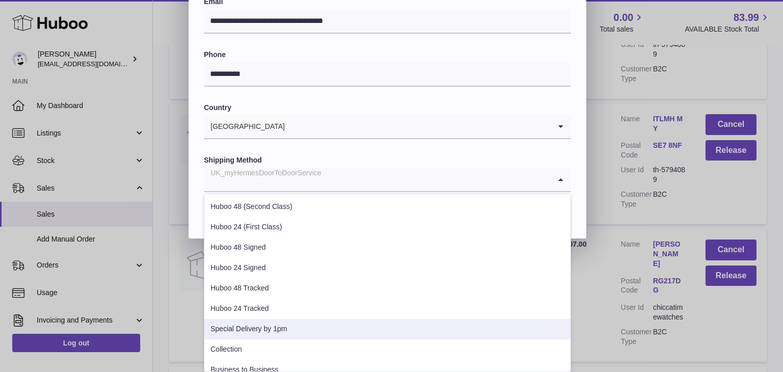
click at [304, 322] on li "Special Delivery by 1pm" at bounding box center [387, 329] width 366 height 20
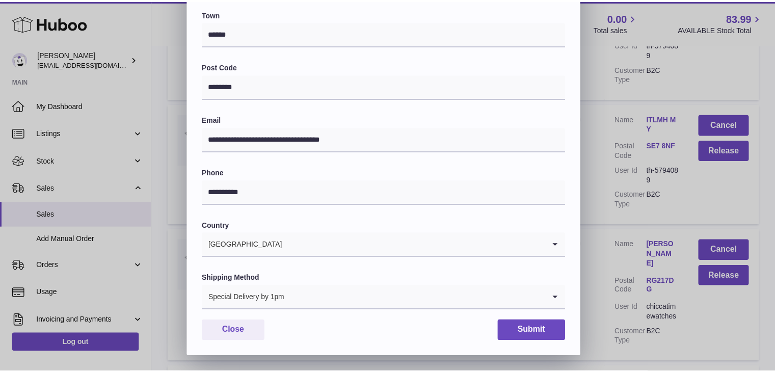
scroll to position [270, 0]
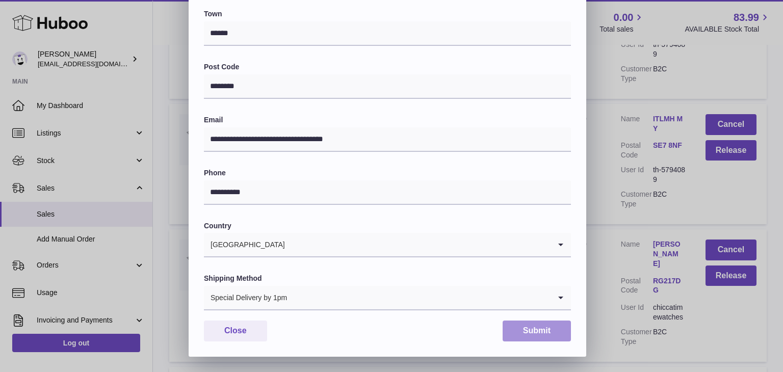
click at [524, 330] on button "Submit" at bounding box center [536, 331] width 68 height 21
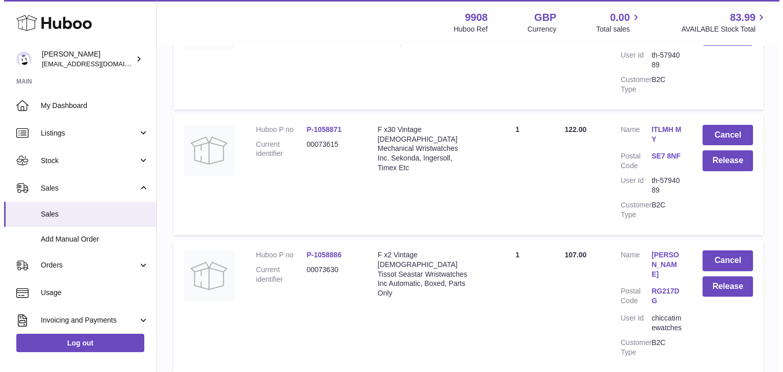
scroll to position [8079, 0]
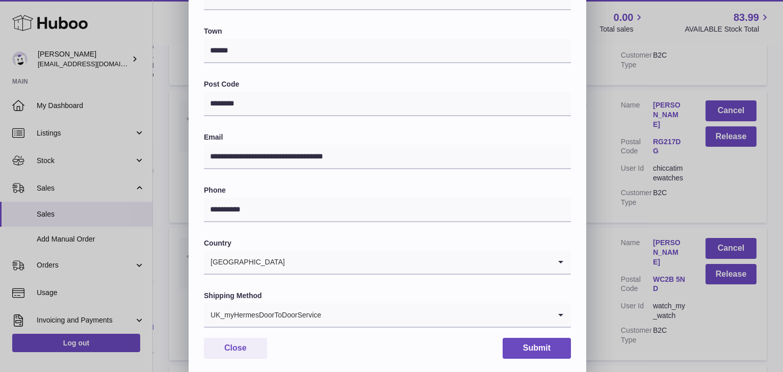
scroll to position [270, 0]
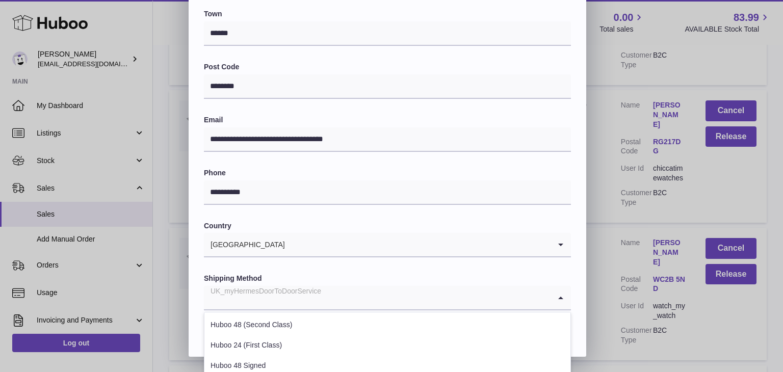
click at [348, 303] on input "Search for option" at bounding box center [377, 297] width 347 height 23
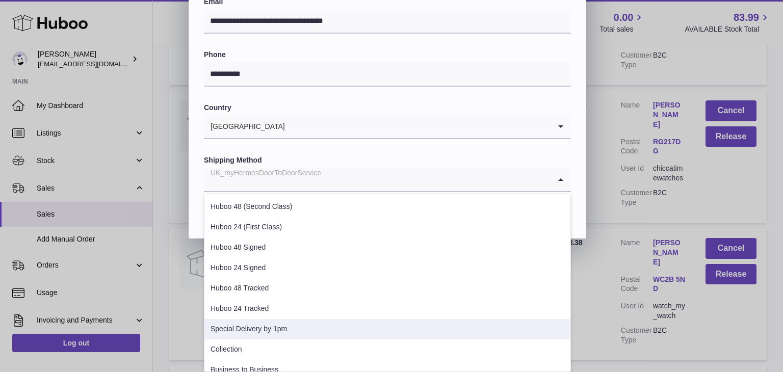
click at [310, 321] on li "Special Delivery by 1pm" at bounding box center [387, 329] width 366 height 20
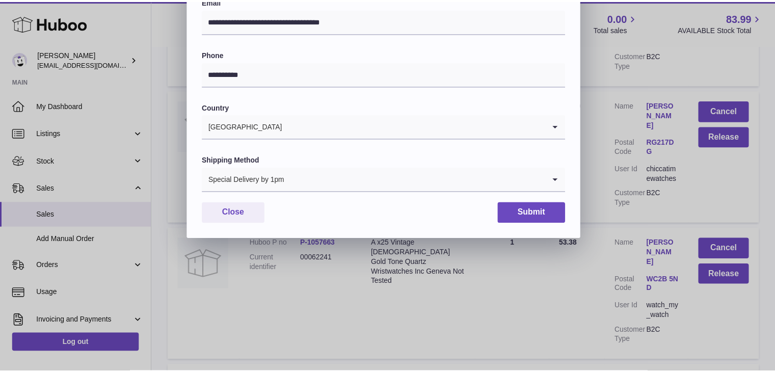
scroll to position [270, 0]
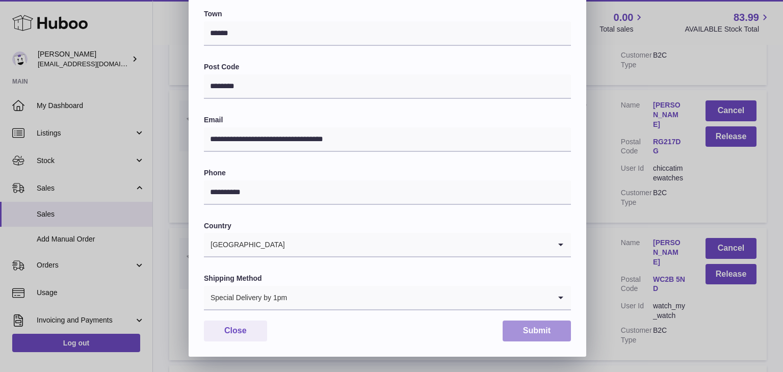
click at [512, 339] on button "Submit" at bounding box center [536, 331] width 68 height 21
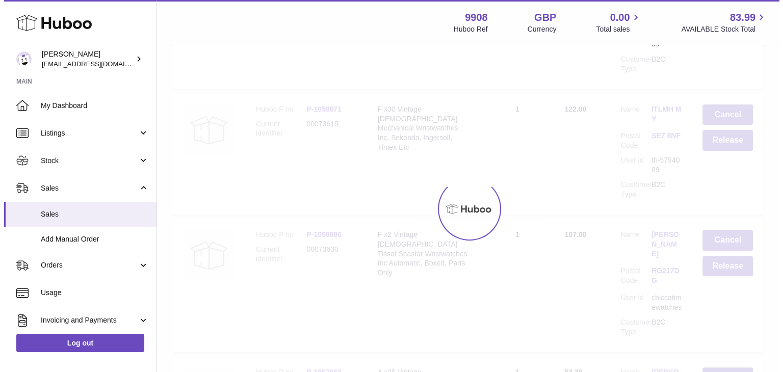
scroll to position [0, 0]
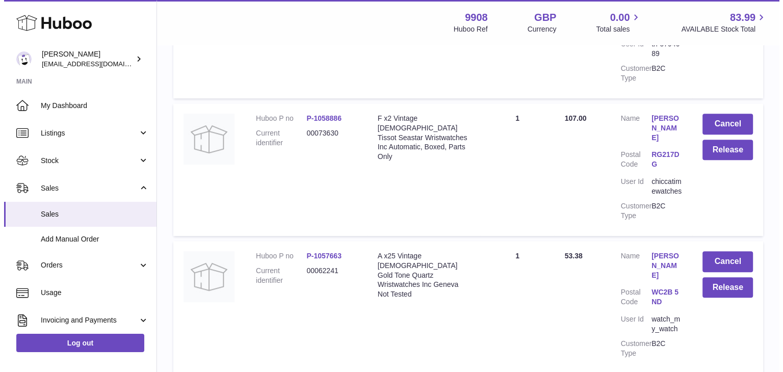
scroll to position [8217, 0]
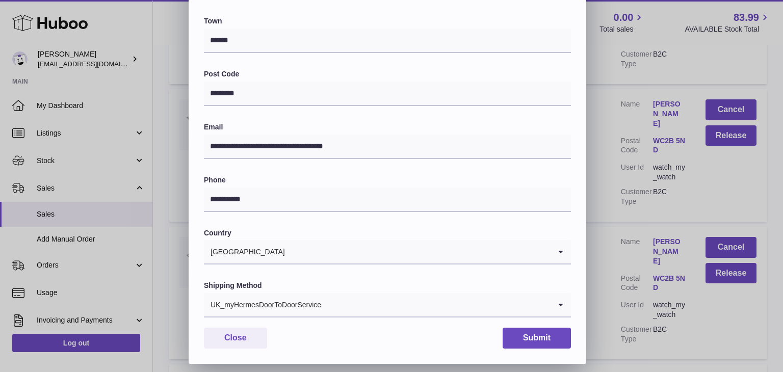
scroll to position [270, 0]
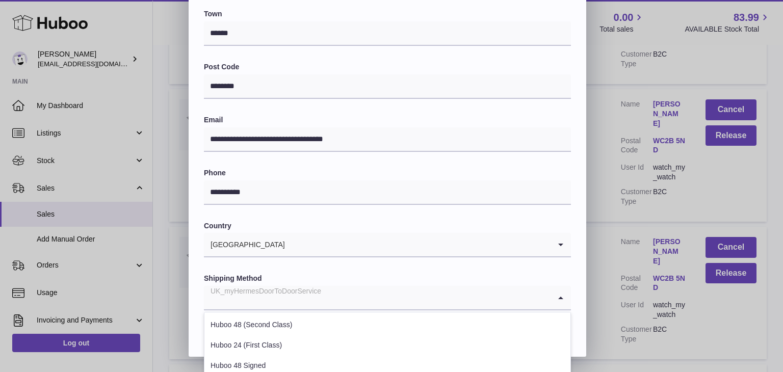
click at [376, 297] on input "Search for option" at bounding box center [377, 297] width 347 height 23
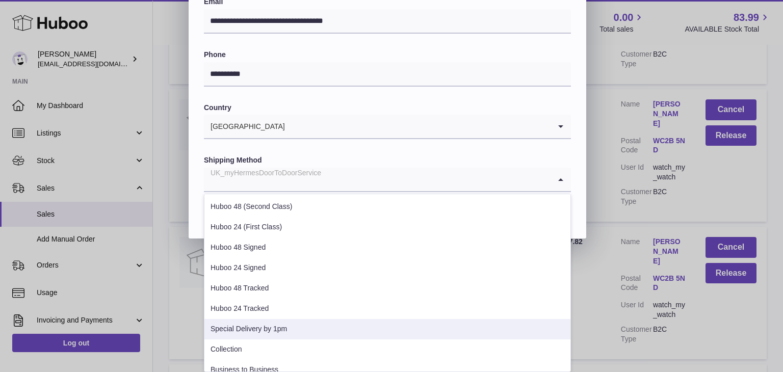
click at [326, 325] on li "Special Delivery by 1pm" at bounding box center [387, 329] width 366 height 20
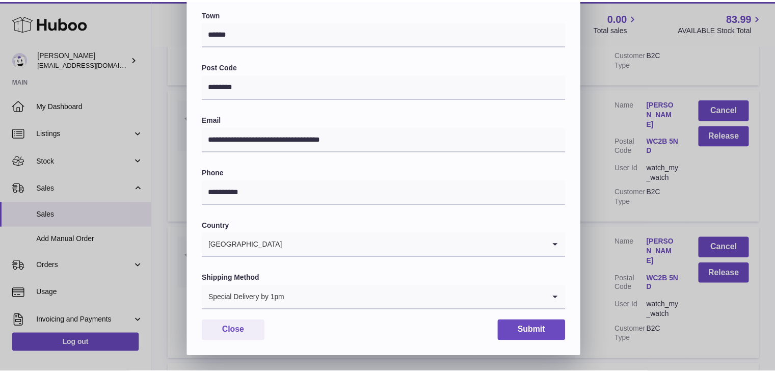
scroll to position [270, 0]
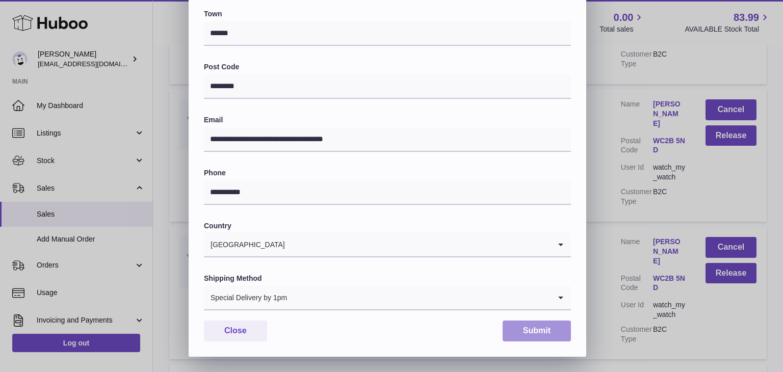
click at [536, 329] on button "Submit" at bounding box center [536, 331] width 68 height 21
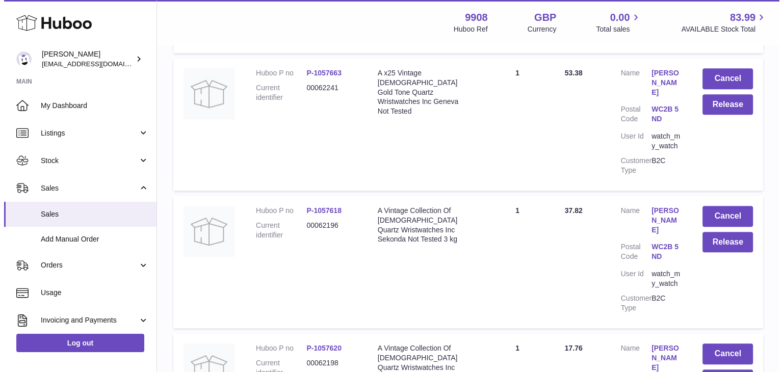
scroll to position [8380, 0]
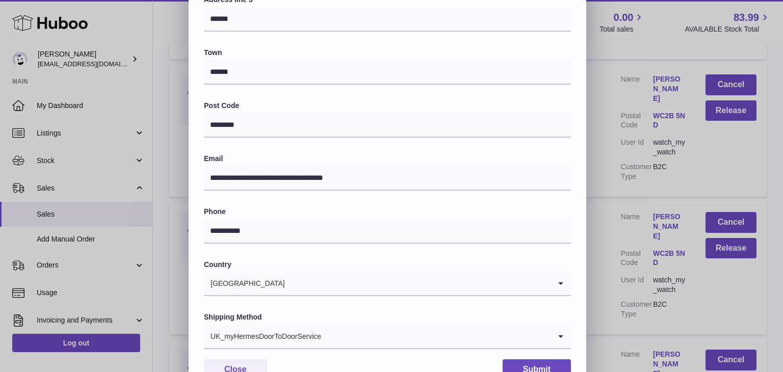
scroll to position [270, 0]
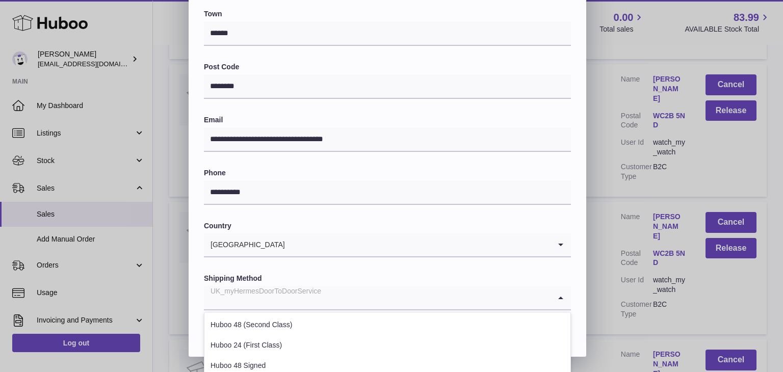
click at [346, 299] on input "Search for option" at bounding box center [377, 297] width 347 height 23
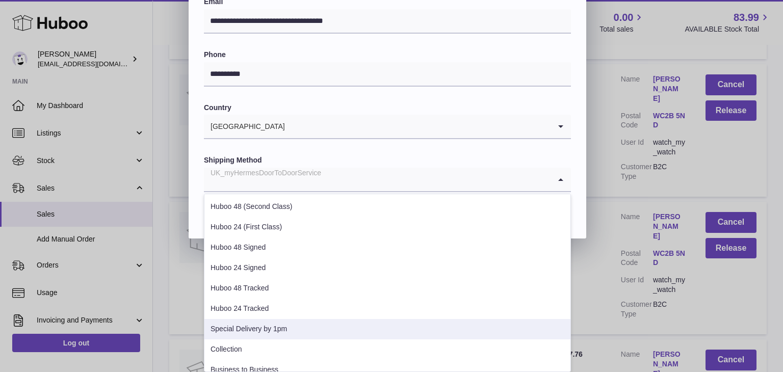
click at [302, 323] on li "Special Delivery by 1pm" at bounding box center [387, 329] width 366 height 20
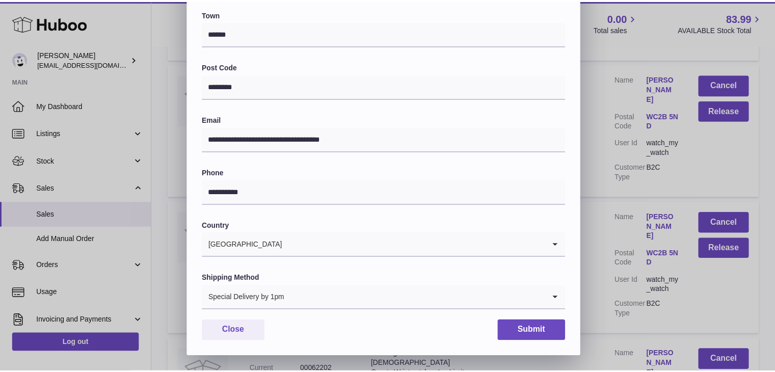
scroll to position [270, 0]
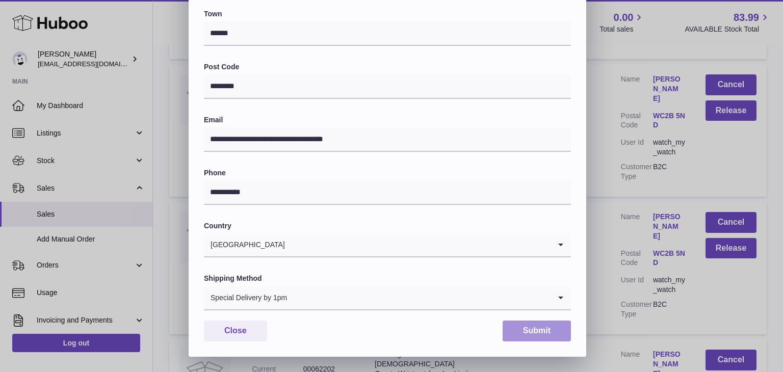
click at [528, 325] on button "Submit" at bounding box center [536, 331] width 68 height 21
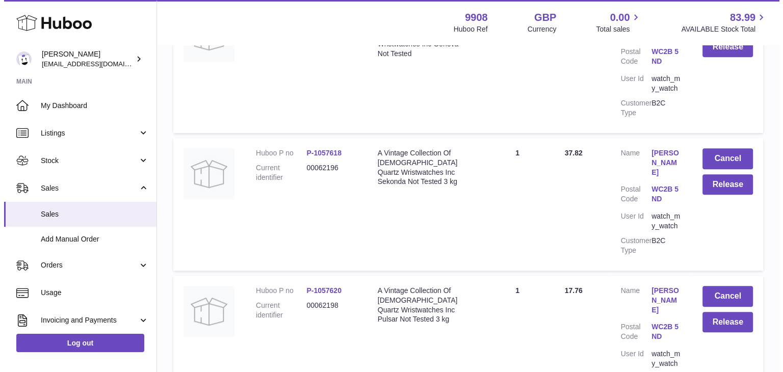
scroll to position [8471, 0]
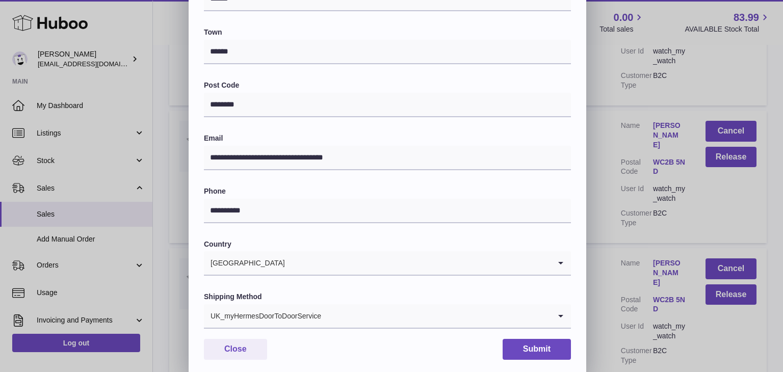
scroll to position [270, 0]
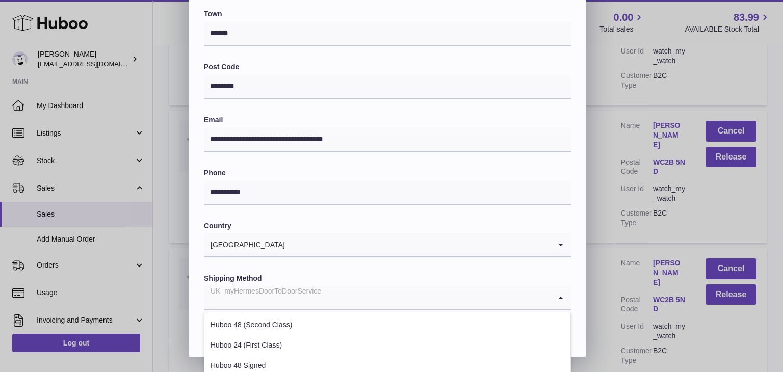
click at [380, 305] on input "Search for option" at bounding box center [377, 297] width 347 height 23
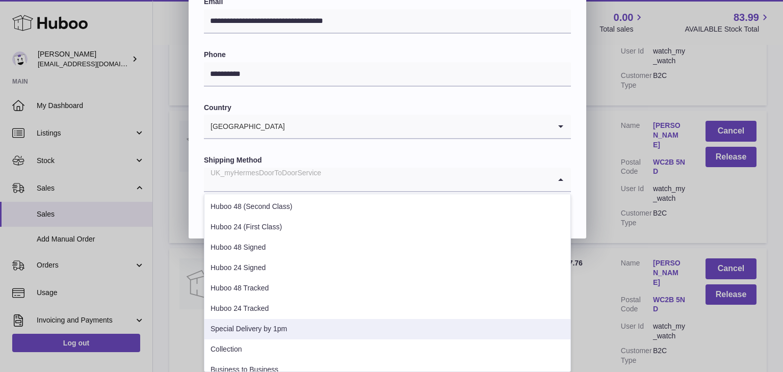
click at [327, 327] on li "Special Delivery by 1pm" at bounding box center [387, 329] width 366 height 20
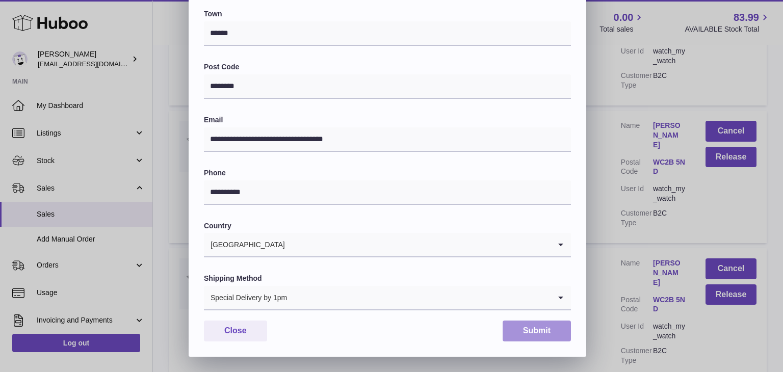
click at [532, 329] on button "Submit" at bounding box center [536, 331] width 68 height 21
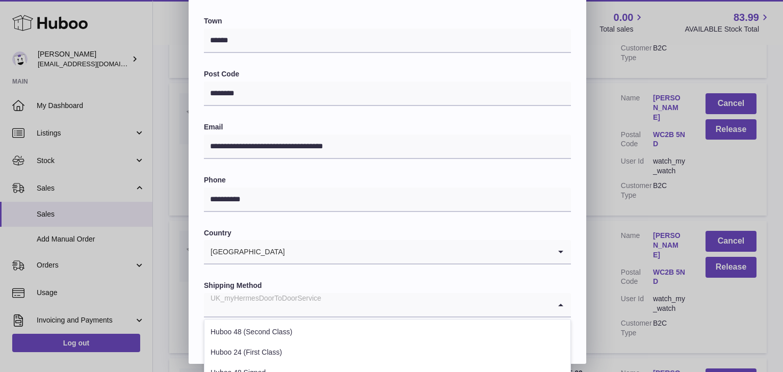
click at [343, 307] on input "Search for option" at bounding box center [377, 304] width 347 height 23
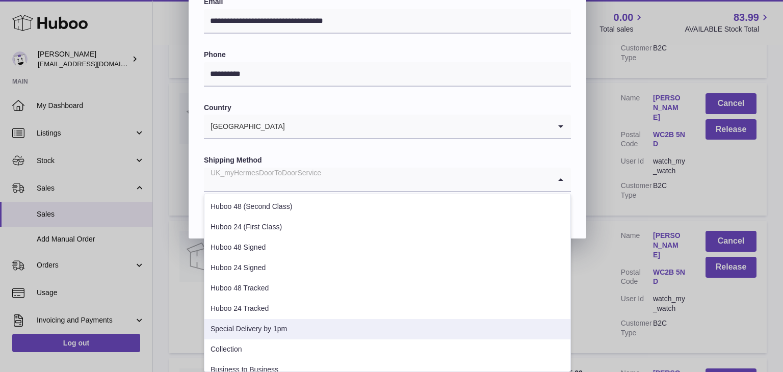
click at [302, 331] on li "Special Delivery by 1pm" at bounding box center [387, 329] width 366 height 20
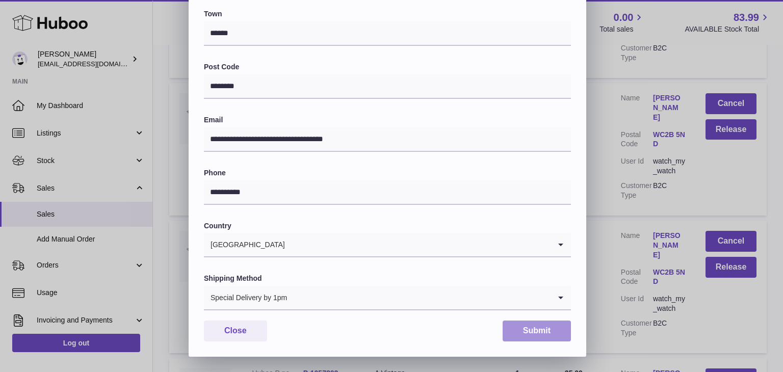
click at [523, 326] on button "Submit" at bounding box center [536, 331] width 68 height 21
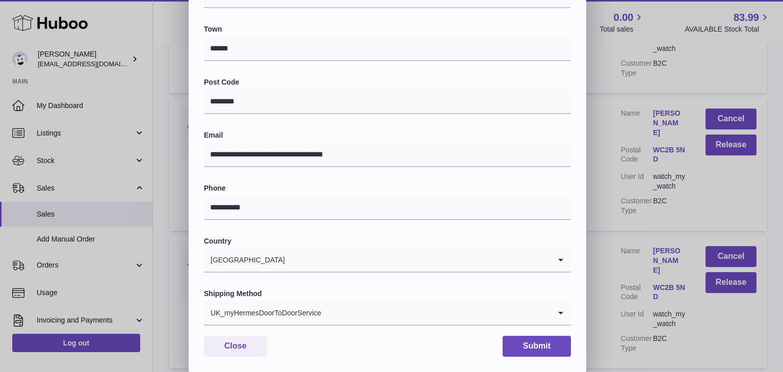
click at [364, 328] on div "**********" at bounding box center [388, 92] width 398 height 560
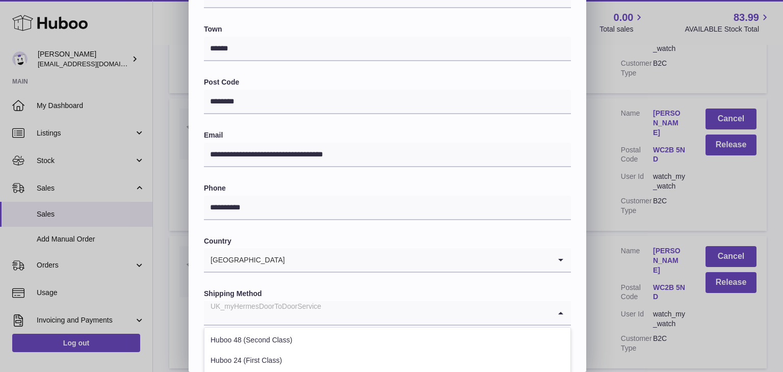
click at [364, 313] on input "Search for option" at bounding box center [377, 312] width 347 height 23
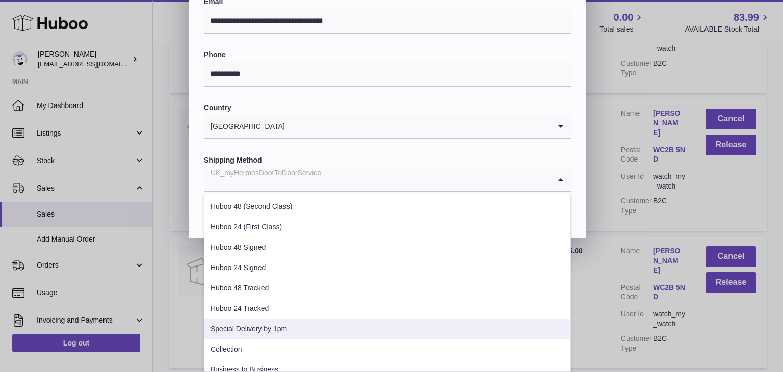
click at [325, 336] on li "Special Delivery by 1pm" at bounding box center [387, 329] width 366 height 20
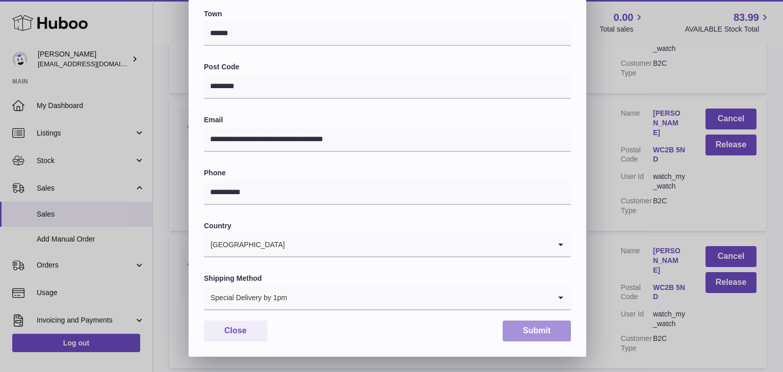
click at [519, 327] on button "Submit" at bounding box center [536, 331] width 68 height 21
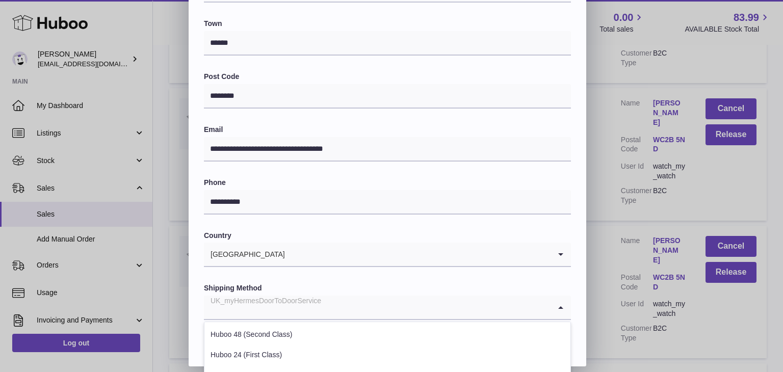
click at [366, 309] on input "Search for option" at bounding box center [377, 307] width 347 height 23
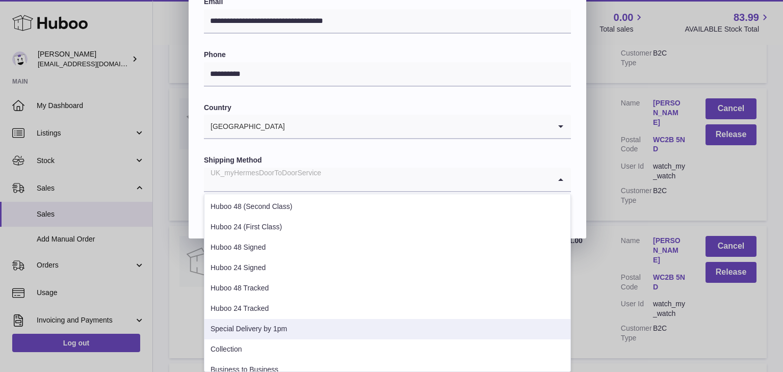
click at [316, 328] on li "Special Delivery by 1pm" at bounding box center [387, 329] width 366 height 20
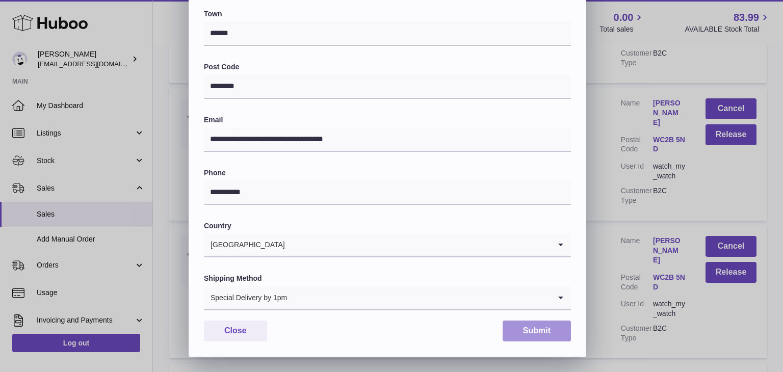
click at [538, 332] on button "Submit" at bounding box center [536, 331] width 68 height 21
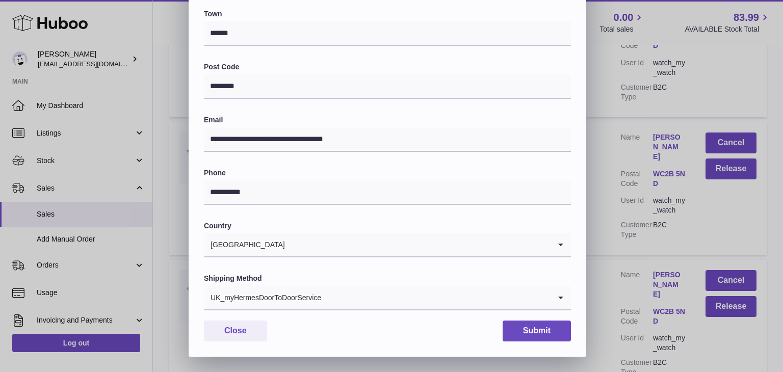
click at [365, 310] on div "**********" at bounding box center [388, 77] width 398 height 560
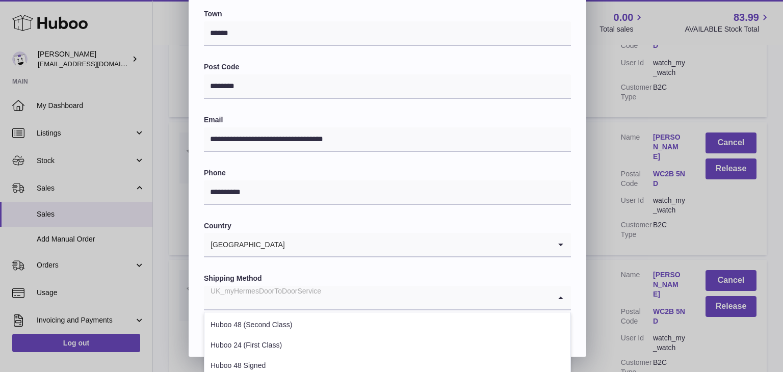
click at [363, 297] on input "Search for option" at bounding box center [377, 297] width 347 height 23
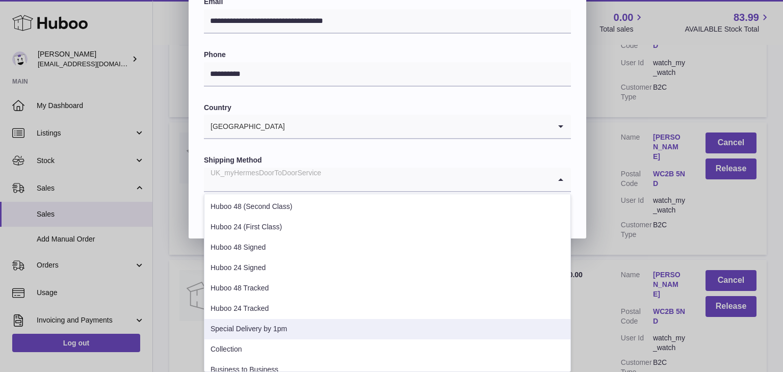
click at [315, 324] on li "Special Delivery by 1pm" at bounding box center [387, 329] width 366 height 20
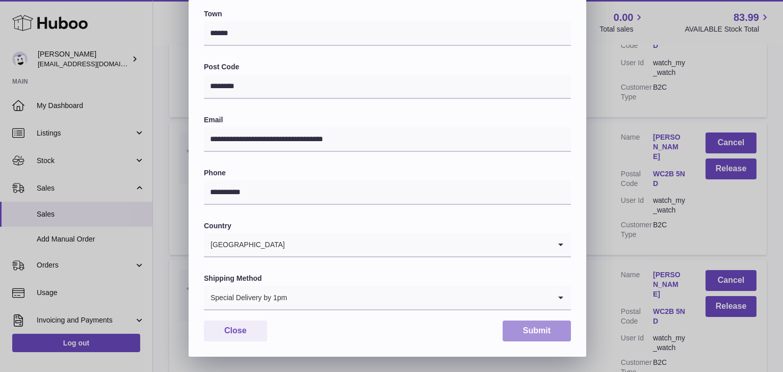
click at [526, 327] on button "Submit" at bounding box center [536, 331] width 68 height 21
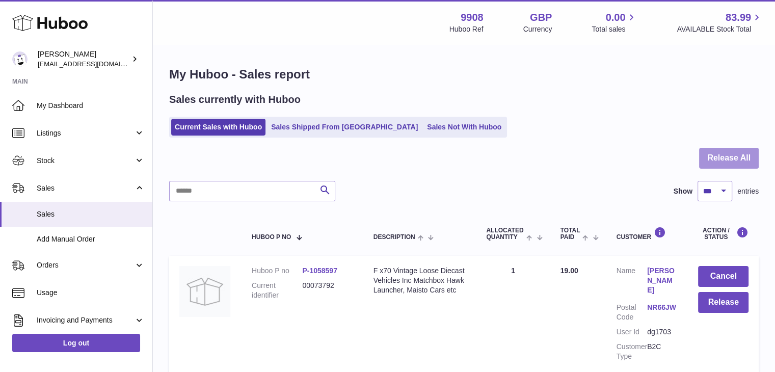
click at [730, 154] on button "Release All" at bounding box center [729, 158] width 60 height 21
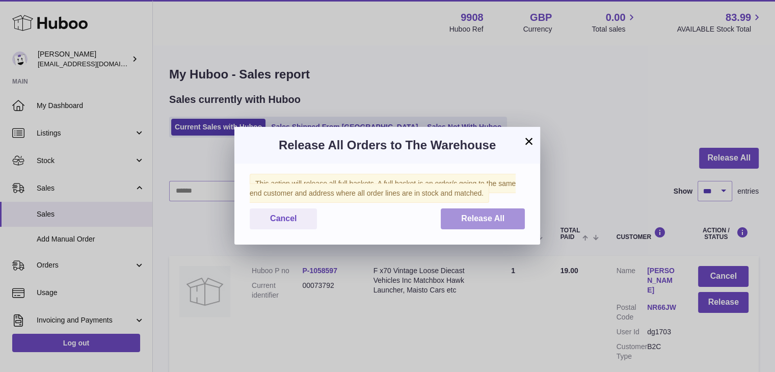
click at [495, 218] on span "Release All" at bounding box center [482, 218] width 43 height 9
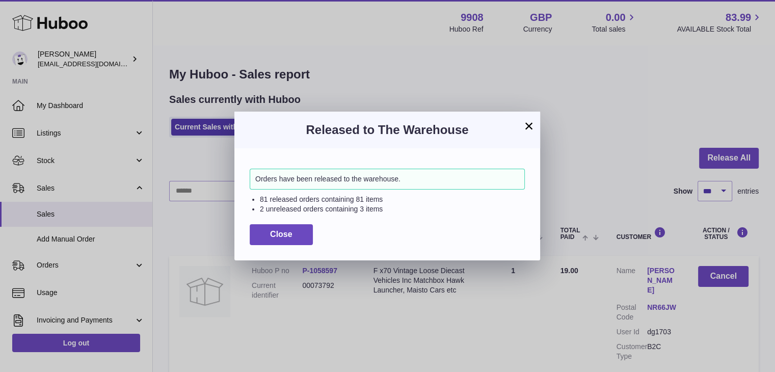
click at [527, 123] on button "×" at bounding box center [529, 126] width 12 height 12
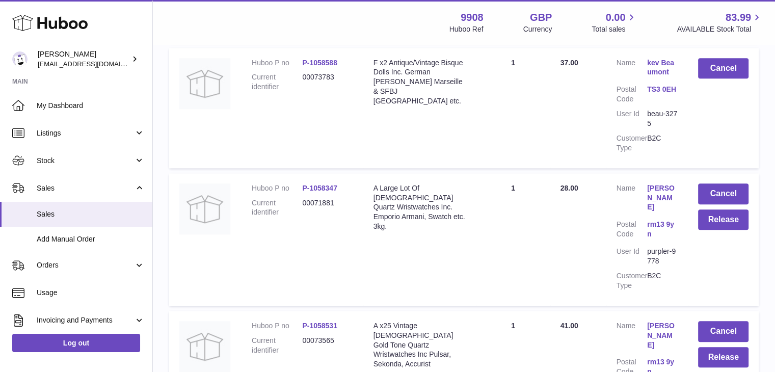
scroll to position [1015, 0]
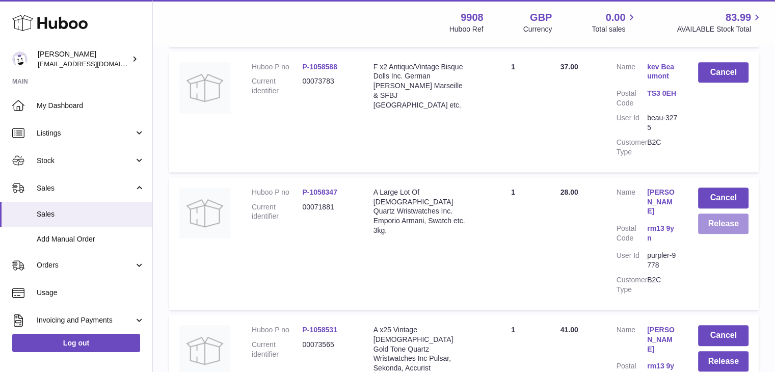
click at [723, 214] on button "Release" at bounding box center [723, 224] width 50 height 21
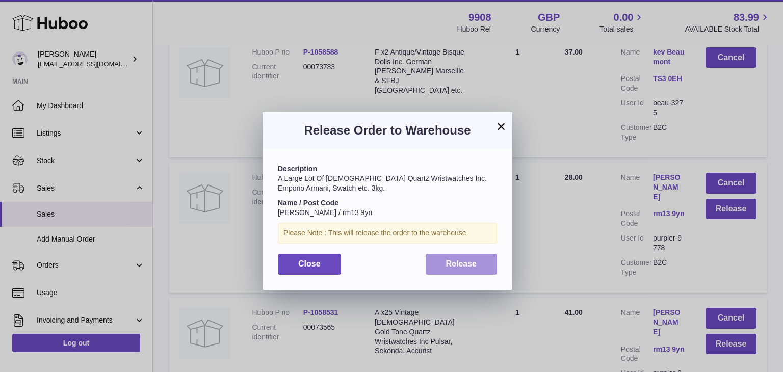
click at [465, 260] on span "Release" at bounding box center [461, 263] width 31 height 9
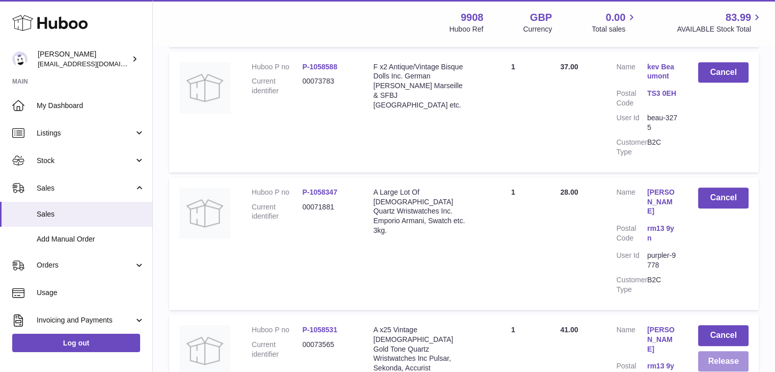
click at [711, 351] on button "Release" at bounding box center [723, 361] width 50 height 21
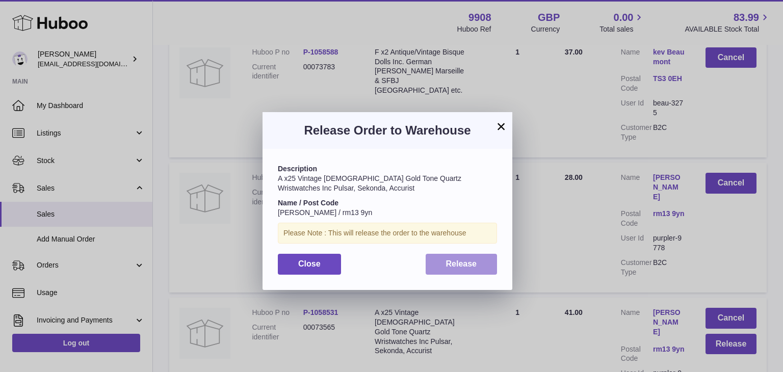
click at [452, 270] on button "Release" at bounding box center [462, 264] width 72 height 21
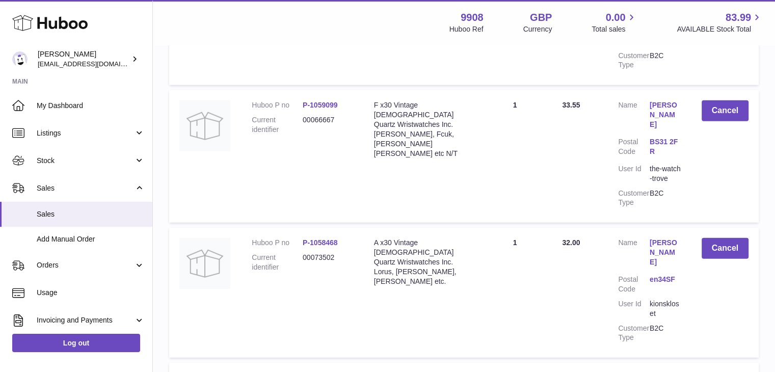
scroll to position [10734, 0]
